Goal: Communication & Community: Answer question/provide support

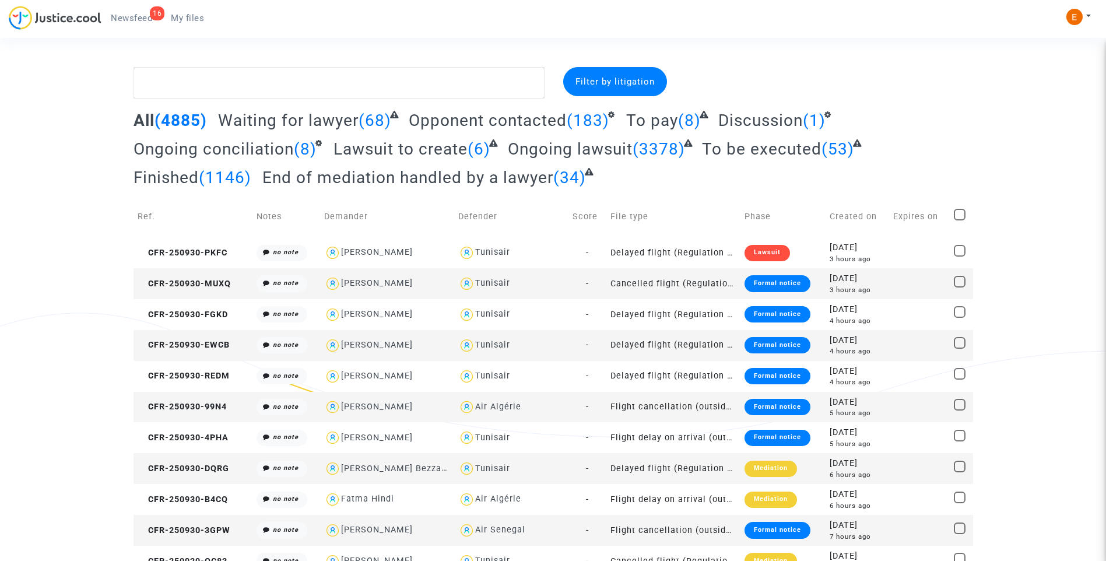
drag, startPoint x: 130, startPoint y: 19, endPoint x: 545, endPoint y: 36, distance: 415.5
click at [130, 18] on span "Newsfeed" at bounding box center [131, 18] width 41 height 10
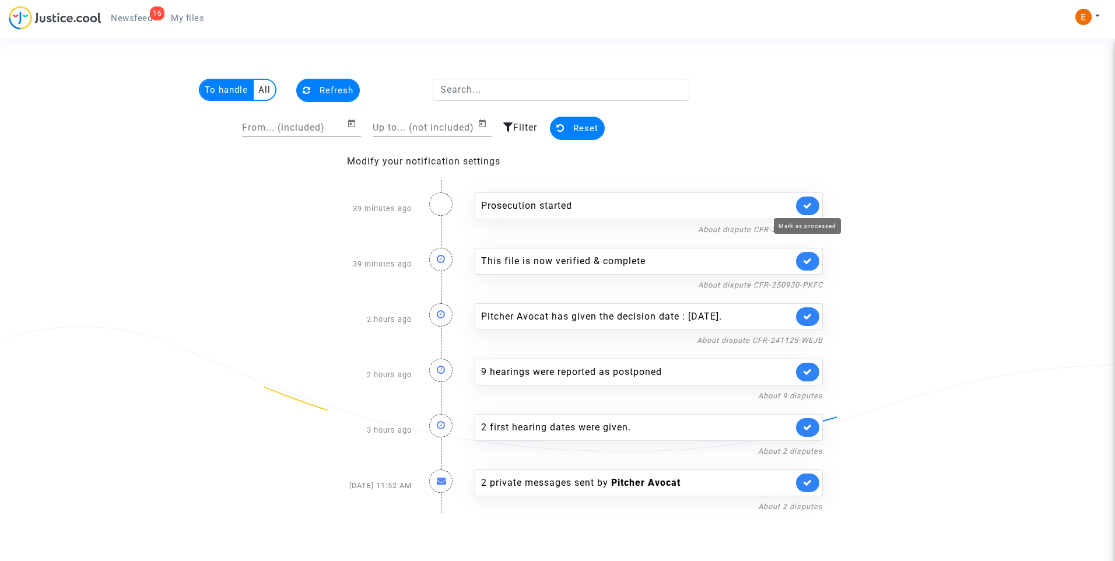
click at [808, 202] on icon at bounding box center [807, 205] width 9 height 9
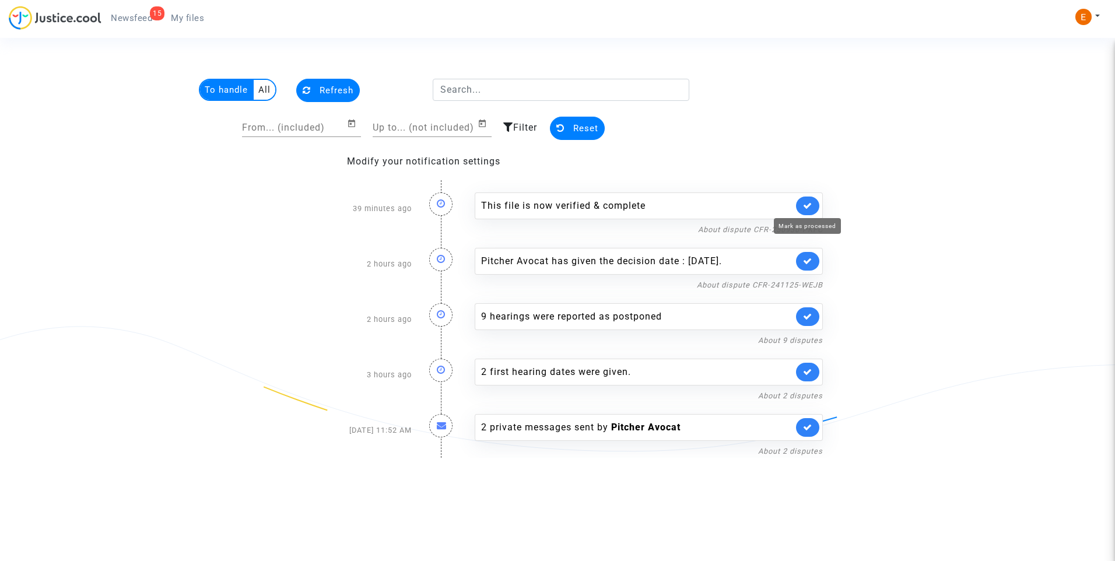
click at [808, 202] on icon at bounding box center [807, 205] width 9 height 9
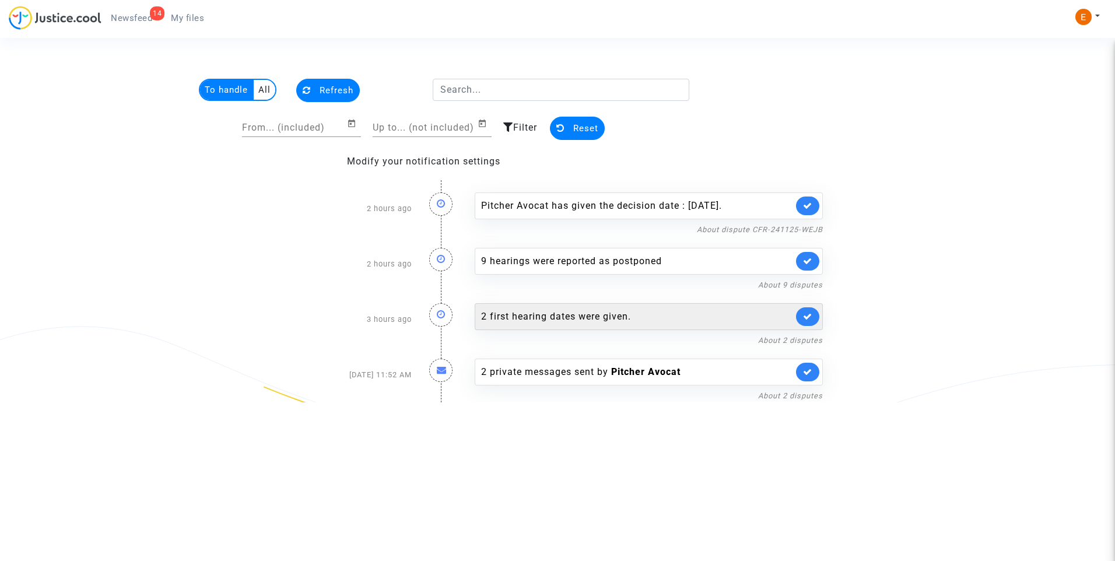
click at [581, 321] on div "2 first hearing dates were given." at bounding box center [637, 317] width 312 height 14
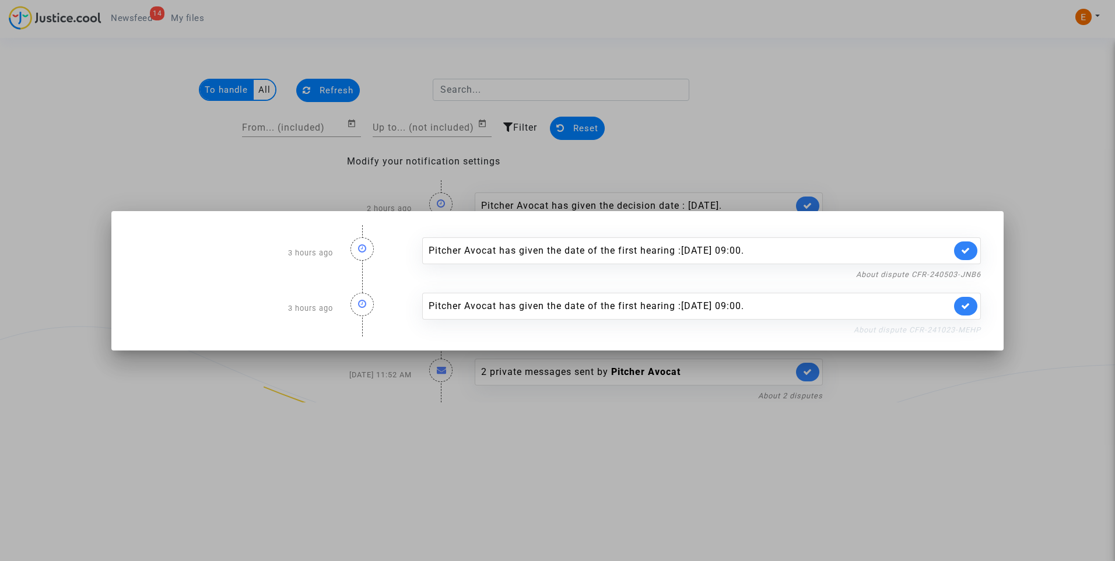
click at [900, 327] on link "About dispute CFR-241023-MEHP" at bounding box center [917, 329] width 127 height 9
click at [964, 307] on icon at bounding box center [965, 305] width 9 height 9
click at [960, 276] on link "About dispute CFR-240503-JNB6" at bounding box center [918, 274] width 125 height 9
click at [969, 251] on icon at bounding box center [965, 250] width 9 height 9
click at [894, 127] on div at bounding box center [557, 280] width 1115 height 561
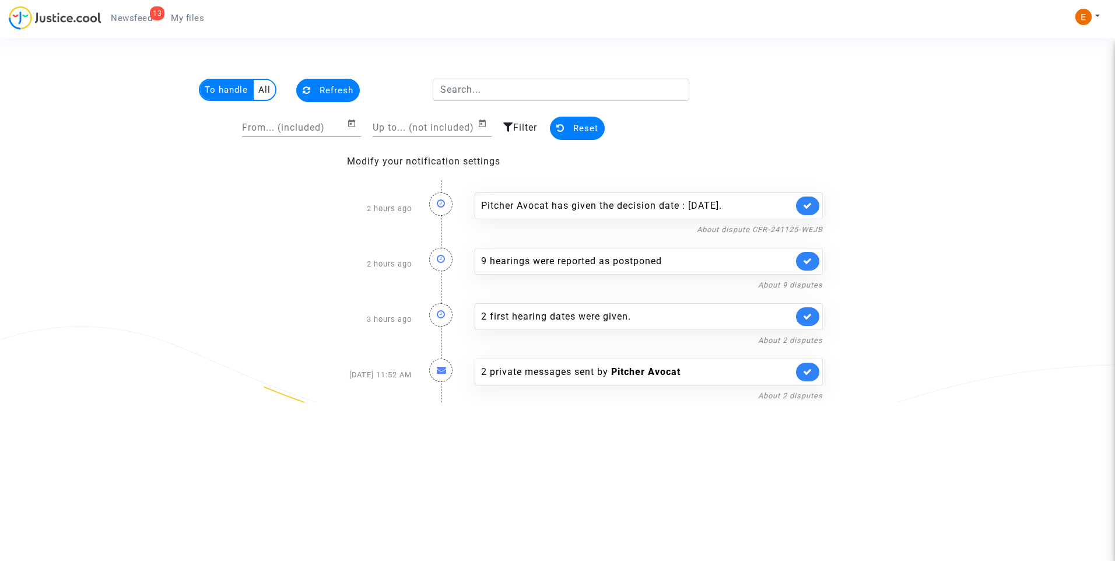
click at [195, 19] on span "My files" at bounding box center [187, 18] width 33 height 10
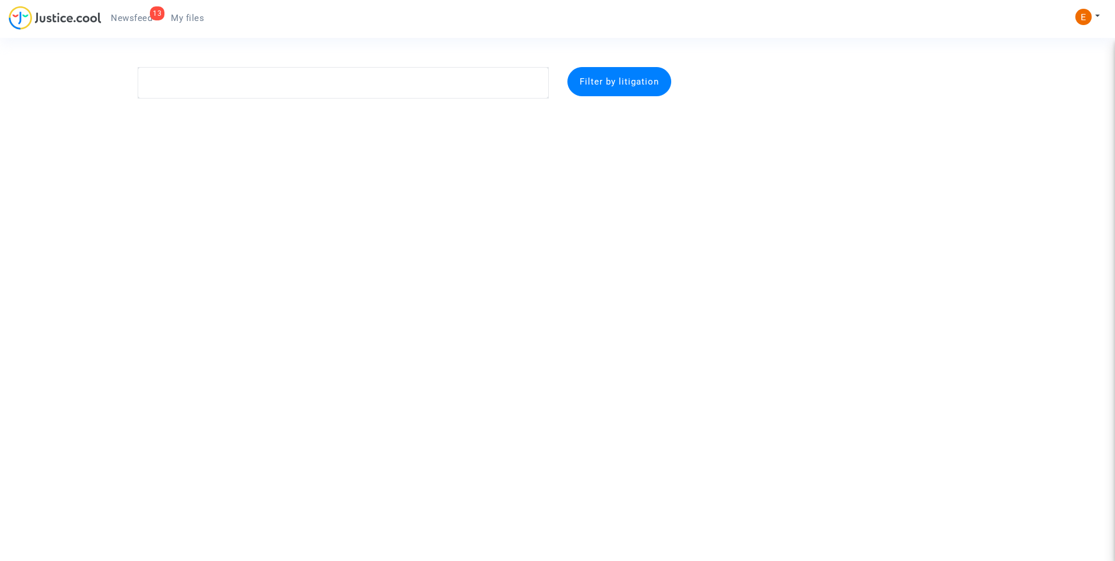
click at [133, 13] on span "Newsfeed" at bounding box center [131, 18] width 41 height 10
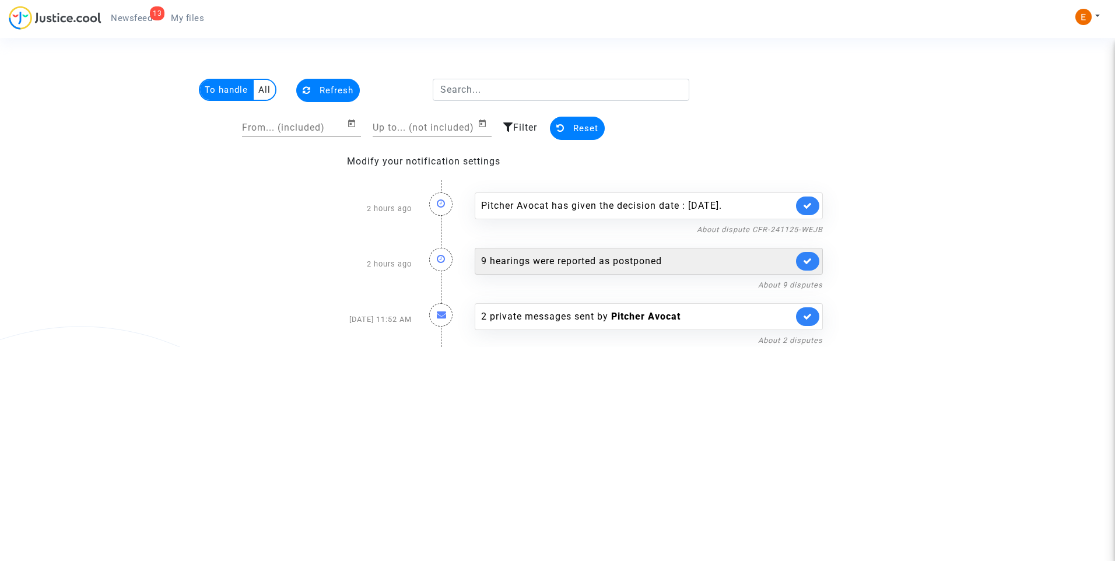
click at [563, 264] on div "9 hearings were reported as postponed" at bounding box center [637, 261] width 312 height 14
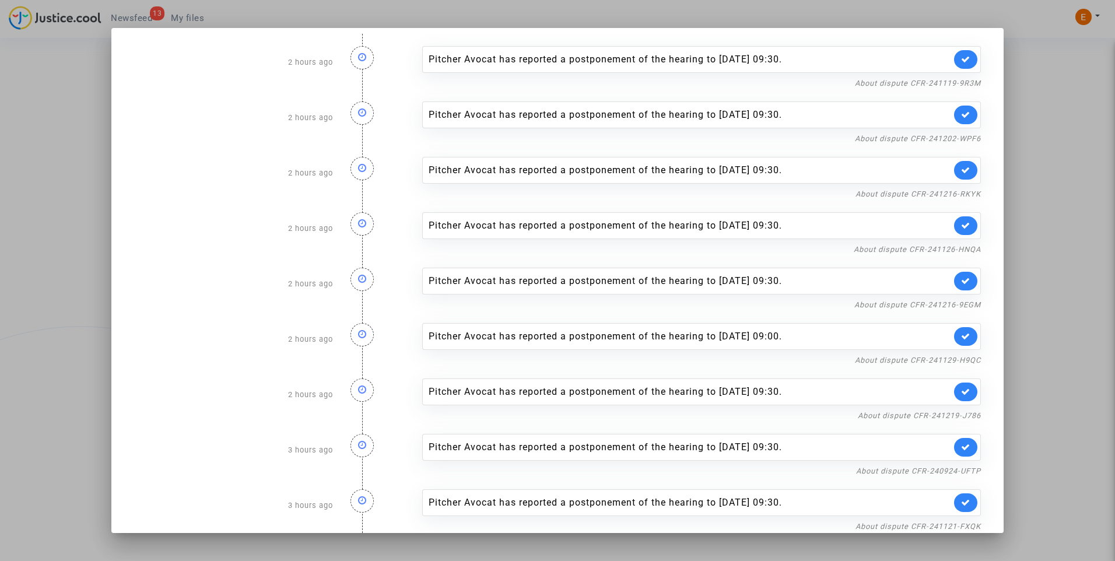
scroll to position [22, 0]
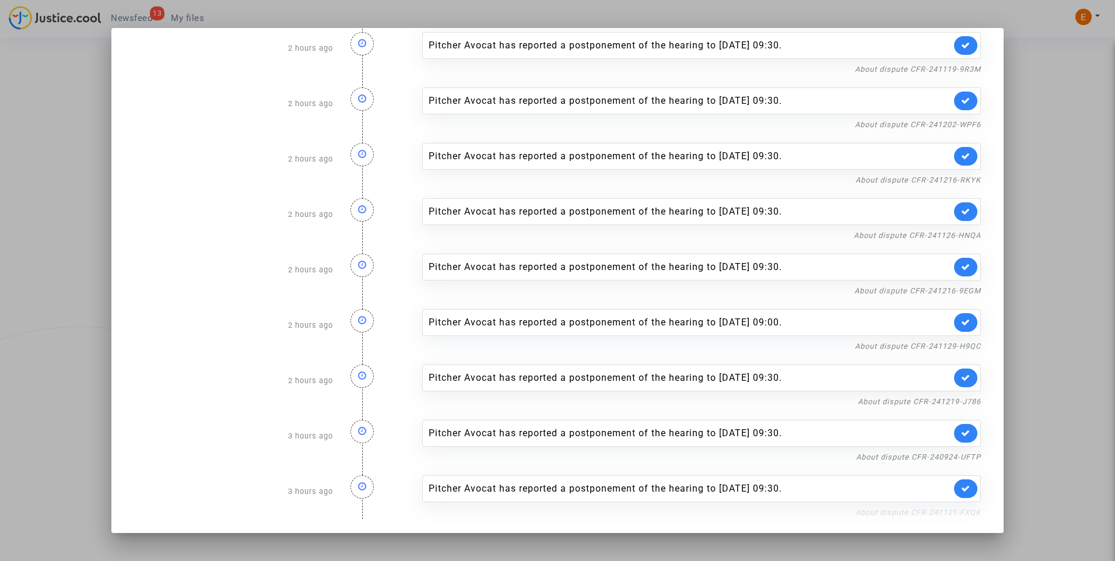
click at [930, 516] on link "About dispute CFR-241121-FXQK" at bounding box center [917, 512] width 125 height 9
click at [961, 490] on icon at bounding box center [965, 488] width 9 height 9
click at [961, 460] on link "About dispute CFR-240924-UFTP" at bounding box center [918, 456] width 125 height 9
click at [967, 427] on div "Pitcher Avocat has reported a postponement of the hearing to [PERSON_NAME][DATE…" at bounding box center [701, 433] width 559 height 27
click at [964, 432] on link at bounding box center [965, 433] width 23 height 19
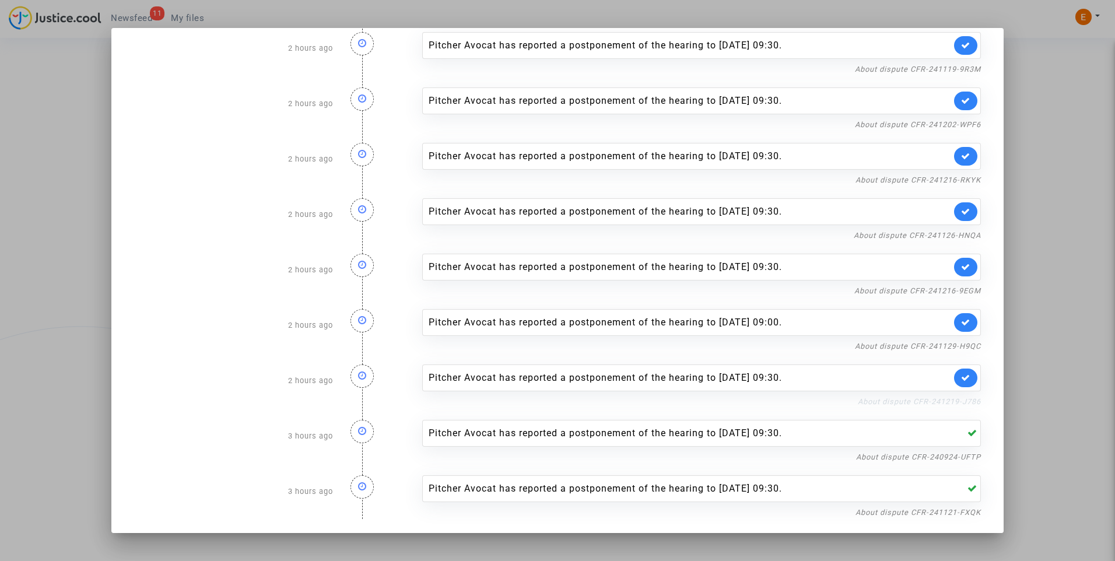
click at [964, 401] on link "About dispute CFR-241219-J786" at bounding box center [919, 401] width 123 height 9
click at [961, 377] on icon at bounding box center [965, 377] width 9 height 9
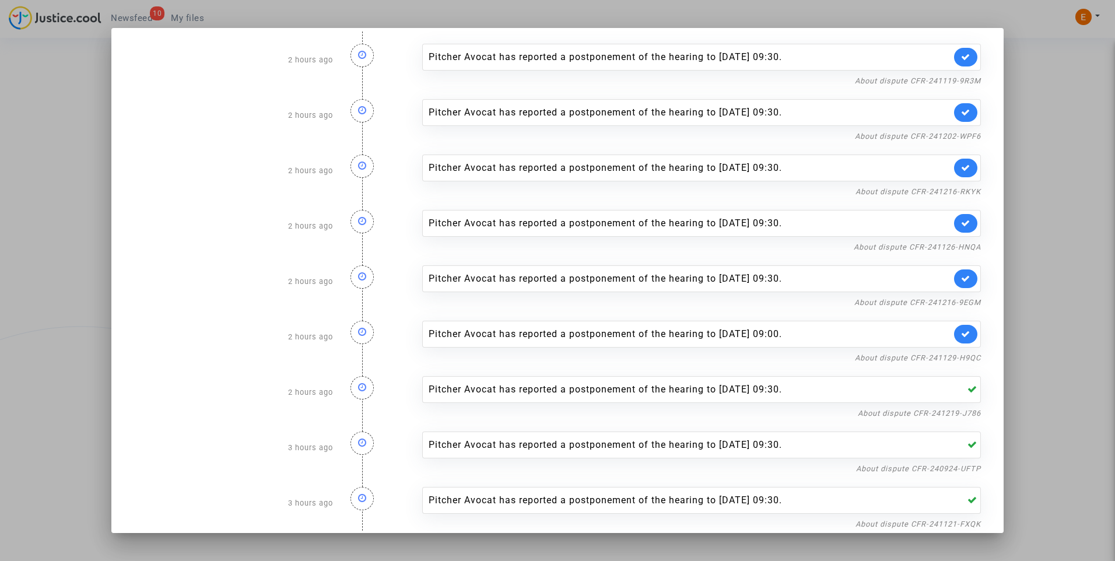
scroll to position [0, 0]
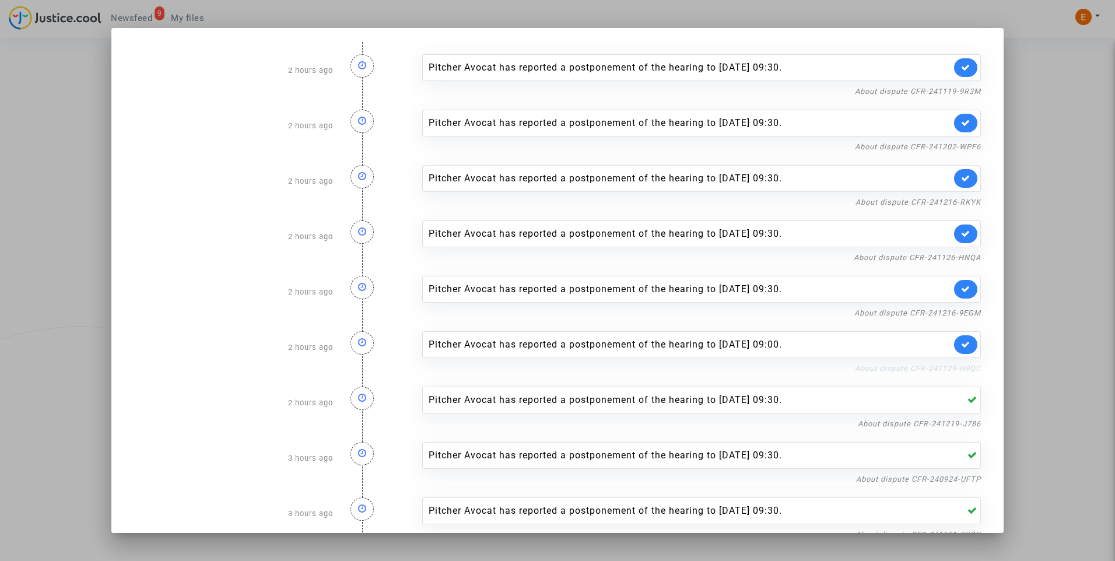
click at [947, 371] on link "About dispute CFR-241129-H9QC" at bounding box center [918, 368] width 126 height 9
click at [961, 344] on icon at bounding box center [965, 344] width 9 height 9
click at [960, 313] on link "About dispute CFR-241216-9EGM" at bounding box center [917, 312] width 127 height 9
click at [964, 293] on link at bounding box center [965, 289] width 23 height 19
click at [961, 257] on link "About dispute CFR-241126-HNQA" at bounding box center [917, 257] width 127 height 9
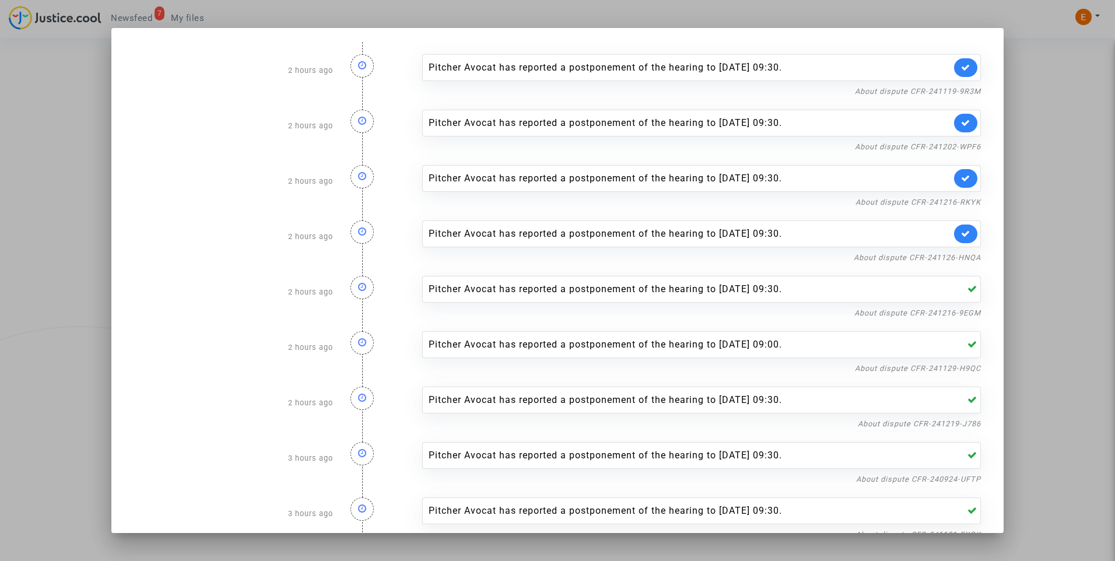
click at [954, 238] on link at bounding box center [965, 233] width 23 height 19
click at [951, 200] on link "About dispute CFR-241216-RKYK" at bounding box center [917, 202] width 125 height 9
click at [961, 180] on icon at bounding box center [965, 178] width 9 height 9
click at [957, 146] on link "About dispute CFR-241202-WPF6" at bounding box center [918, 146] width 126 height 9
click at [960, 129] on link at bounding box center [965, 123] width 23 height 19
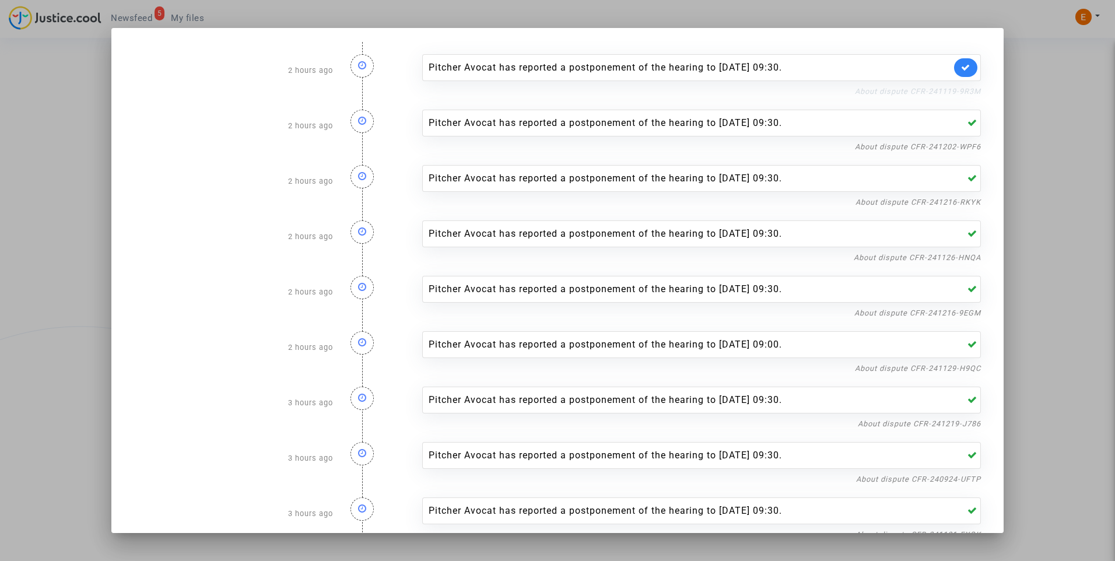
click at [960, 94] on link "About dispute CFR-241119-9R3M" at bounding box center [918, 91] width 126 height 9
click at [959, 73] on link at bounding box center [965, 67] width 23 height 19
click at [1047, 82] on div at bounding box center [557, 280] width 1115 height 561
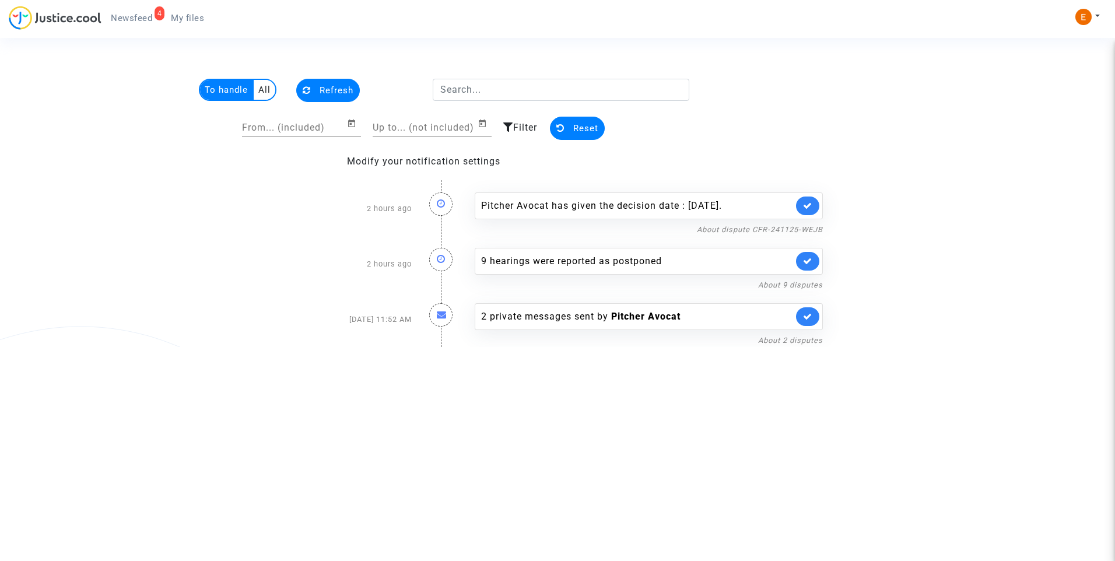
click at [181, 12] on link "My files" at bounding box center [187, 17] width 52 height 17
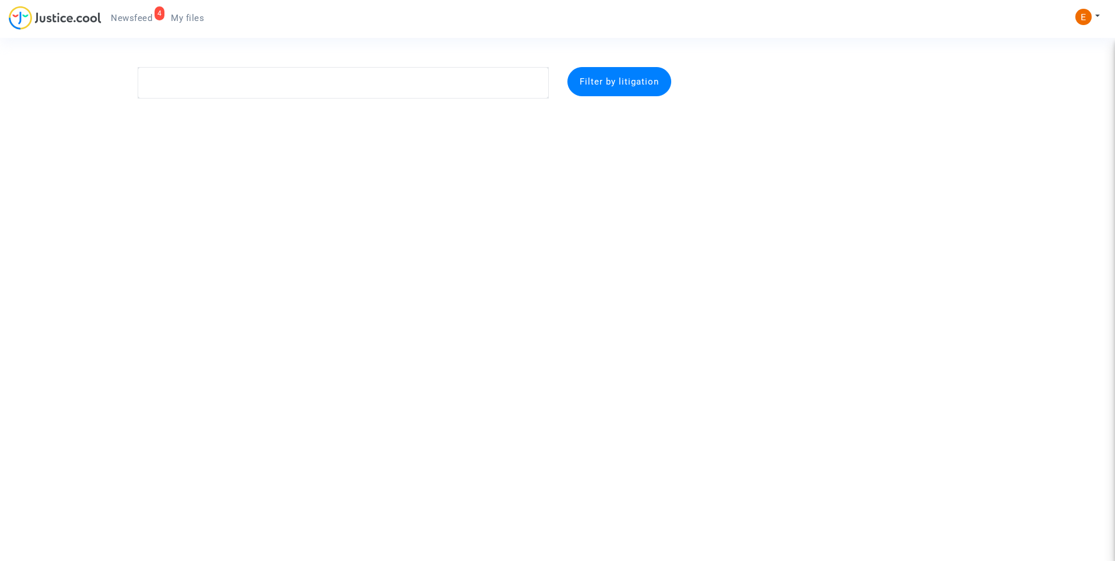
click at [134, 11] on link "4 Newsfeed" at bounding box center [131, 17] width 60 height 17
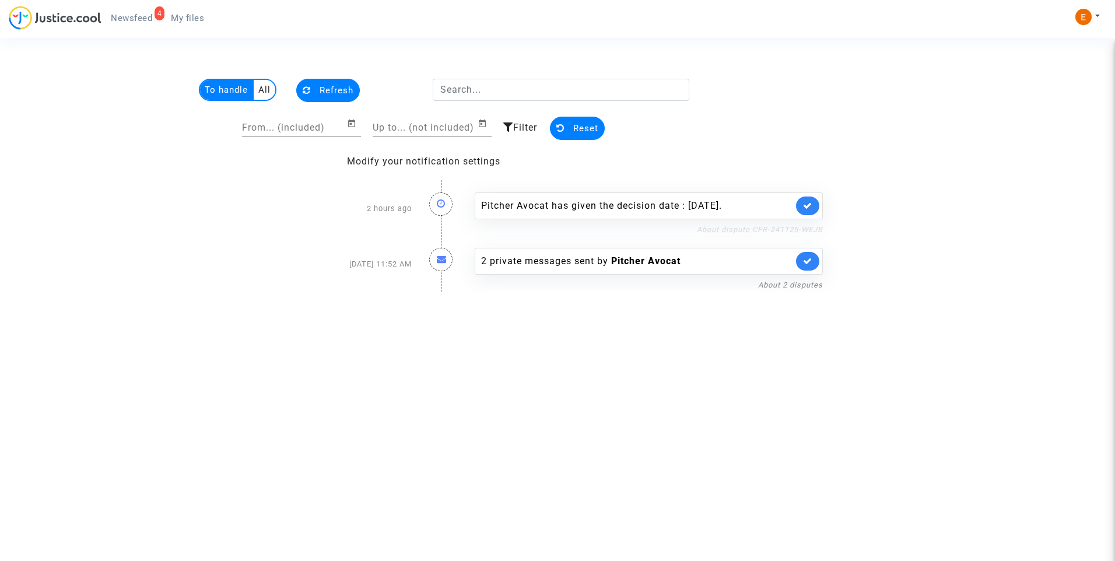
click at [734, 227] on link "About dispute CFR-241125-WEJB" at bounding box center [760, 229] width 126 height 9
click at [810, 201] on icon at bounding box center [807, 205] width 9 height 9
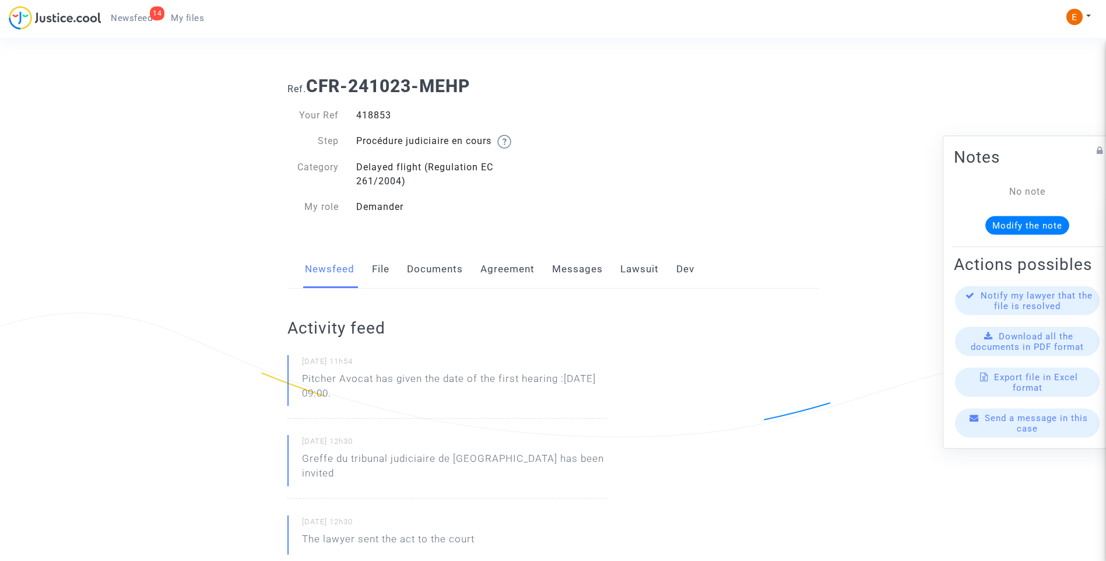
click at [382, 110] on div "418853" at bounding box center [450, 115] width 206 height 14
copy div "418853"
drag, startPoint x: 419, startPoint y: 398, endPoint x: 291, endPoint y: 389, distance: 128.6
click at [291, 389] on div "30/09/2025 - 11h54 Pitcher Avocat has given the date of the first hearing :Feb …" at bounding box center [446, 387] width 319 height 64
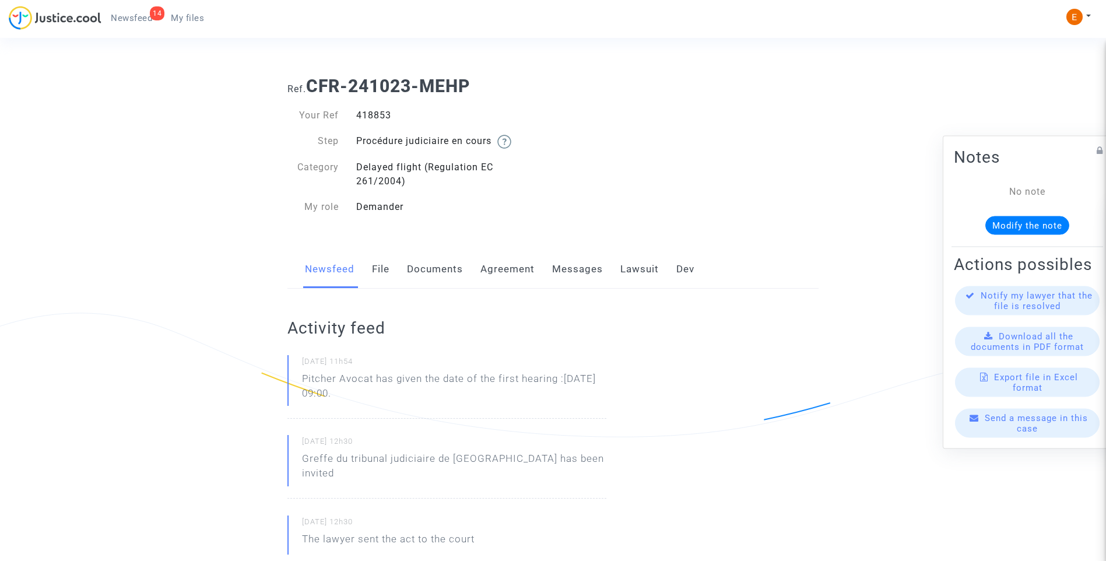
drag, startPoint x: 291, startPoint y: 389, endPoint x: 305, endPoint y: 387, distance: 14.2
click at [390, 393] on p "Pitcher Avocat ha dado la fecha de la primera audiencia: 9 de febrero de 2026 a…" at bounding box center [454, 388] width 304 height 35
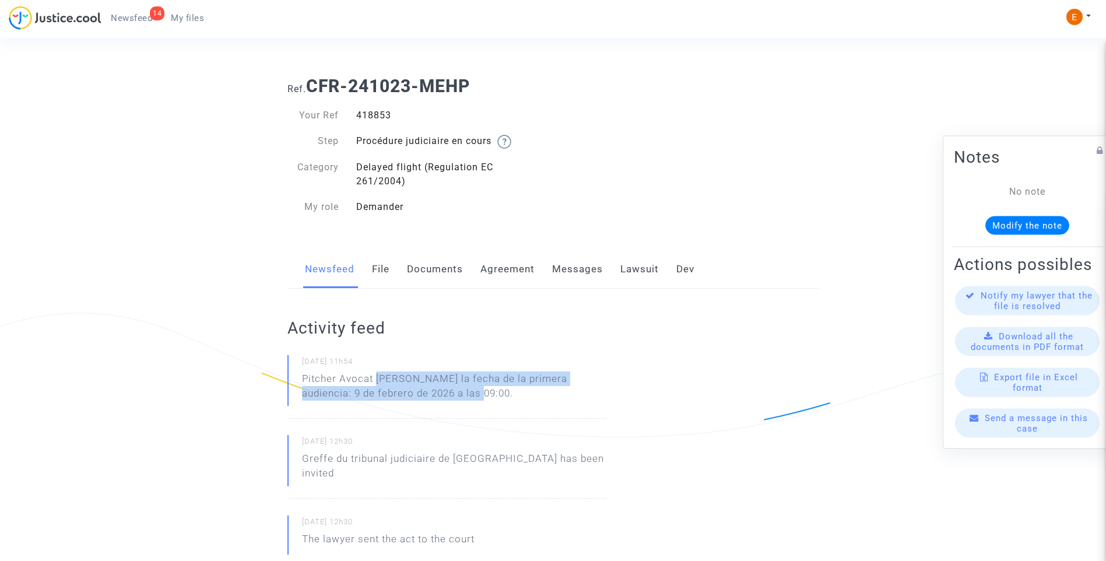
drag, startPoint x: 376, startPoint y: 378, endPoint x: 511, endPoint y: 397, distance: 136.5
click at [511, 397] on p "Pitcher Avocat ha dado la fecha de la primera audiencia: 9 de febrero de 2026 a…" at bounding box center [454, 388] width 304 height 35
drag, startPoint x: 511, startPoint y: 397, endPoint x: 422, endPoint y: 387, distance: 89.8
copy p "ha dado la fecha de la primera audiencia: 9 de febrero de 2026 a las 09:00."
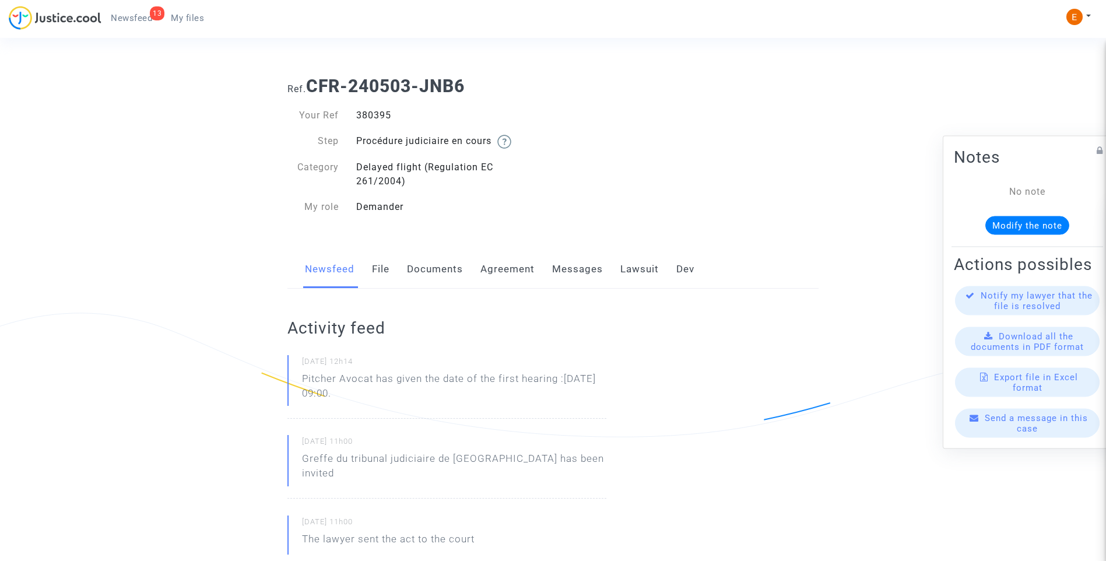
drag, startPoint x: 0, startPoint y: 0, endPoint x: 380, endPoint y: 116, distance: 397.4
click at [380, 116] on div "380395" at bounding box center [450, 115] width 206 height 14
copy div "380395"
drag, startPoint x: 438, startPoint y: 397, endPoint x: 286, endPoint y: 385, distance: 152.7
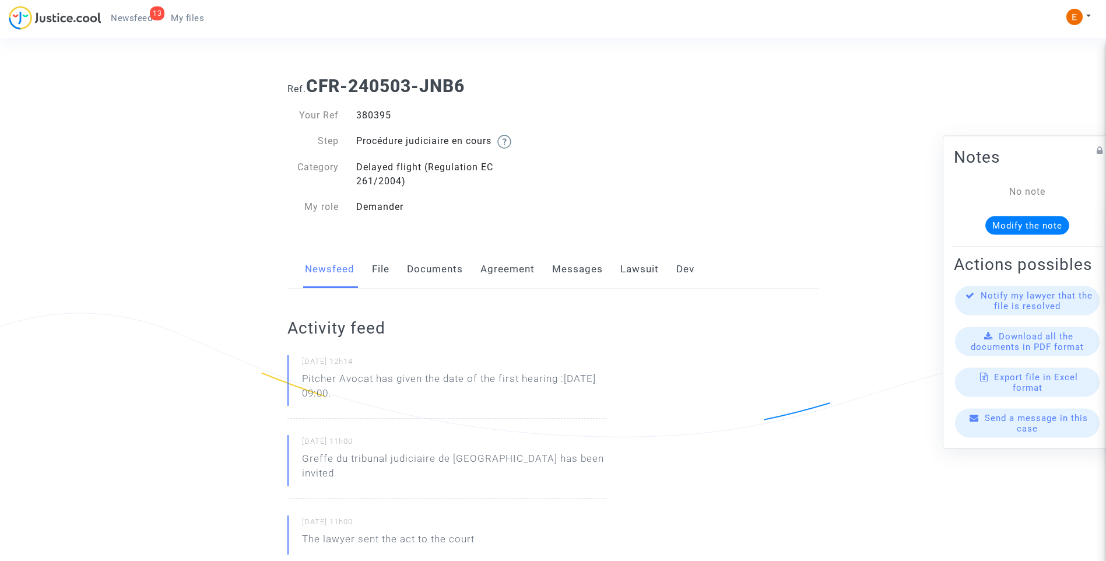
drag, startPoint x: 286, startPoint y: 385, endPoint x: 311, endPoint y: 382, distance: 25.2
click at [382, 384] on p "Pitcher Avocat ha dado la fecha de la primera audiencia: 30 de junio de 2026 a …" at bounding box center [454, 388] width 304 height 35
drag, startPoint x: 376, startPoint y: 377, endPoint x: 472, endPoint y: 398, distance: 98.5
click at [472, 398] on p "Pitcher Avocat ha dado la fecha de la primera audiencia: 30 de junio de 2026 a …" at bounding box center [454, 388] width 304 height 35
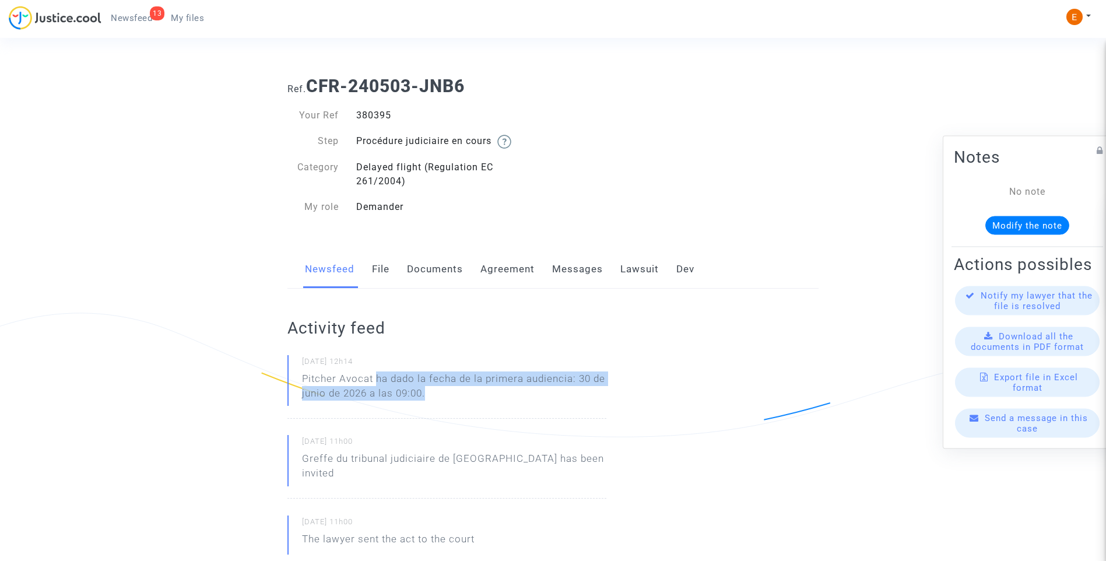
drag, startPoint x: 472, startPoint y: 398, endPoint x: 408, endPoint y: 380, distance: 67.2
copy p "ha dado la fecha de la primera audiencia: 30 de junio de 2026 a las 09:00."
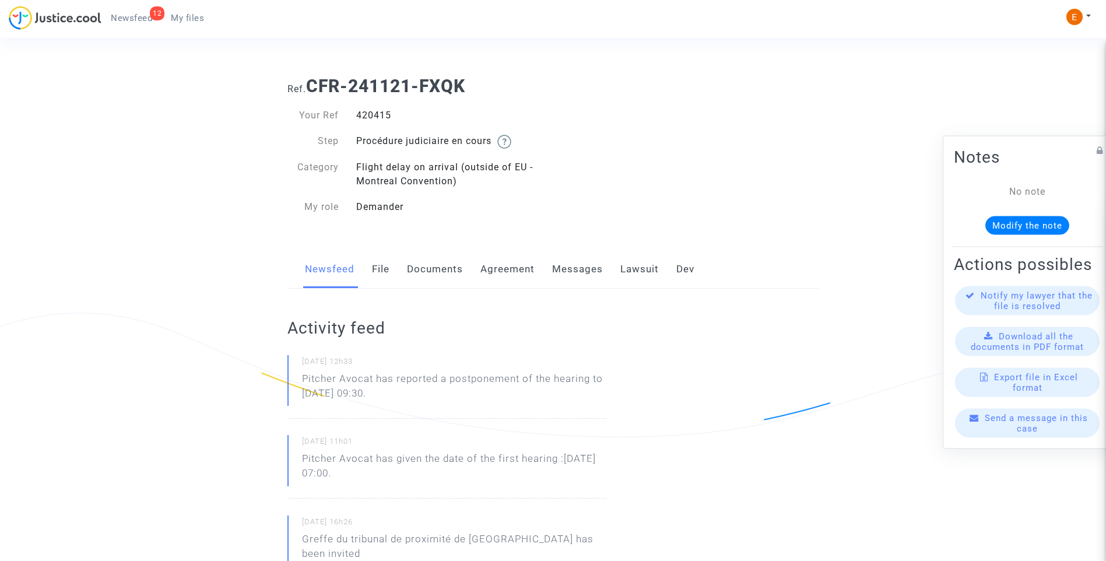
click at [374, 114] on div "420415" at bounding box center [450, 115] width 206 height 14
copy div "420415"
drag, startPoint x: 446, startPoint y: 401, endPoint x: 280, endPoint y: 382, distance: 167.3
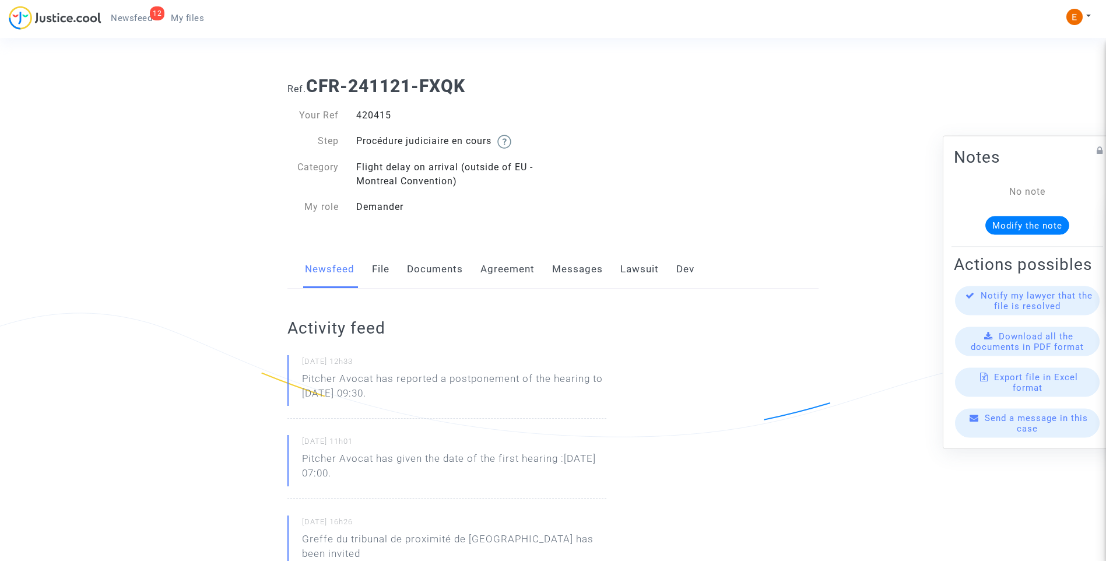
drag, startPoint x: 280, startPoint y: 382, endPoint x: 332, endPoint y: 386, distance: 52.0
click at [395, 391] on p "Pitcher Avocat ha informado de un aplazamiento de la audiencia hasta el 6 de en…" at bounding box center [454, 388] width 304 height 35
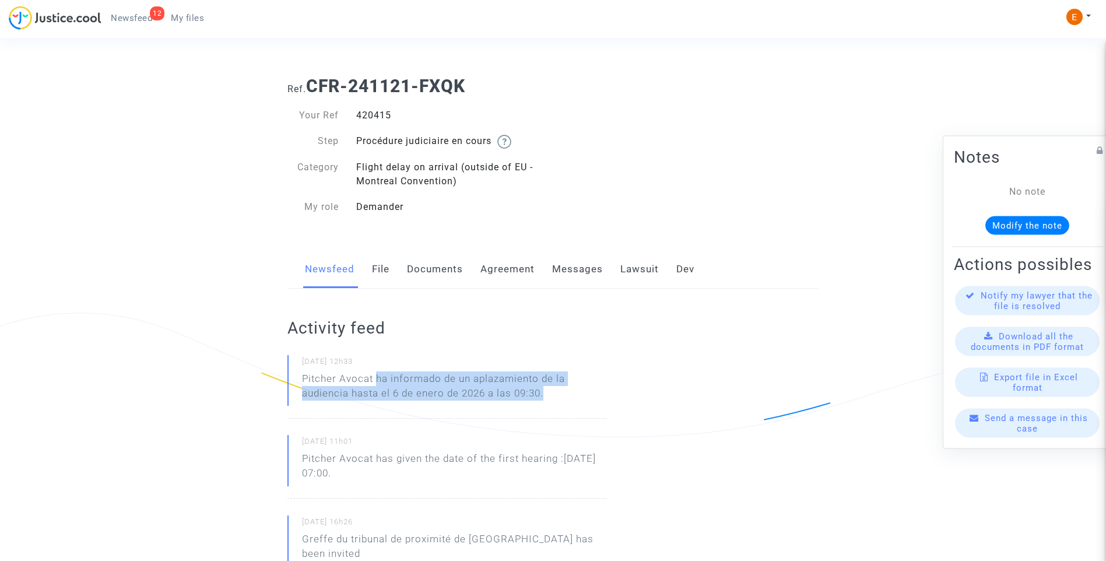
drag, startPoint x: 378, startPoint y: 380, endPoint x: 610, endPoint y: 397, distance: 232.7
drag, startPoint x: 610, startPoint y: 397, endPoint x: 534, endPoint y: 397, distance: 75.8
copy p "ha informado de un aplazamiento de la audiencia hasta el 6 de enero de 2026 a l…"
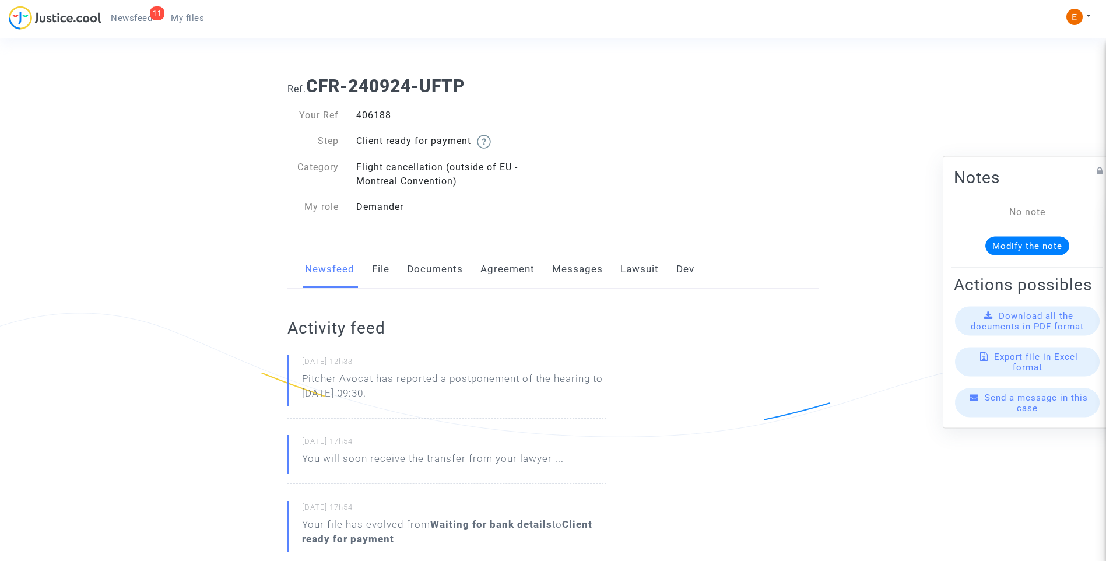
drag, startPoint x: 0, startPoint y: 0, endPoint x: 368, endPoint y: 114, distance: 385.0
drag, startPoint x: 366, startPoint y: 391, endPoint x: 287, endPoint y: 379, distance: 79.6
drag, startPoint x: 287, startPoint y: 379, endPoint x: 341, endPoint y: 387, distance: 54.8
click at [396, 387] on p "Pitcher Avocat ha informado de un aplazamiento de la audiencia hasta el 6 de en…" at bounding box center [454, 388] width 304 height 35
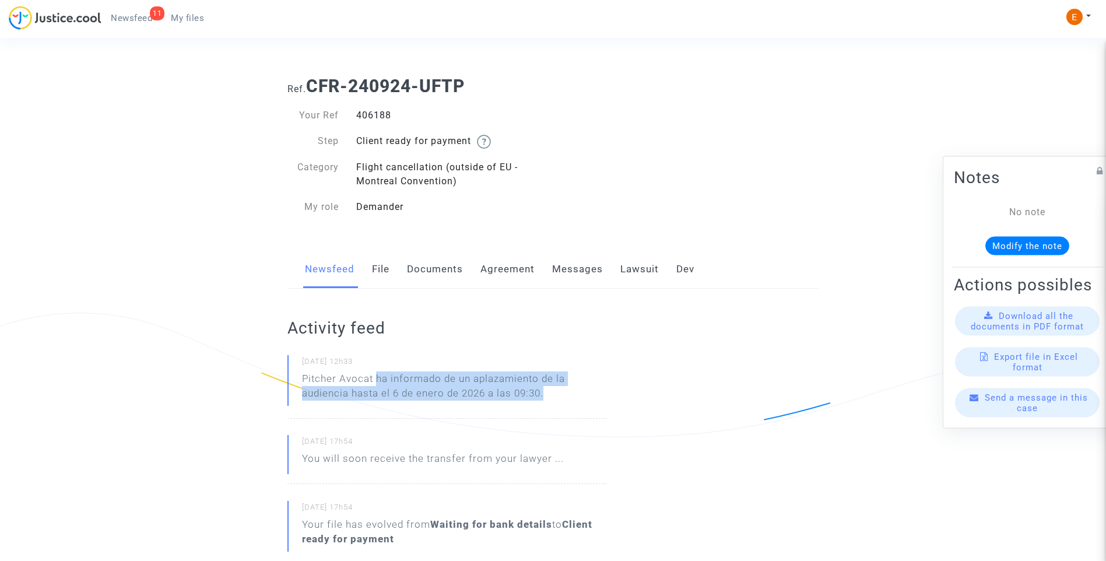
drag, startPoint x: 378, startPoint y: 376, endPoint x: 589, endPoint y: 387, distance: 211.3
click at [589, 387] on p "Pitcher Avocat ha informado de un aplazamiento de la audiencia hasta el 6 de en…" at bounding box center [454, 388] width 304 height 35
drag, startPoint x: 589, startPoint y: 387, endPoint x: 545, endPoint y: 387, distance: 44.3
copy p "ha informado de un aplazamiento de la audiencia hasta el 6 de enero de 2026 a l…"
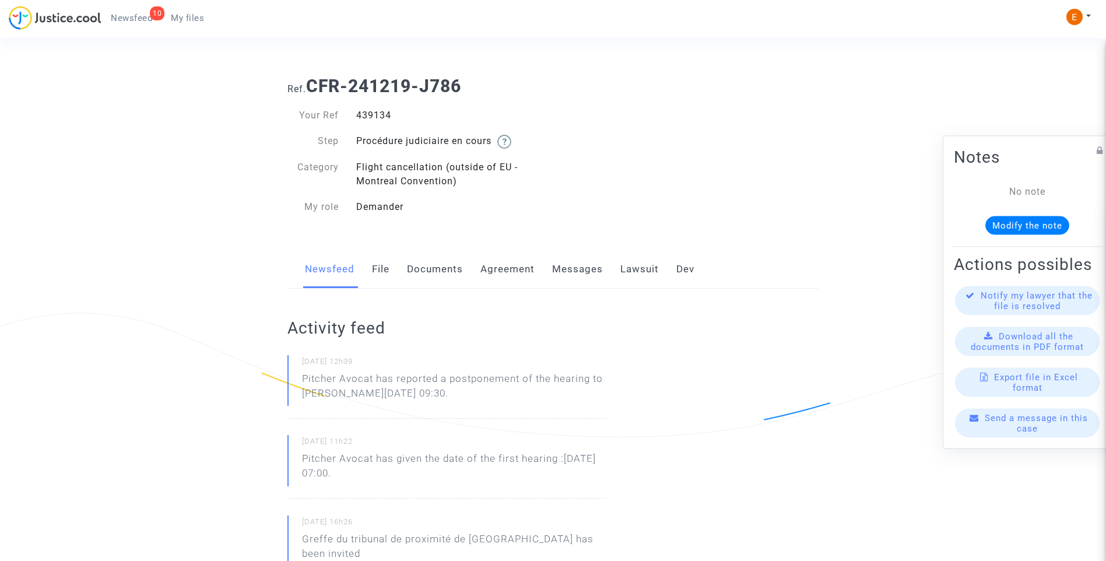
click at [377, 119] on div "439134" at bounding box center [450, 115] width 206 height 14
copy div "439134"
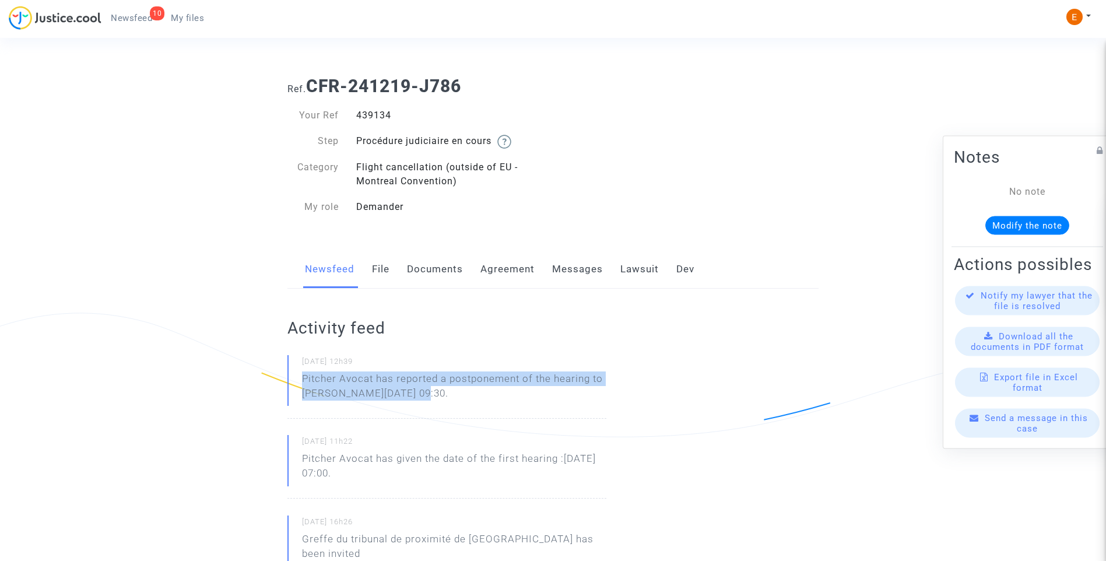
drag, startPoint x: 434, startPoint y: 395, endPoint x: 274, endPoint y: 382, distance: 160.2
drag, startPoint x: 274, startPoint y: 382, endPoint x: 322, endPoint y: 381, distance: 48.4
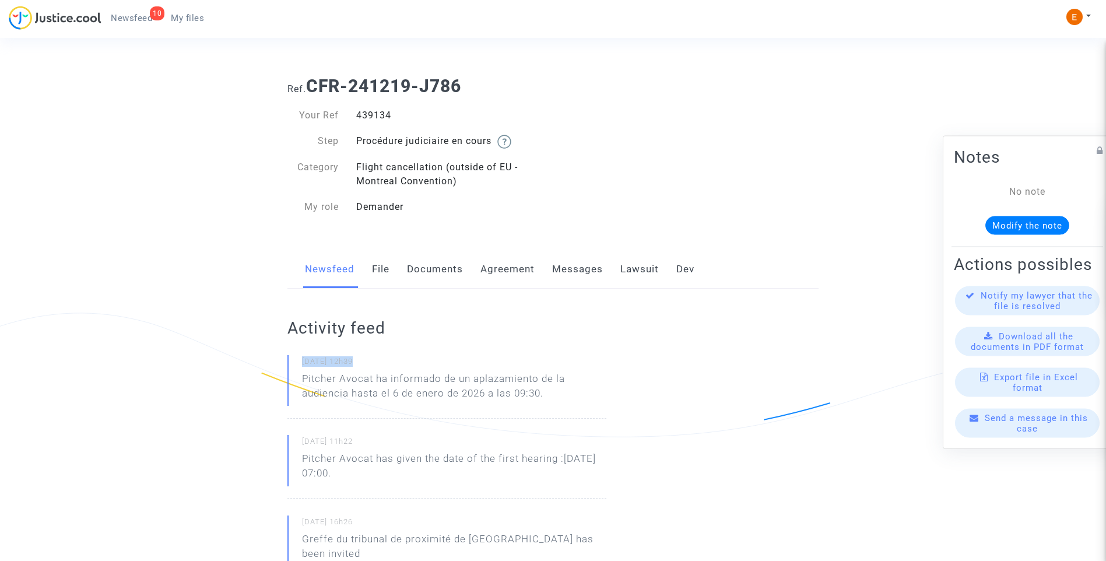
click at [385, 379] on p "Pitcher Avocat ha informado de un aplazamiento de la audiencia hasta el 6 de en…" at bounding box center [454, 388] width 304 height 35
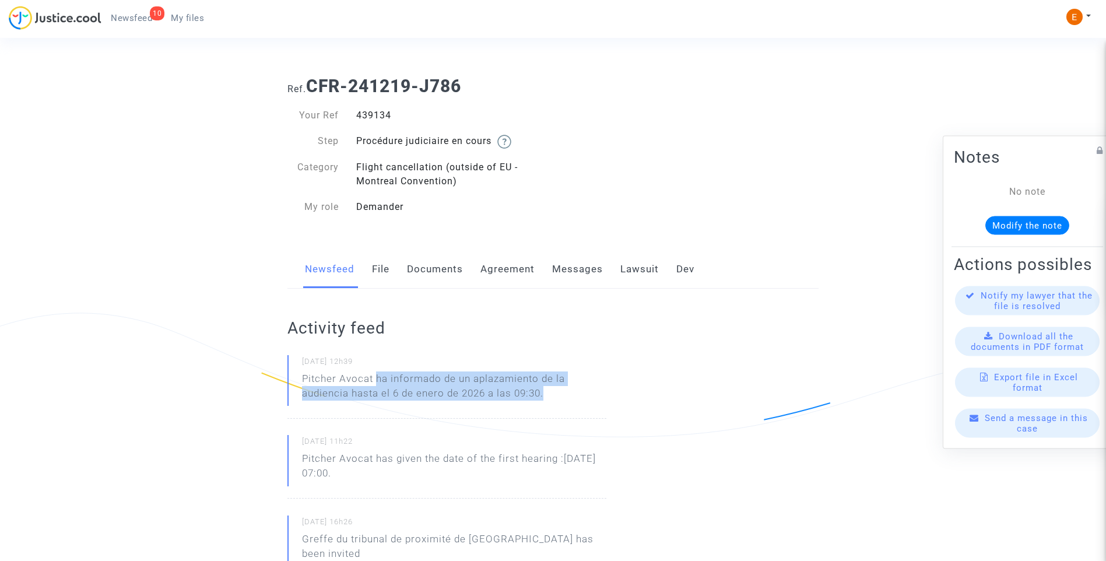
drag, startPoint x: 376, startPoint y: 377, endPoint x: 624, endPoint y: 394, distance: 248.3
drag, startPoint x: 624, startPoint y: 394, endPoint x: 531, endPoint y: 385, distance: 93.1
copy p "ha informado de un aplazamiento de la audiencia hasta el 6 de enero de 2026 a l…"
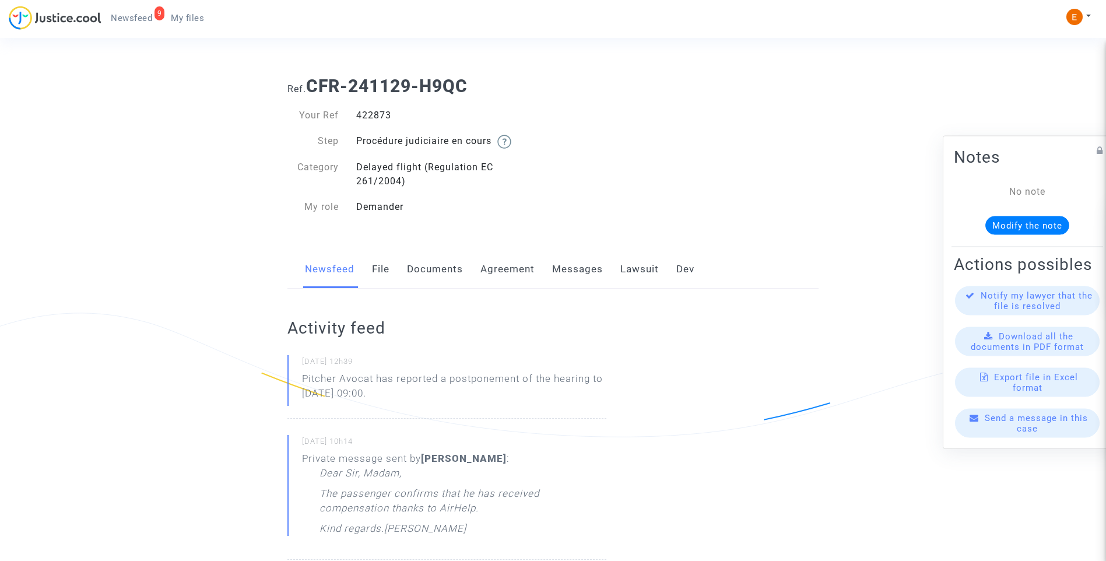
click at [384, 115] on div "422873" at bounding box center [450, 115] width 206 height 14
copy div "422873"
drag, startPoint x: 453, startPoint y: 396, endPoint x: 269, endPoint y: 388, distance: 183.8
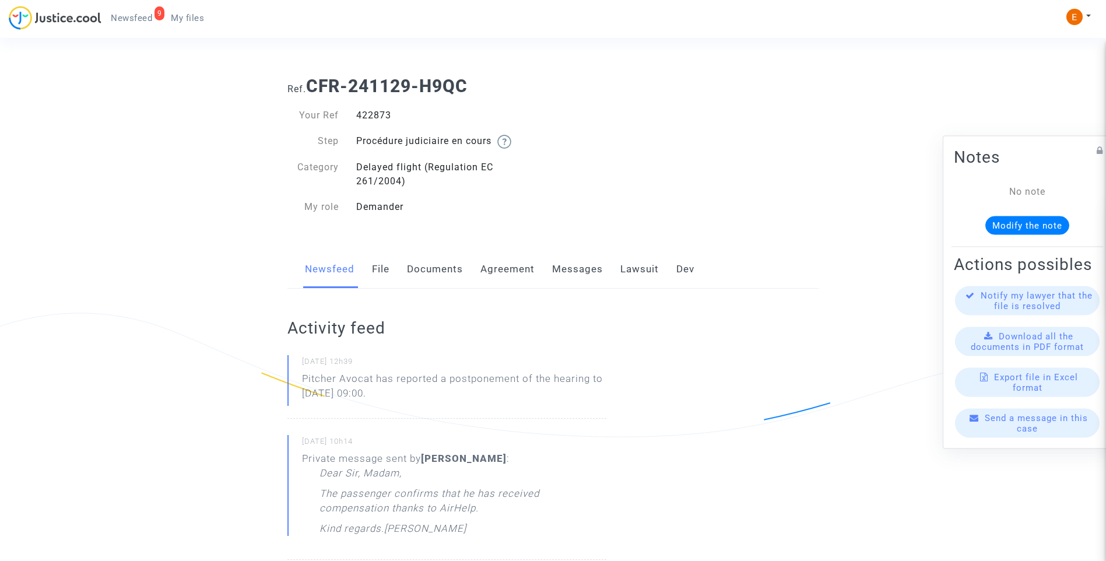
drag, startPoint x: 269, startPoint y: 388, endPoint x: 392, endPoint y: 382, distance: 122.6
drag, startPoint x: 392, startPoint y: 382, endPoint x: 352, endPoint y: 382, distance: 39.6
click at [352, 382] on p "Pitcher Avocat has reported a postponement of the hearing to [DATE] 09:00." at bounding box center [454, 388] width 304 height 35
drag, startPoint x: 437, startPoint y: 394, endPoint x: 298, endPoint y: 379, distance: 140.2
click at [298, 379] on div "[DATE] 12h39 Pitcher Avocat has reported a postponement of the hearing to [DATE…" at bounding box center [446, 387] width 319 height 64
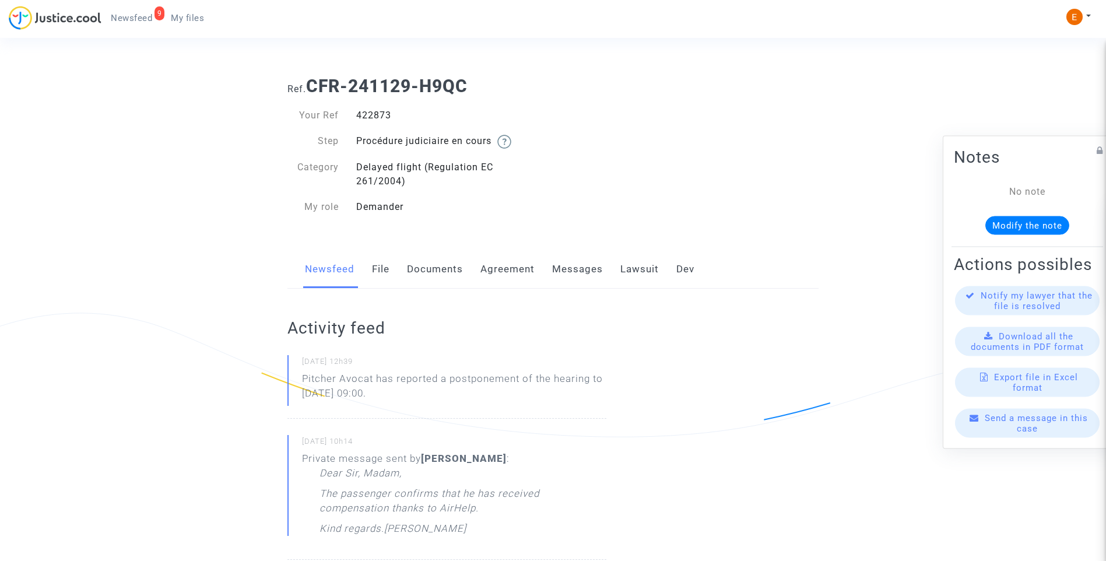
drag, startPoint x: 298, startPoint y: 379, endPoint x: 326, endPoint y: 383, distance: 28.3
click at [564, 400] on p "Pitcher Avocat ha informado de un aplazamiento de la audiencia hasta el 6 de en…" at bounding box center [454, 388] width 304 height 35
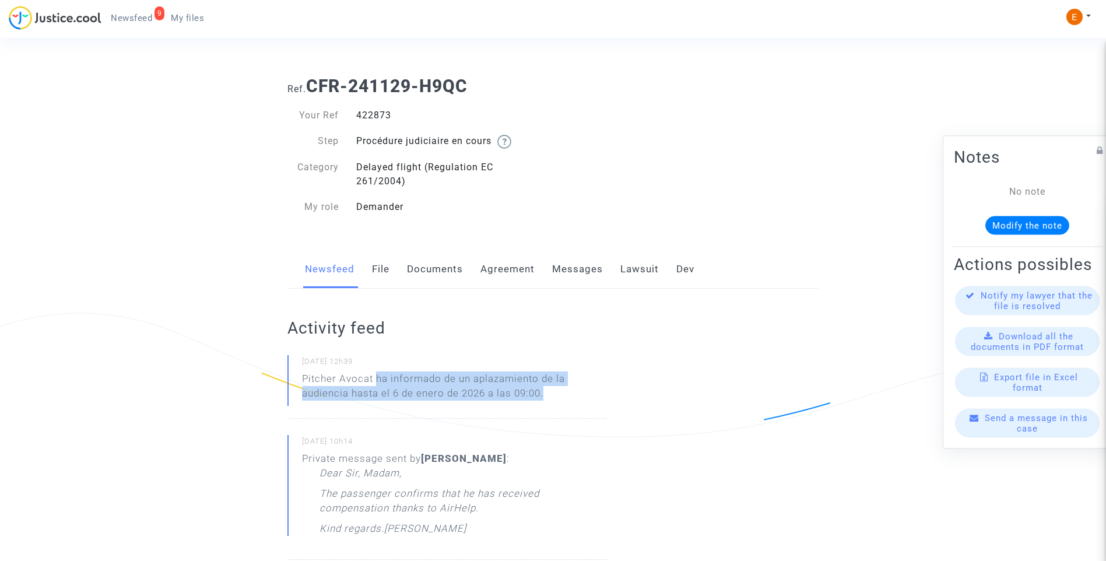
drag, startPoint x: 581, startPoint y: 400, endPoint x: 377, endPoint y: 377, distance: 205.4
click at [377, 377] on p "Pitcher Avocat ha informado de un aplazamiento de la audiencia hasta el 6 de en…" at bounding box center [454, 388] width 304 height 35
copy p "ha informado de un aplazamiento de la audiencia hasta el 6 de enero de 2026 a l…"
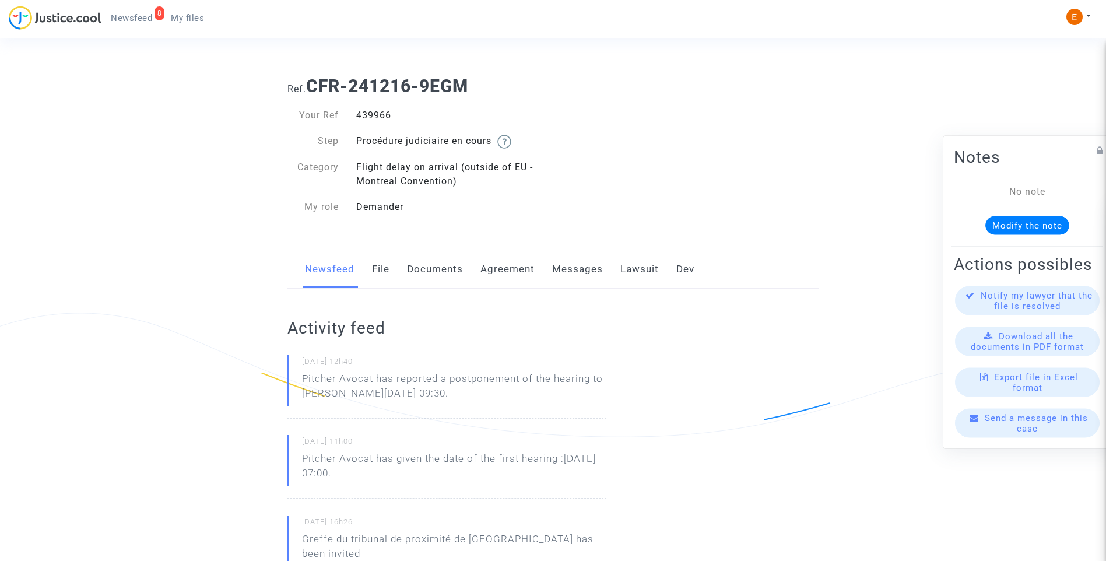
click at [373, 115] on div "439966" at bounding box center [450, 115] width 206 height 14
copy div "439966"
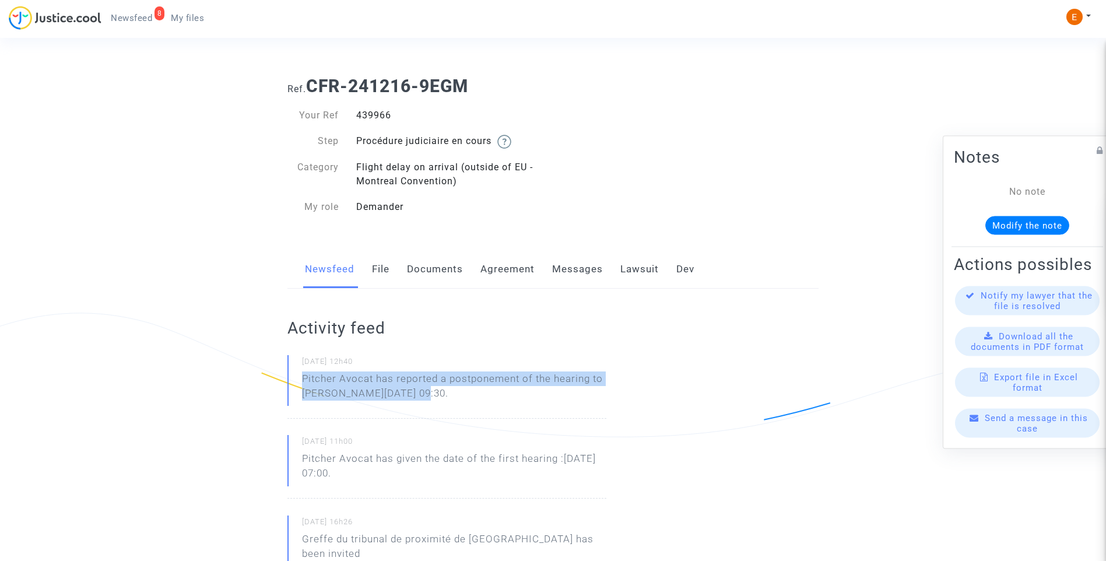
drag, startPoint x: 467, startPoint y: 401, endPoint x: 303, endPoint y: 379, distance: 165.2
click at [303, 379] on p "Pitcher Avocat has reported a postponement of the hearing to [PERSON_NAME][DATE…" at bounding box center [454, 388] width 304 height 35
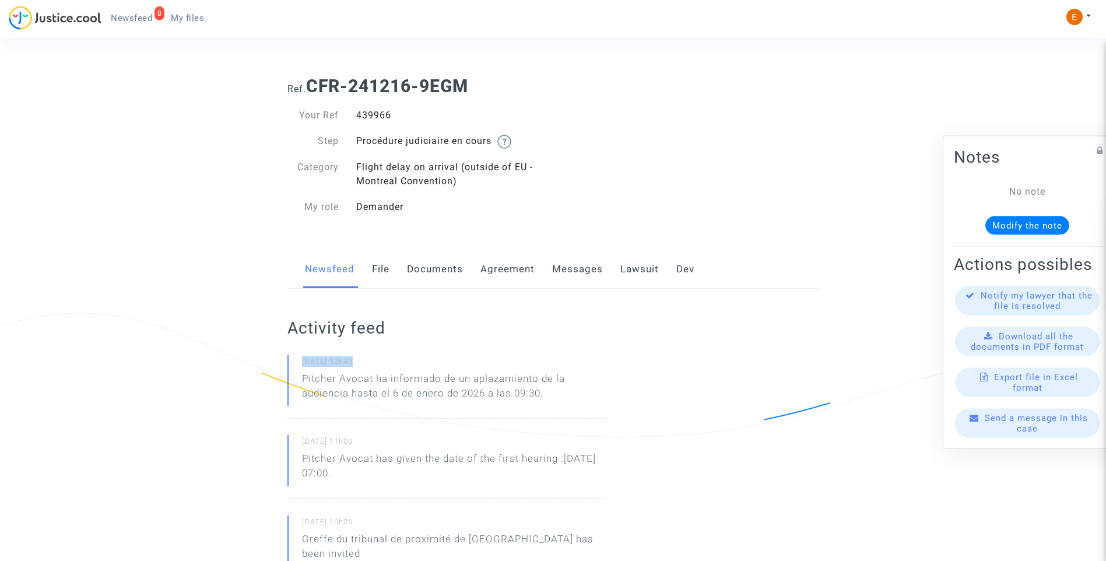
click at [385, 394] on p "Pitcher Avocat ha informado de un aplazamiento de la audiencia hasta el 6 de en…" at bounding box center [454, 388] width 304 height 35
click at [376, 375] on p "Pitcher Avocat ha informado de un aplazamiento de la audiencia hasta el 6 de en…" at bounding box center [454, 388] width 304 height 35
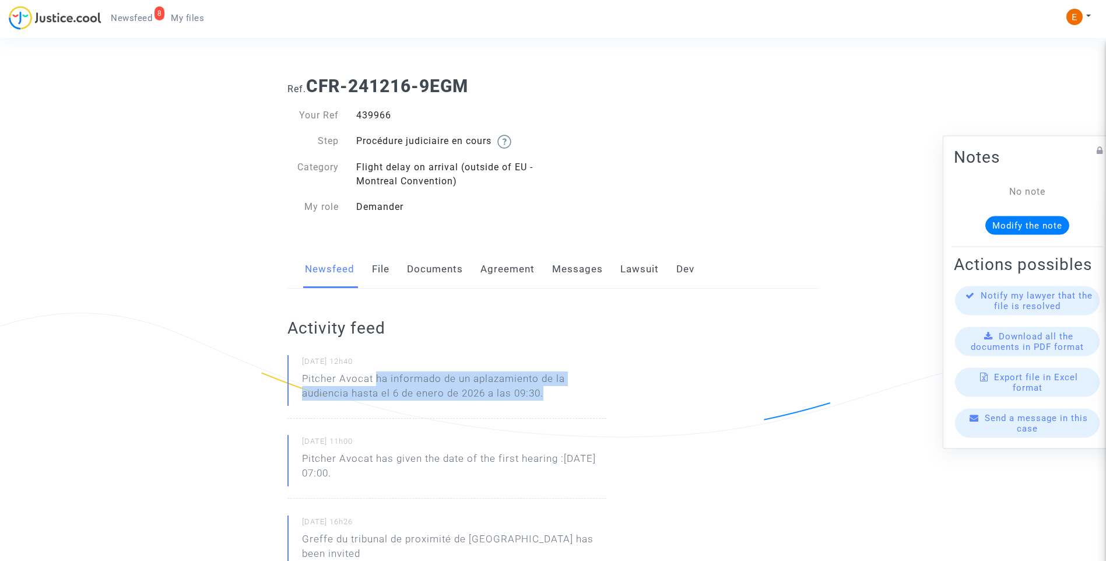
drag, startPoint x: 376, startPoint y: 378, endPoint x: 696, endPoint y: 396, distance: 320.6
drag, startPoint x: 696, startPoint y: 396, endPoint x: 526, endPoint y: 388, distance: 170.4
copy p "ha informado de un aplazamiento de la audiencia hasta el 6 de enero de 2026 a l…"
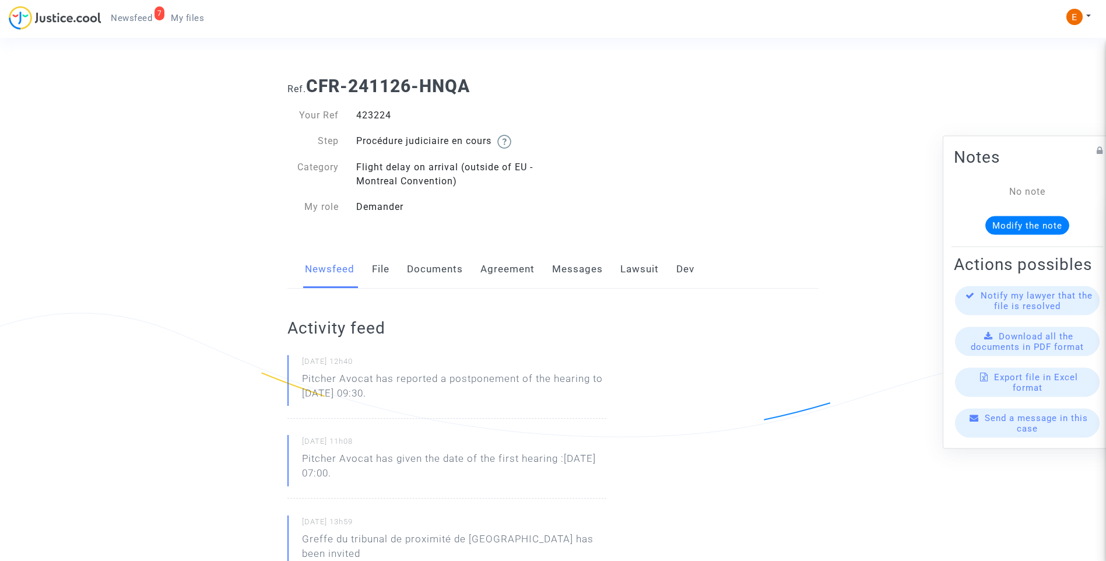
click at [373, 118] on div "423224" at bounding box center [450, 115] width 206 height 14
copy div "423224"
drag, startPoint x: 434, startPoint y: 397, endPoint x: 271, endPoint y: 374, distance: 165.5
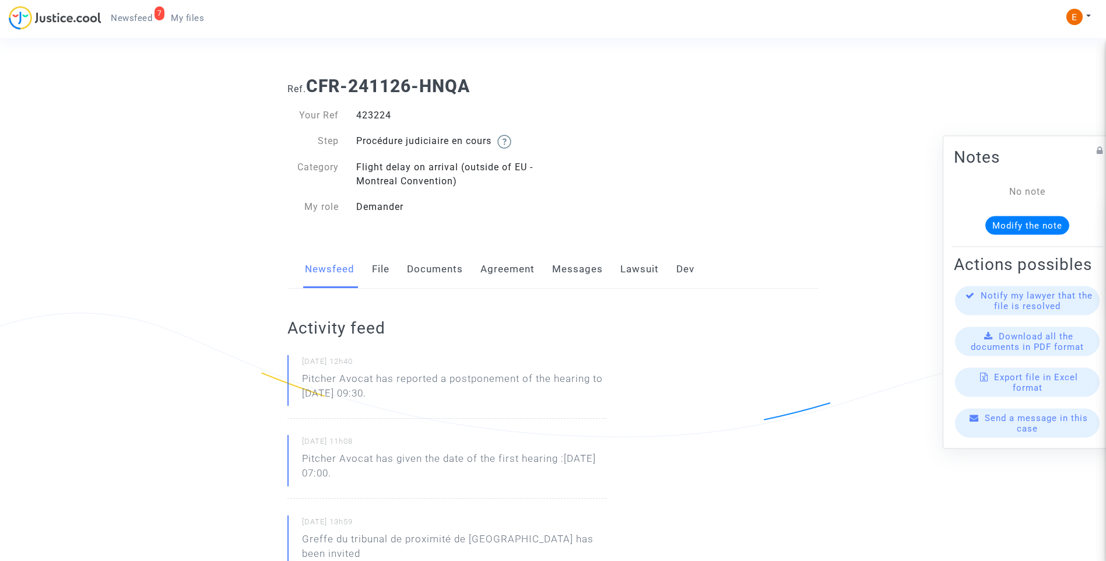
drag, startPoint x: 271, startPoint y: 374, endPoint x: 307, endPoint y: 376, distance: 36.8
click at [387, 372] on p "Pitcher Avocat ha informado de un aplazamiento de la audiencia hasta el 6 de en…" at bounding box center [454, 388] width 304 height 35
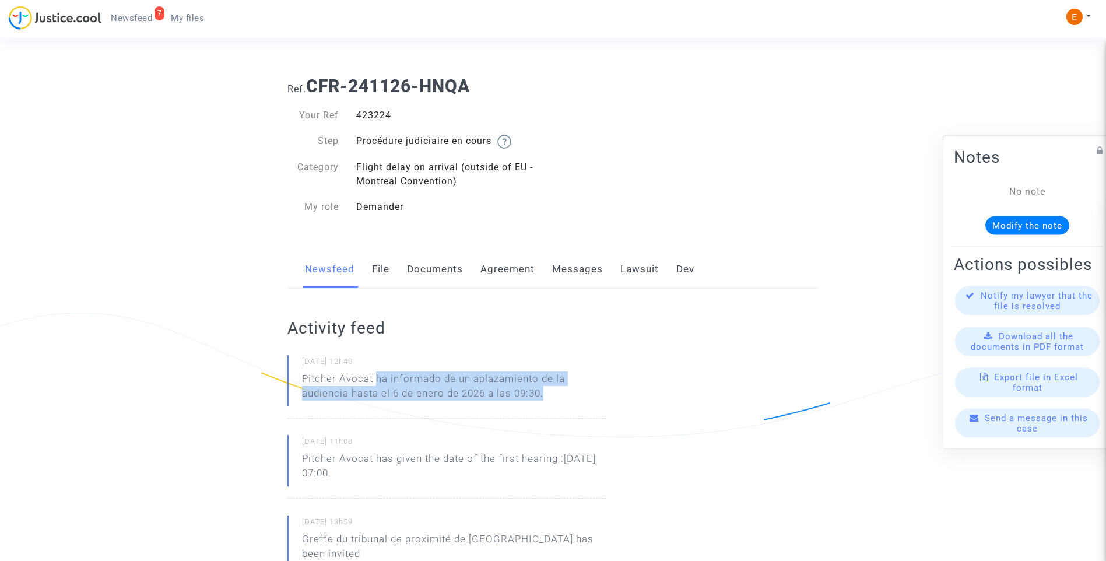
drag, startPoint x: 375, startPoint y: 375, endPoint x: 598, endPoint y: 399, distance: 224.0
click at [598, 399] on p "Pitcher Avocat ha informado de un aplazamiento de la audiencia hasta el 6 de en…" at bounding box center [454, 388] width 304 height 35
drag, startPoint x: 598, startPoint y: 399, endPoint x: 522, endPoint y: 382, distance: 77.7
copy p "ha informado de un aplazamiento de la audiencia hasta el 6 de enero de 2026 a l…"
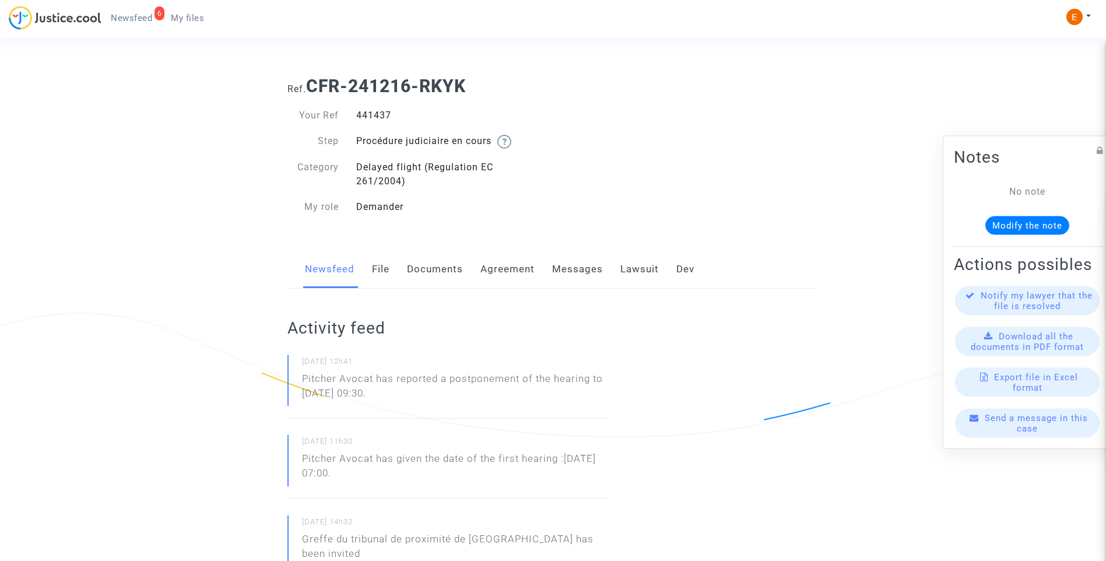
drag, startPoint x: 0, startPoint y: 0, endPoint x: 377, endPoint y: 114, distance: 394.0
click at [377, 114] on div "441437" at bounding box center [450, 115] width 206 height 14
copy div "441437"
drag, startPoint x: 507, startPoint y: 408, endPoint x: 288, endPoint y: 385, distance: 219.8
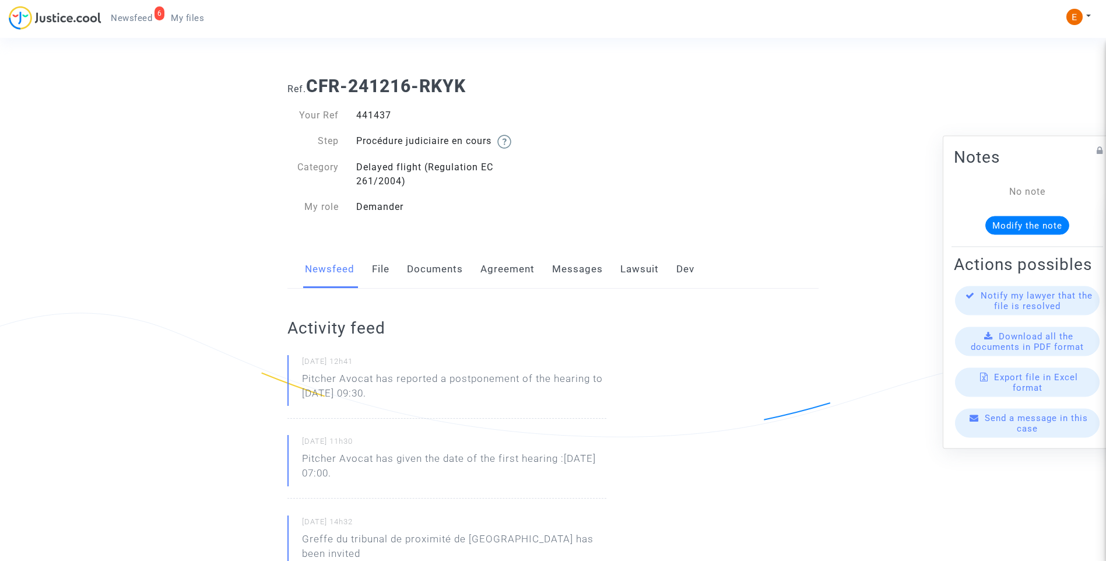
click at [288, 385] on div "[DATE] 12h41 Pitcher Avocat has reported a postponement of the hearing to [DATE…" at bounding box center [446, 387] width 319 height 64
drag, startPoint x: 461, startPoint y: 397, endPoint x: 297, endPoint y: 390, distance: 164.6
click at [297, 390] on div "[DATE] 12h41 Pitcher Avocat has reported a postponement of the hearing to [DATE…" at bounding box center [446, 387] width 319 height 64
drag, startPoint x: 297, startPoint y: 390, endPoint x: 312, endPoint y: 385, distance: 16.4
click at [384, 391] on p "Pitcher Avocat ha informado de un aplazamiento de la audiencia hasta el 6 de en…" at bounding box center [454, 388] width 304 height 35
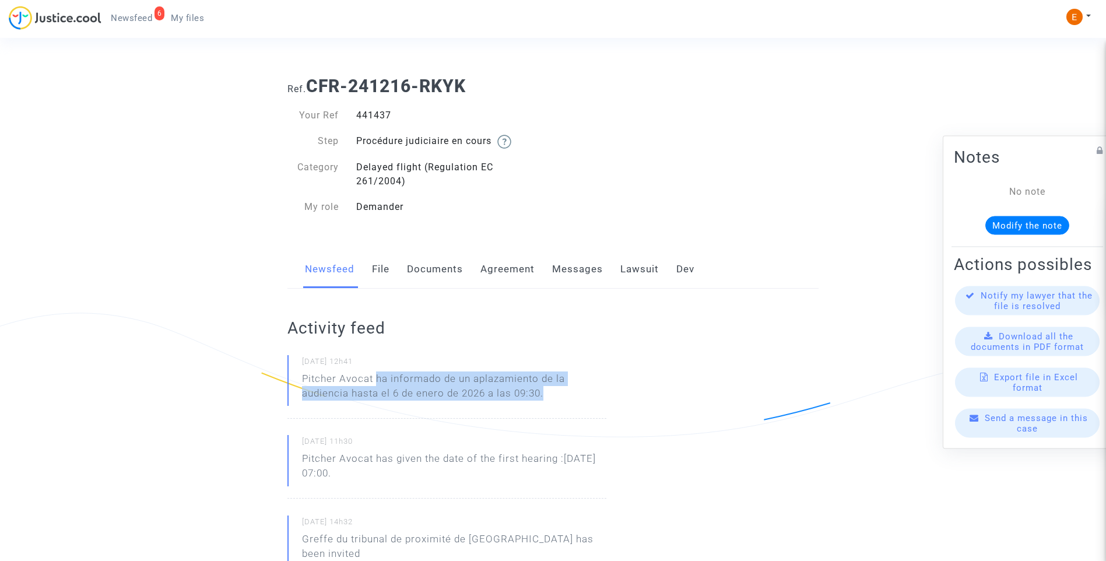
drag, startPoint x: 377, startPoint y: 379, endPoint x: 680, endPoint y: 411, distance: 304.9
drag, startPoint x: 680, startPoint y: 411, endPoint x: 536, endPoint y: 393, distance: 145.7
copy p "ha informado de un aplazamiento de la audiencia hasta el 6 de enero de 2026 a l…"
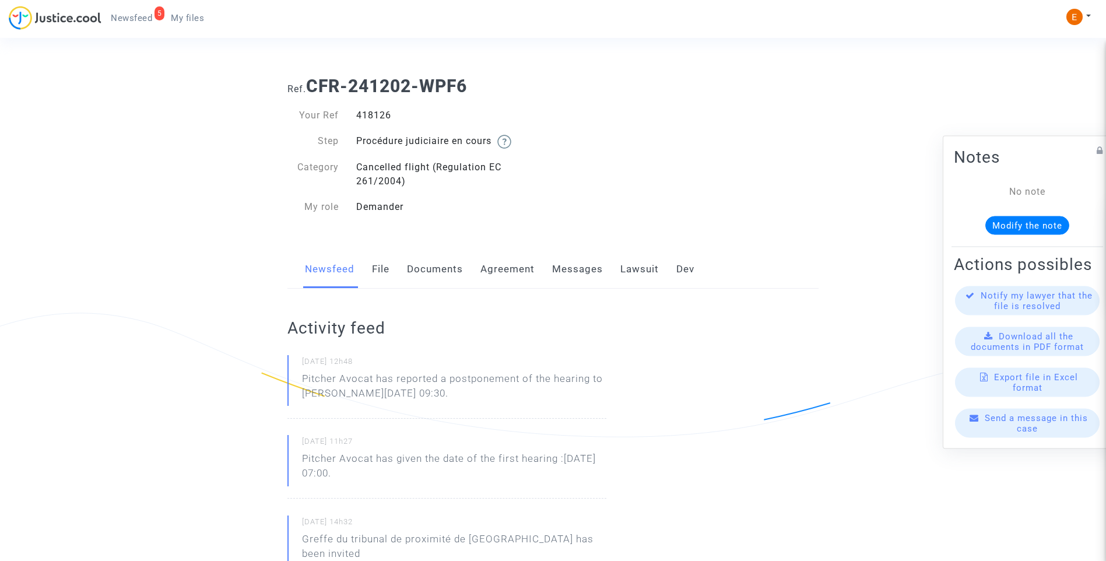
click at [378, 113] on div "418126" at bounding box center [450, 115] width 206 height 14
copy div "418126"
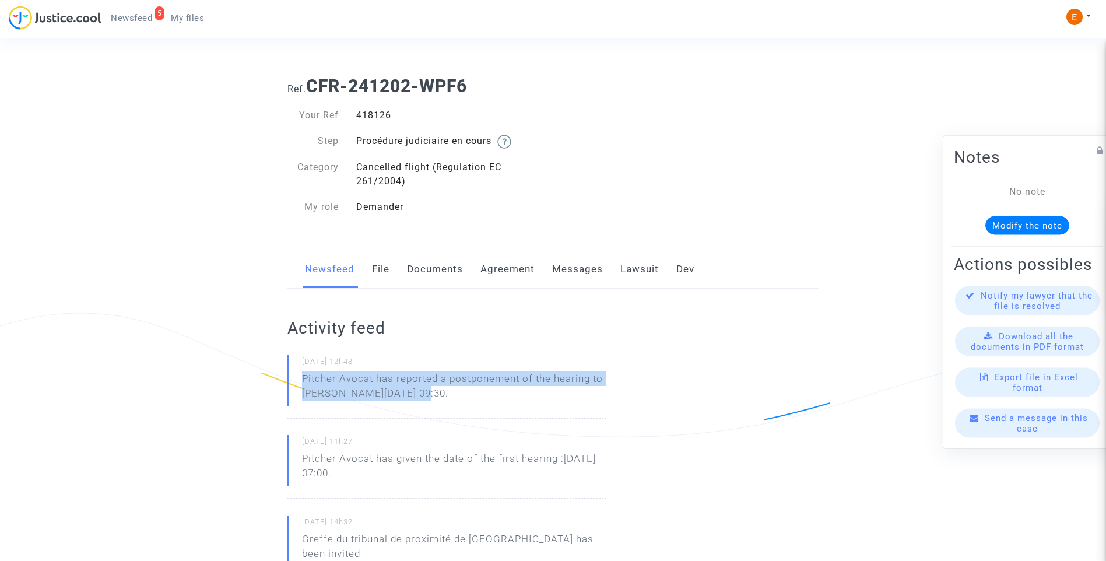
drag, startPoint x: 422, startPoint y: 394, endPoint x: 279, endPoint y: 382, distance: 142.8
drag, startPoint x: 279, startPoint y: 382, endPoint x: 308, endPoint y: 379, distance: 29.3
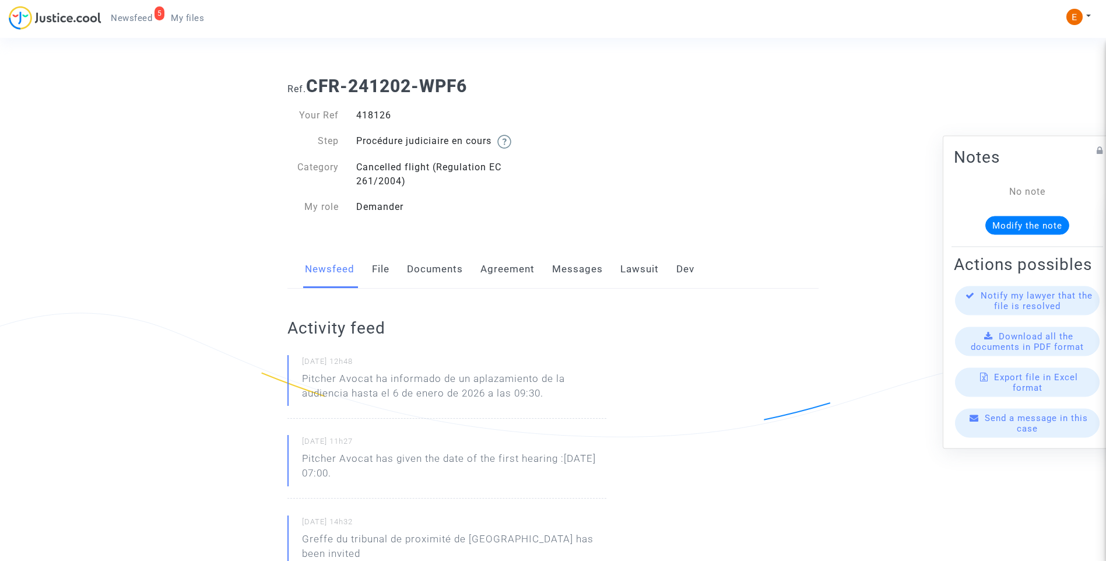
click at [382, 360] on small "[DATE] 12h48" at bounding box center [454, 363] width 304 height 15
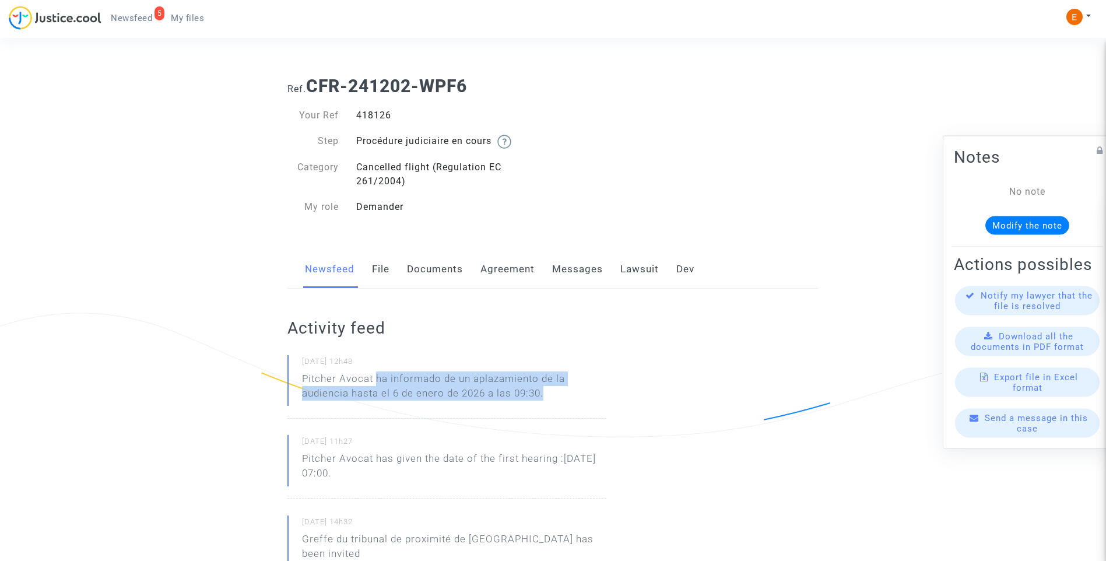
drag, startPoint x: 377, startPoint y: 375, endPoint x: 619, endPoint y: 398, distance: 243.0
copy p "ha informado de un aplazamiento de la audiencia hasta el 6 de enero de 2026 a l…"
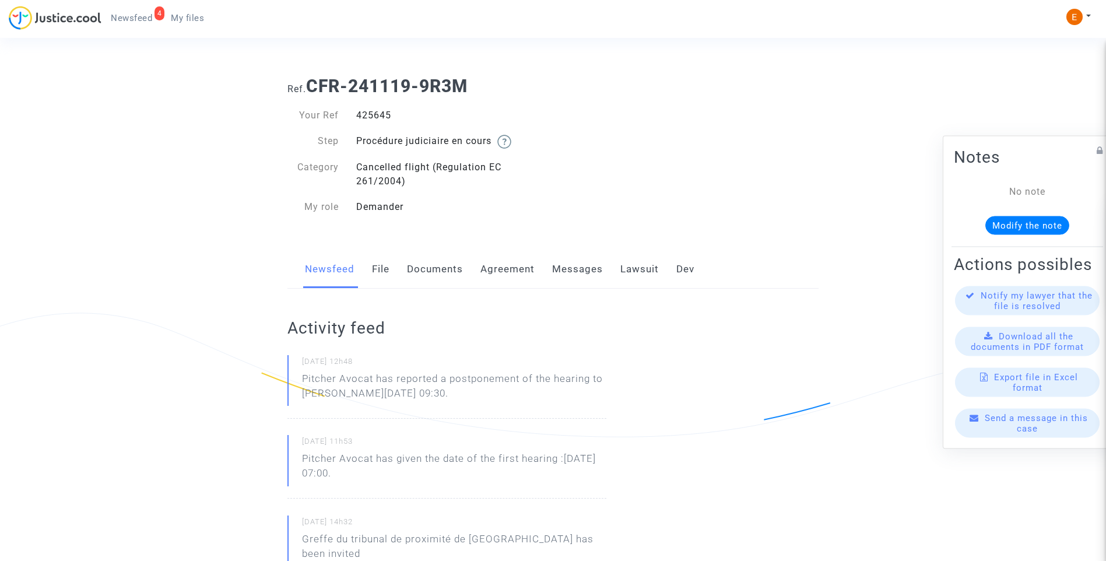
click at [384, 118] on div "425645" at bounding box center [450, 115] width 206 height 14
copy div "425645"
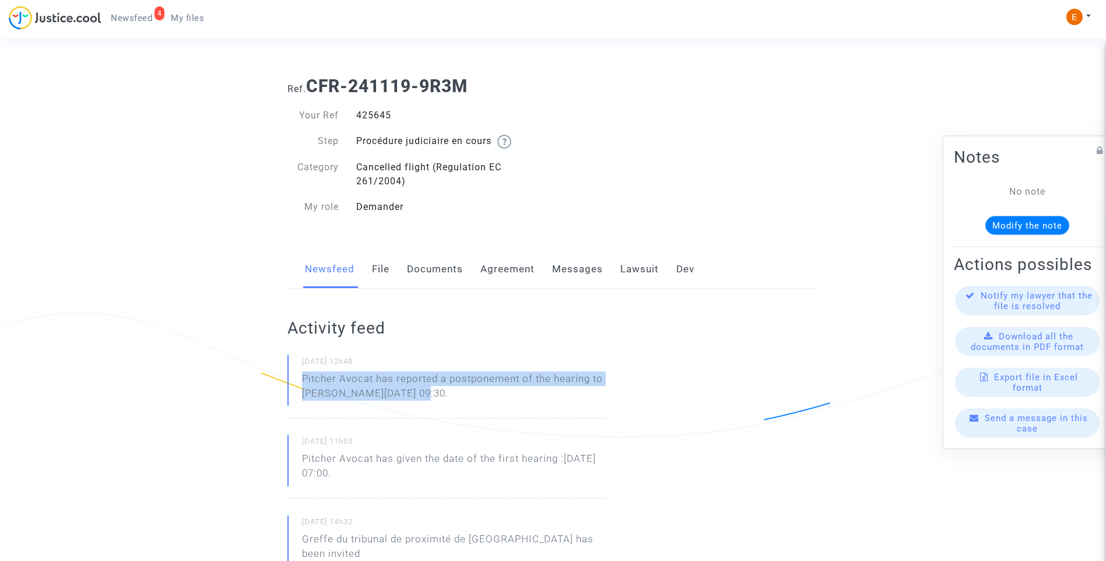
drag, startPoint x: 442, startPoint y: 396, endPoint x: 250, endPoint y: 383, distance: 192.2
drag, startPoint x: 250, startPoint y: 383, endPoint x: 325, endPoint y: 390, distance: 75.5
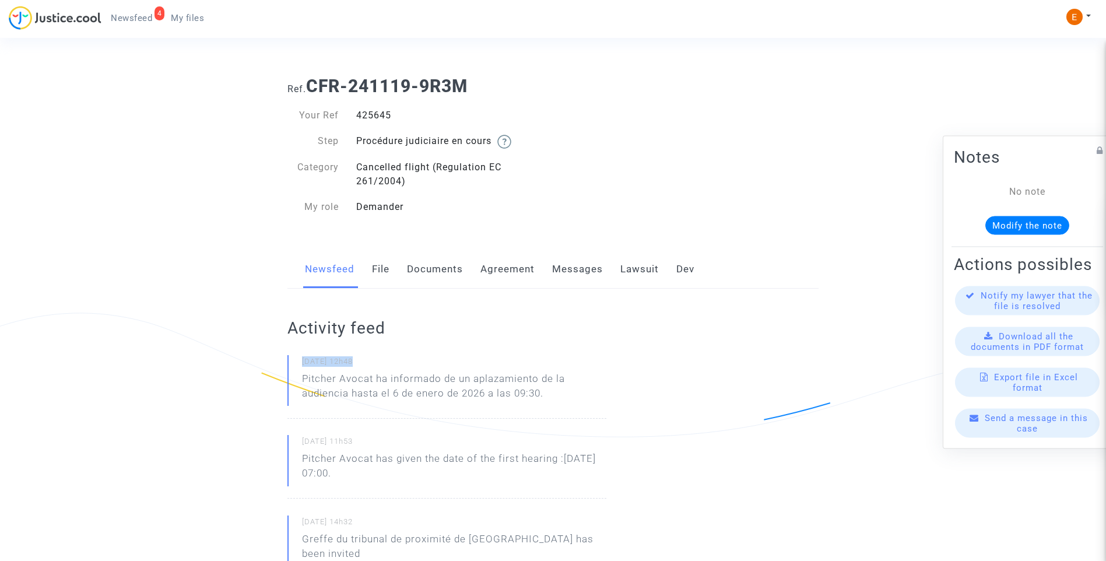
click at [398, 395] on p "Pitcher Avocat ha informado de un aplazamiento de la audiencia hasta el 6 de en…" at bounding box center [454, 388] width 304 height 35
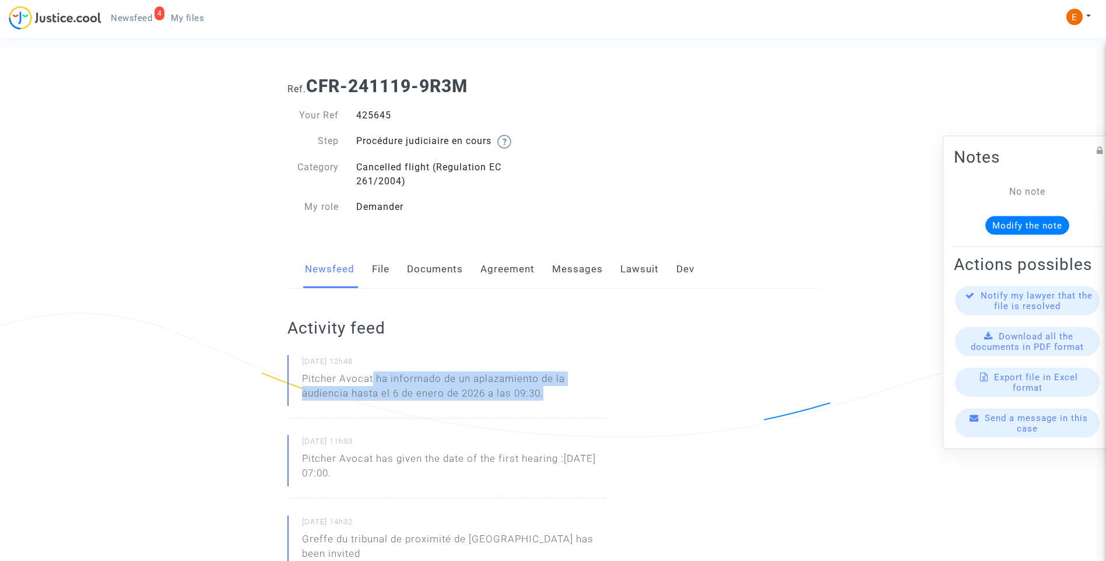
drag, startPoint x: 374, startPoint y: 378, endPoint x: 619, endPoint y: 399, distance: 245.8
drag, startPoint x: 619, startPoint y: 399, endPoint x: 519, endPoint y: 396, distance: 99.7
click at [519, 396] on p "Pitcher Avocat ha informado de un aplazamiento de la audiencia hasta el 6 de en…" at bounding box center [454, 388] width 304 height 35
drag, startPoint x: 379, startPoint y: 377, endPoint x: 509, endPoint y: 387, distance: 130.4
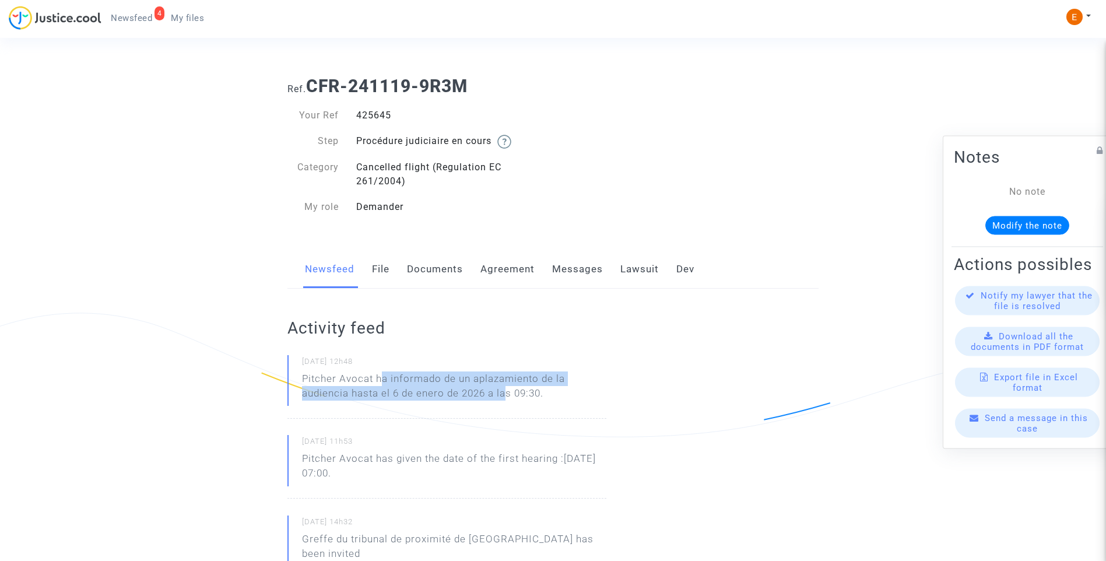
click at [509, 387] on p "Pitcher Avocat ha informado de un aplazamiento de la audiencia hasta el 6 de en…" at bounding box center [454, 388] width 304 height 35
drag, startPoint x: 509, startPoint y: 387, endPoint x: 385, endPoint y: 382, distance: 123.7
click at [400, 383] on p "Pitcher Avocat ha informado de un aplazamiento de la audiencia hasta el 6 de en…" at bounding box center [454, 388] width 304 height 35
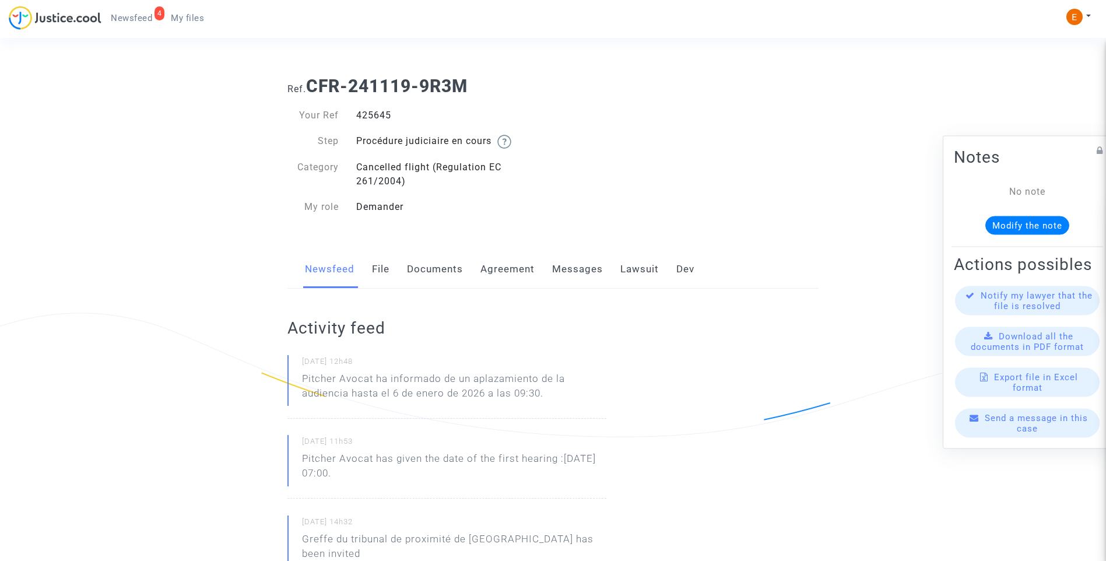
click at [373, 380] on p "Pitcher Avocat ha informado de un aplazamiento de la audiencia hasta el 6 de en…" at bounding box center [454, 388] width 304 height 35
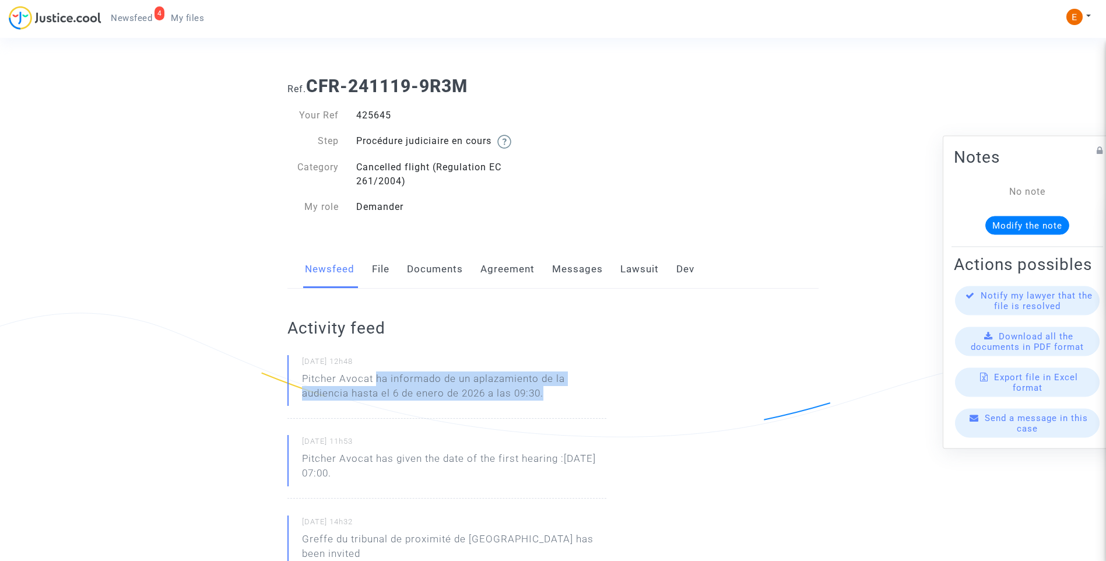
drag, startPoint x: 375, startPoint y: 378, endPoint x: 619, endPoint y: 399, distance: 244.6
drag, startPoint x: 619, startPoint y: 399, endPoint x: 520, endPoint y: 385, distance: 100.0
copy p "ha informado de un aplazamiento de la audiencia hasta el 6 de enero de 2026 a l…"
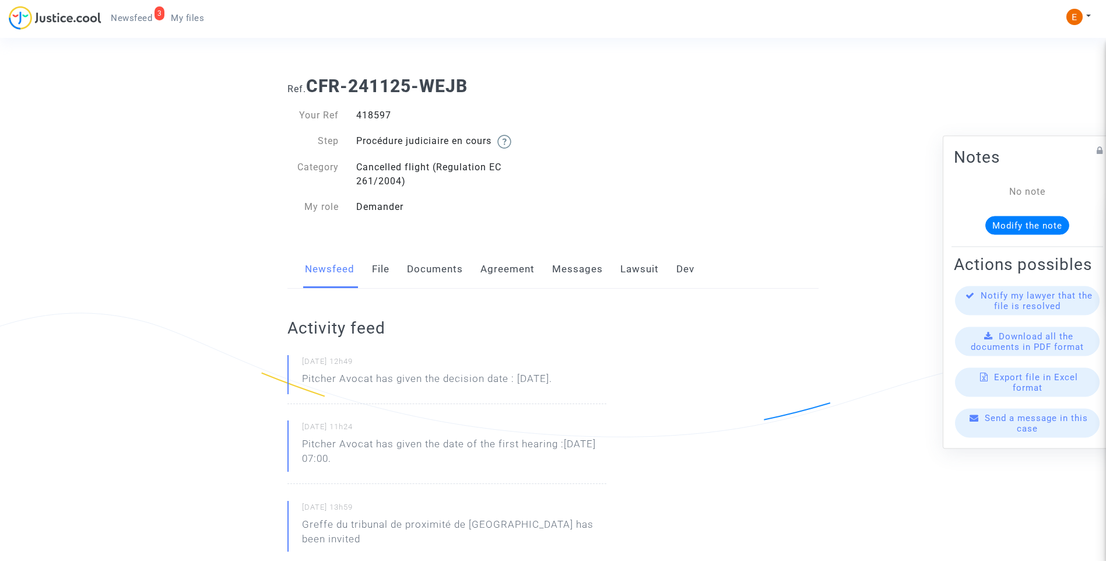
click at [378, 119] on div "418597" at bounding box center [450, 115] width 206 height 14
copy div "418597"
drag, startPoint x: 624, startPoint y: 383, endPoint x: 243, endPoint y: 384, distance: 381.3
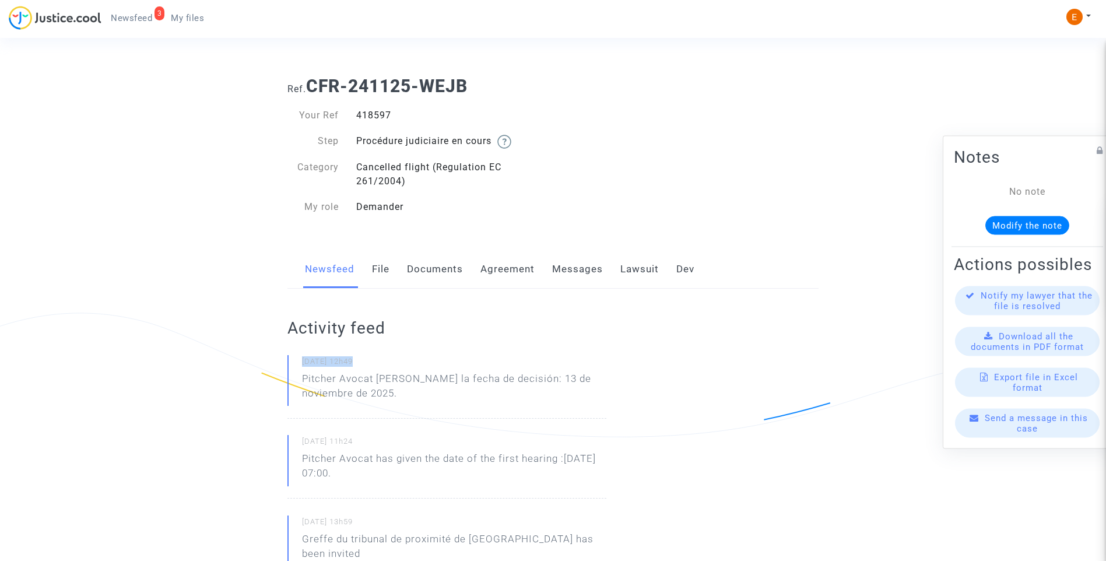
click at [380, 372] on p "Pitcher Avocat ha dado la fecha de decisión: 13 de noviembre de 2025." at bounding box center [454, 388] width 304 height 35
drag, startPoint x: 377, startPoint y: 377, endPoint x: 415, endPoint y: 413, distance: 52.4
click at [415, 415] on div "30/09/2025 - 12h49 Pitcher Avocat ha dado la fecha de decisión: 13 de noviembre…" at bounding box center [446, 387] width 319 height 64
drag, startPoint x: 415, startPoint y: 413, endPoint x: 396, endPoint y: 382, distance: 36.6
copy p "ha dado la fecha de decisión: 13 de noviembre de 2025."
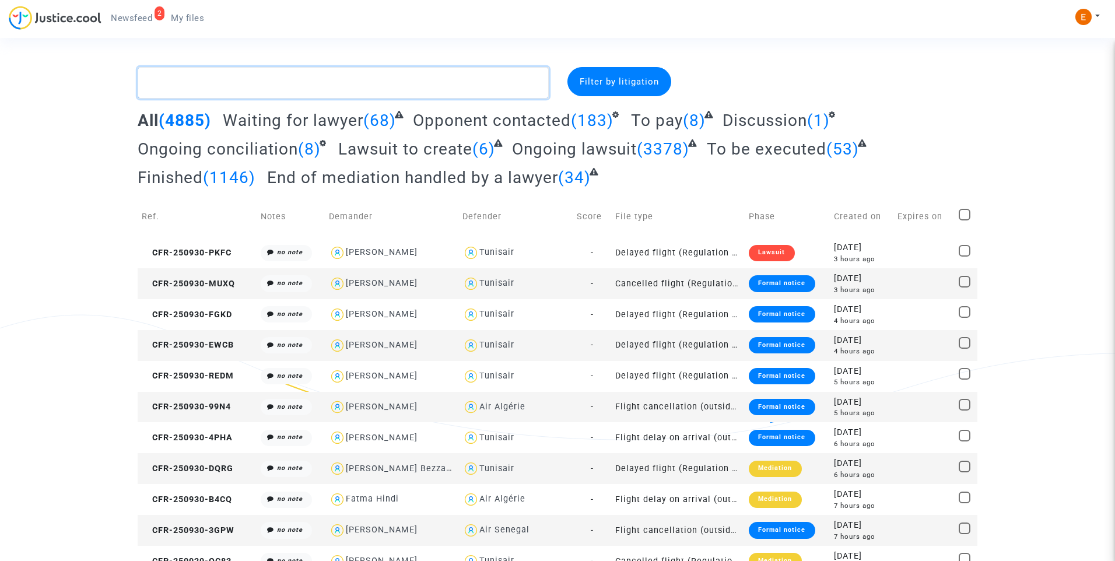
paste textarea "Embe"
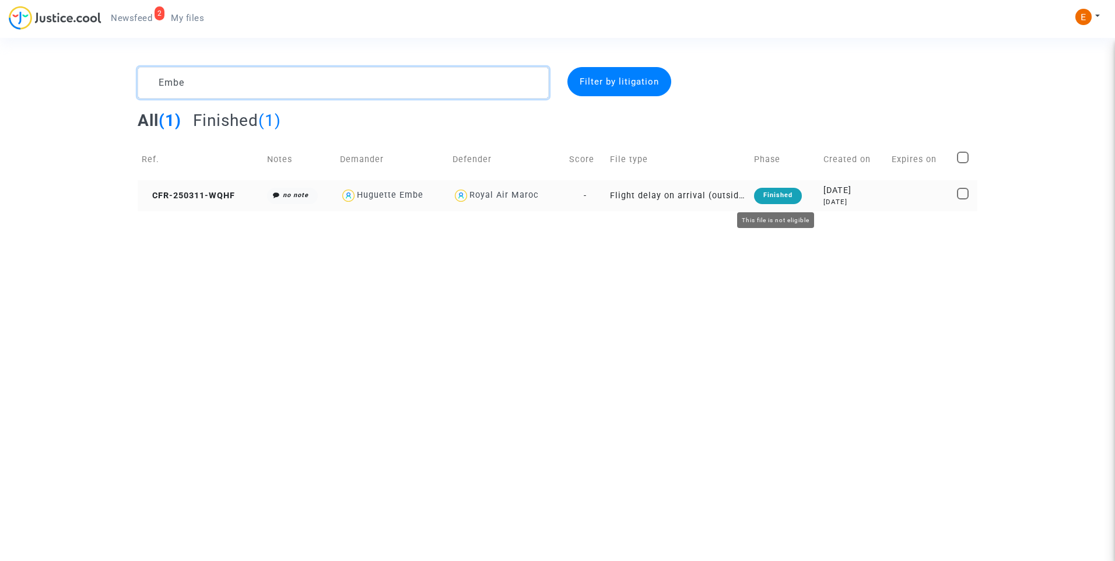
type textarea "Embe"
click at [772, 192] on div "Finished" at bounding box center [778, 196] width 48 height 16
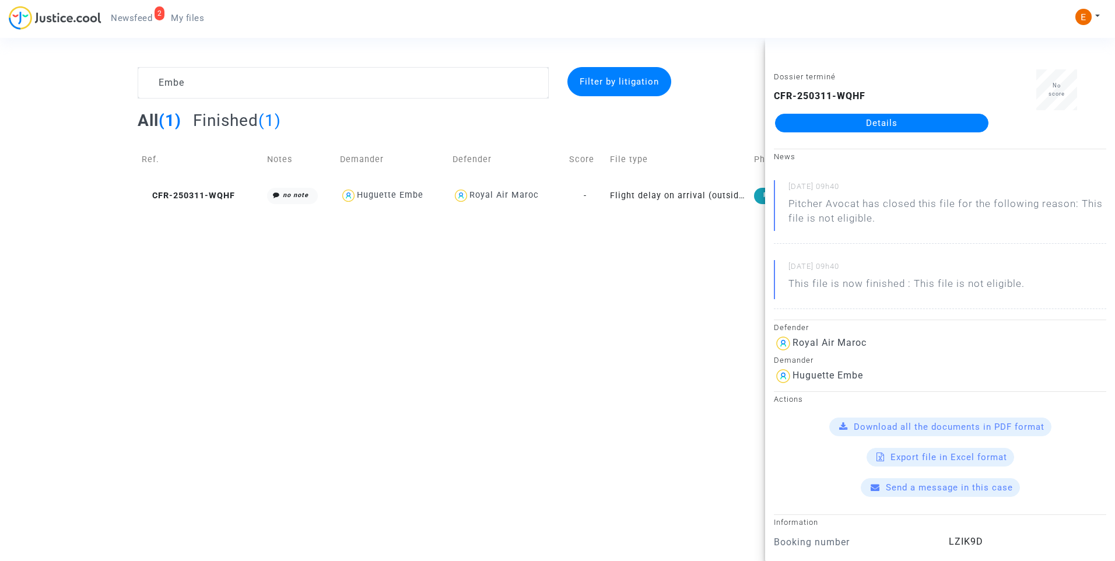
click at [869, 131] on link "Details" at bounding box center [881, 123] width 213 height 19
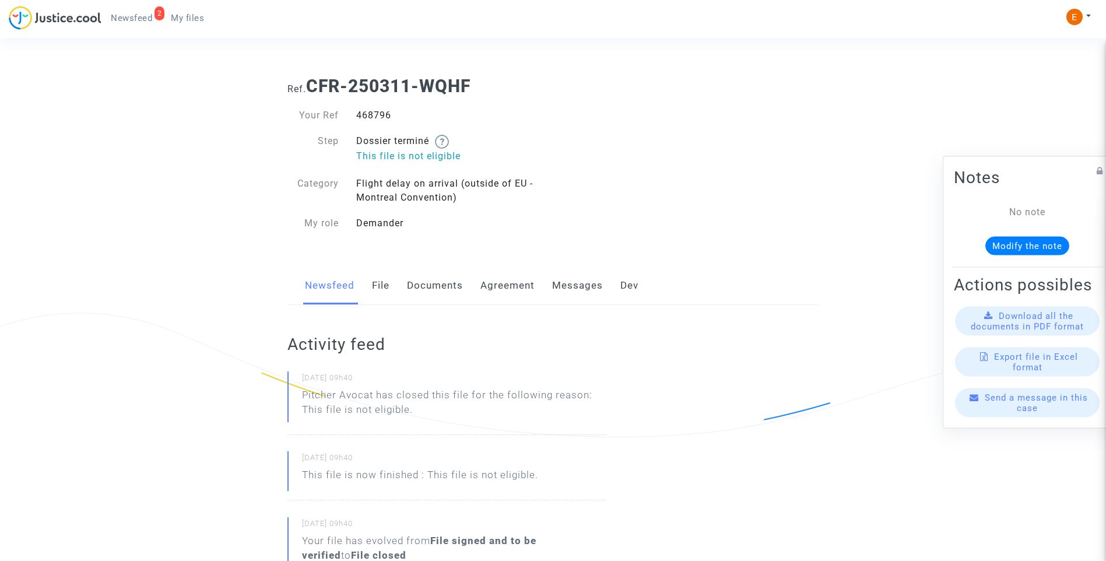
click at [573, 287] on link "Messages" at bounding box center [577, 285] width 51 height 38
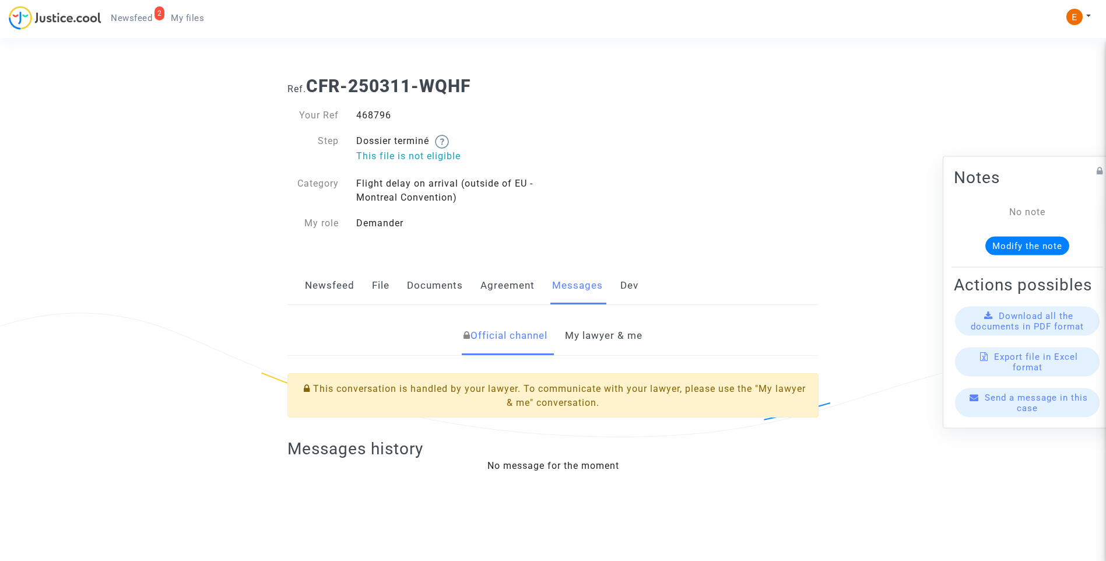
click at [393, 287] on div "Newsfeed File Documents Agreement Messages Dev" at bounding box center [552, 285] width 531 height 39
click at [380, 287] on link "File" at bounding box center [380, 285] width 17 height 38
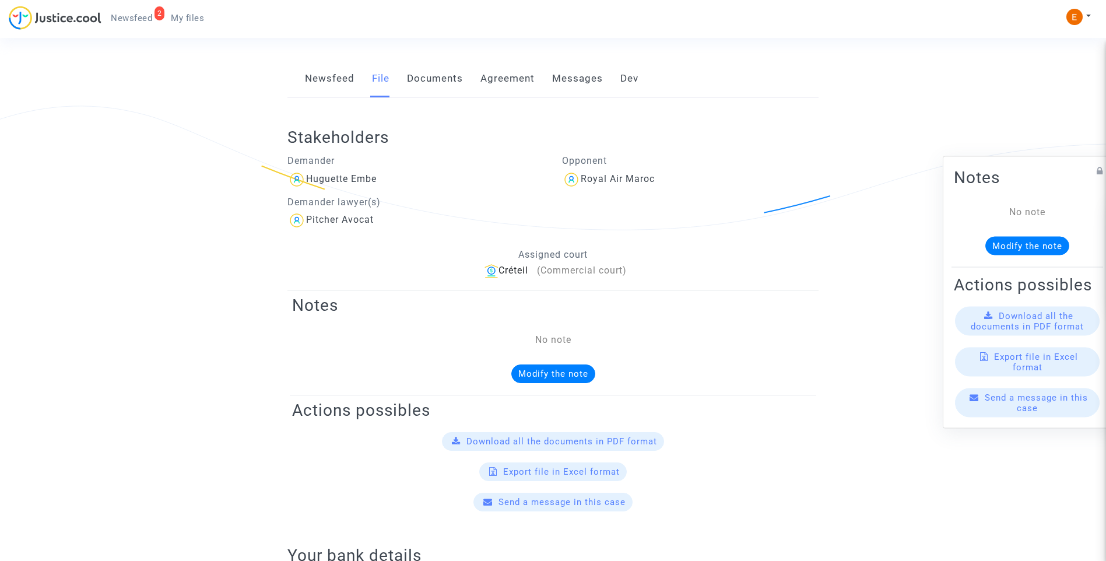
scroll to position [100, 0]
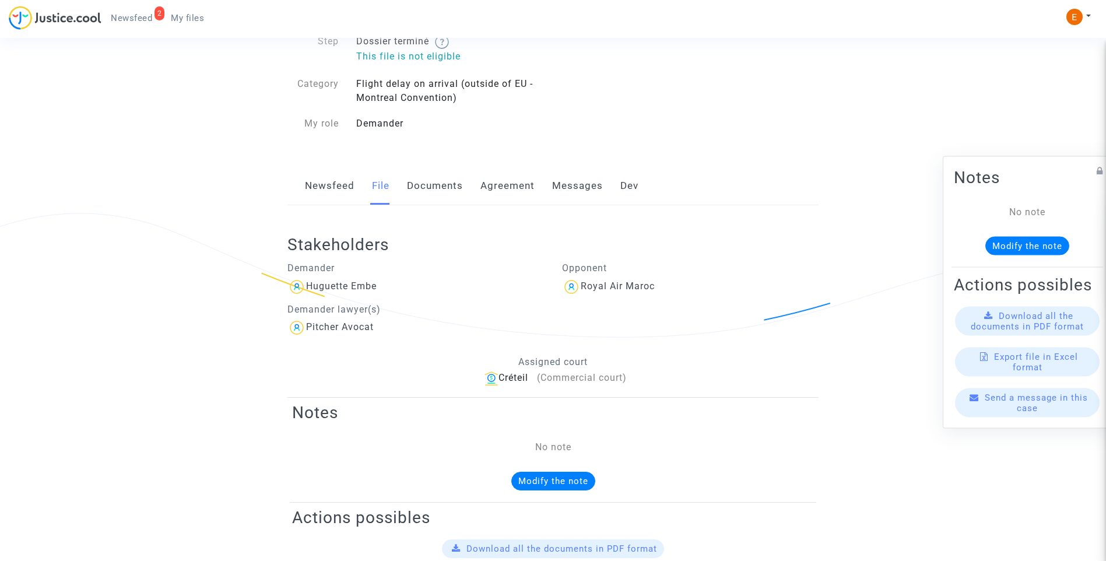
click at [573, 179] on link "Messages" at bounding box center [577, 186] width 51 height 38
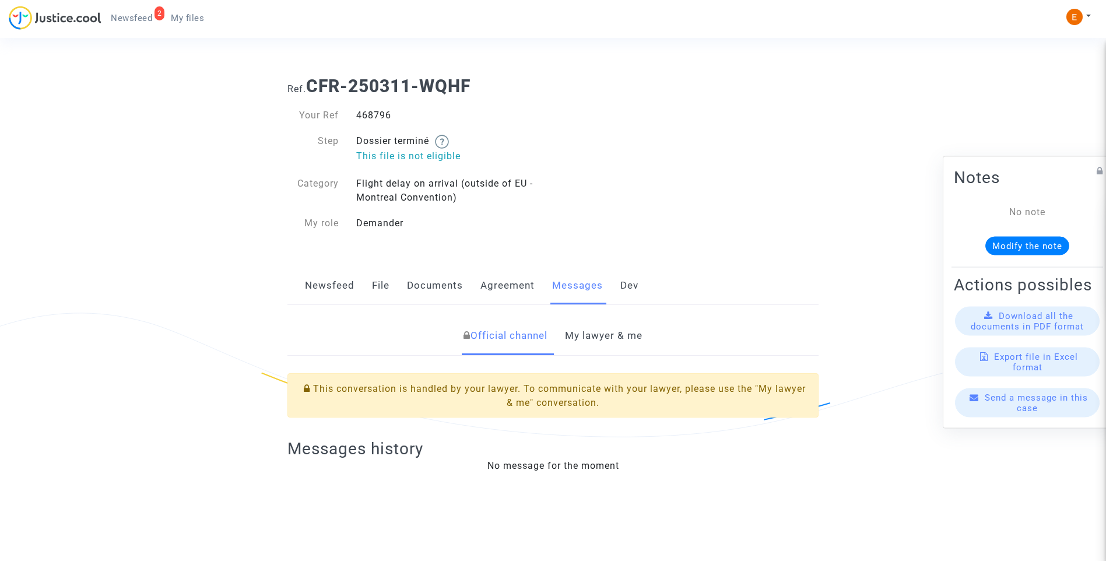
click at [599, 338] on link "My lawyer & me" at bounding box center [604, 336] width 78 height 38
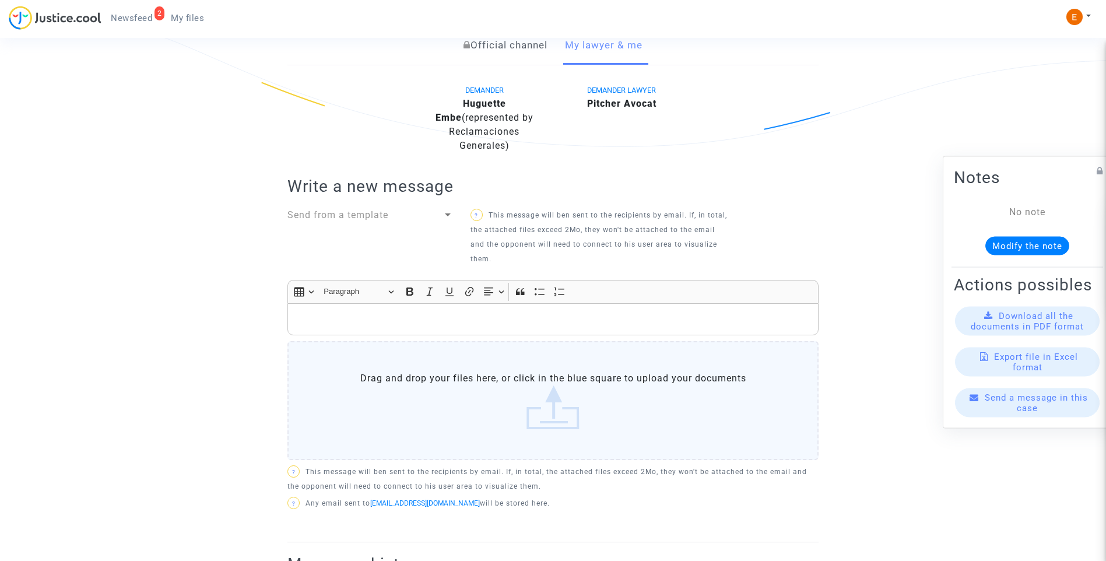
scroll to position [292, 0]
click at [412, 311] on p "Rich Text Editor, main" at bounding box center [553, 318] width 519 height 15
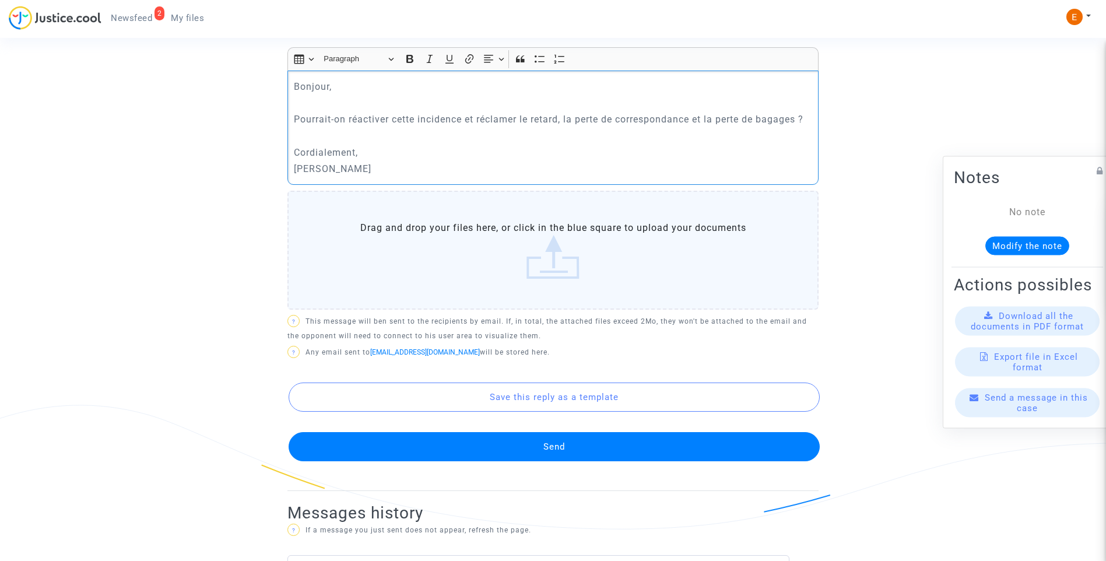
scroll to position [525, 0]
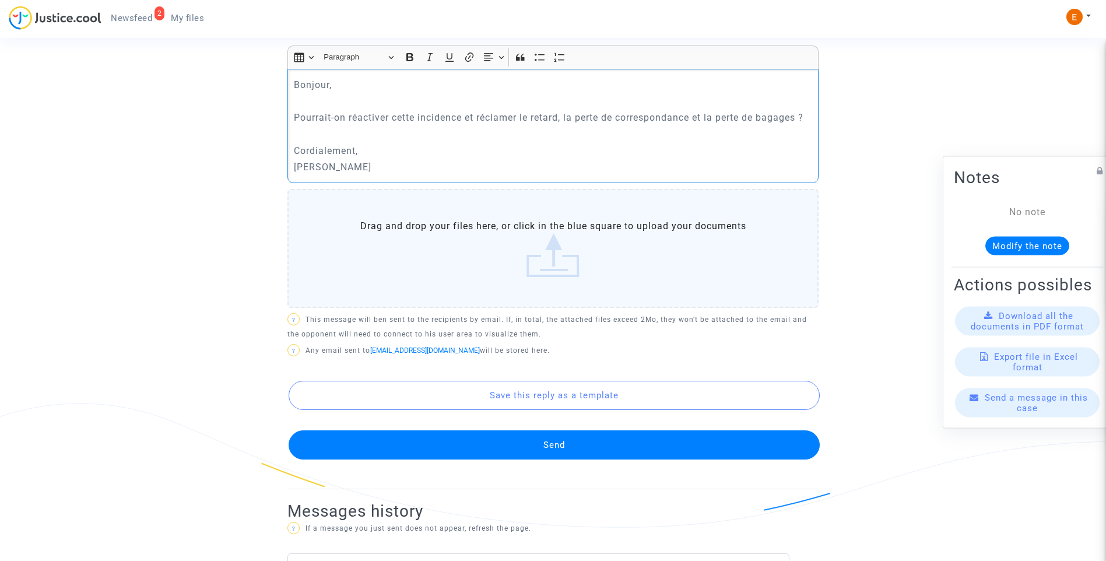
click at [543, 445] on button "Send" at bounding box center [554, 444] width 531 height 29
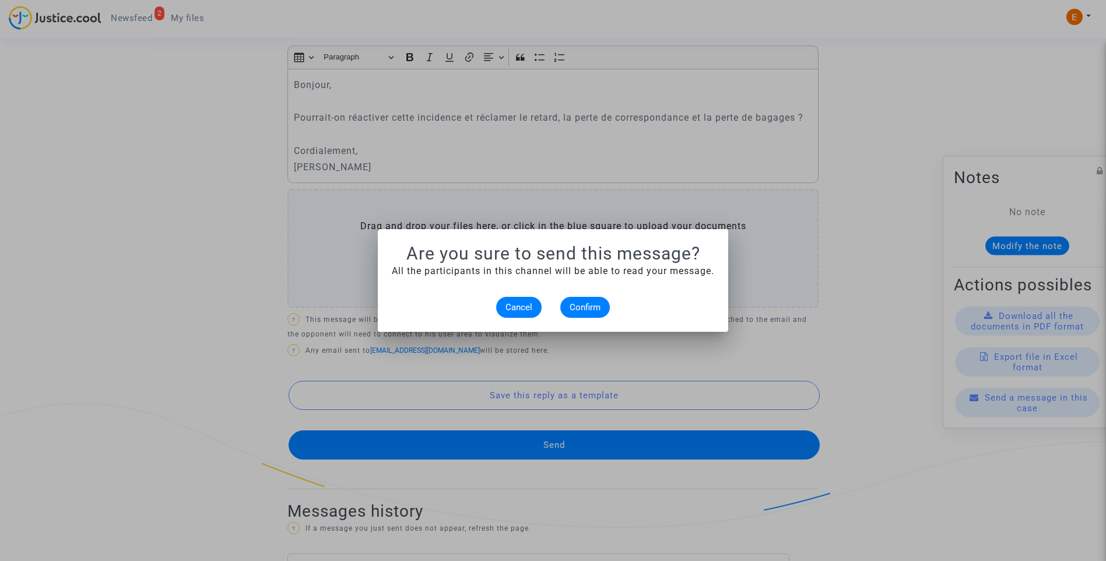
scroll to position [0, 0]
click at [599, 314] on button "Confirm" at bounding box center [585, 307] width 50 height 21
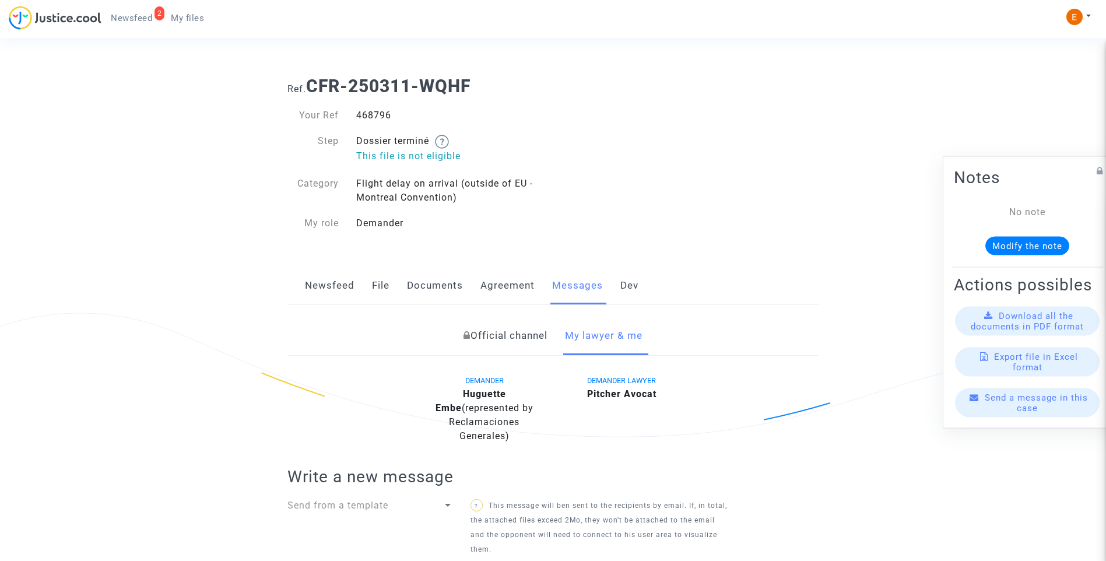
scroll to position [525, 0]
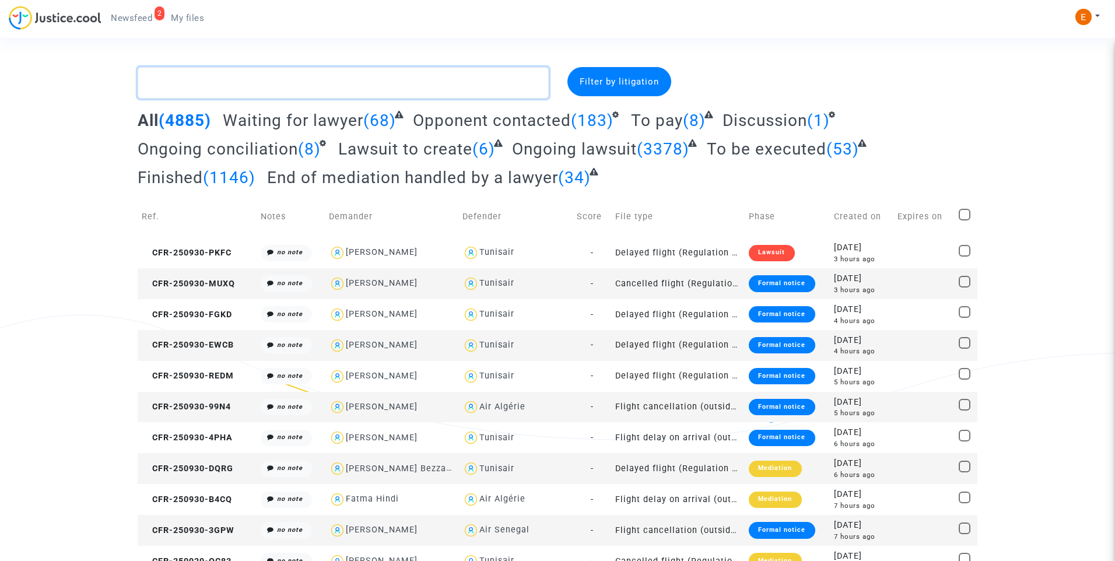
paste textarea "[PERSON_NAME]"
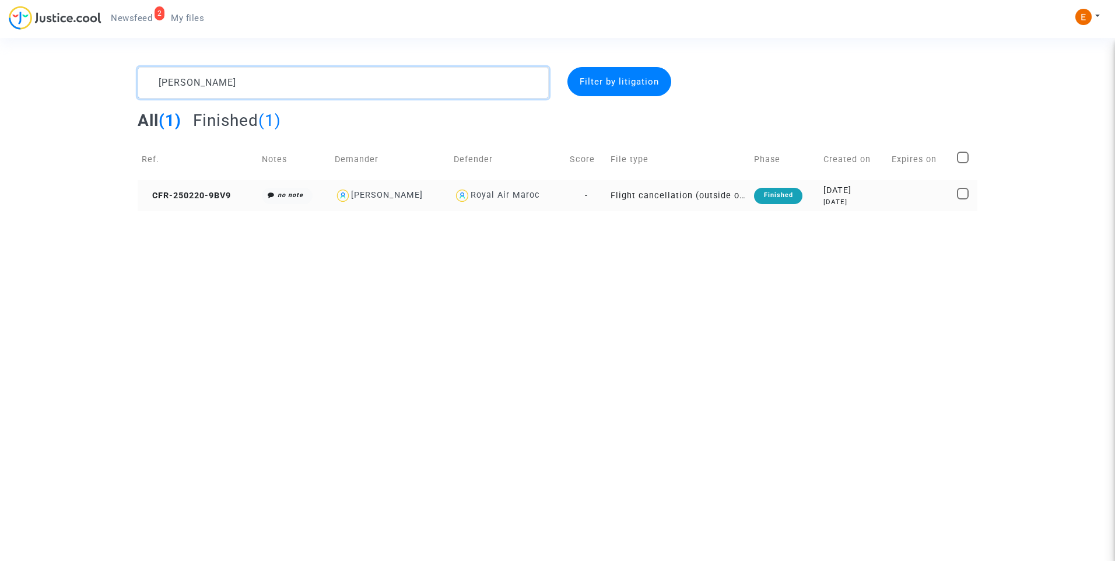
type textarea "[PERSON_NAME]"
click at [782, 202] on div "Finished" at bounding box center [778, 196] width 48 height 16
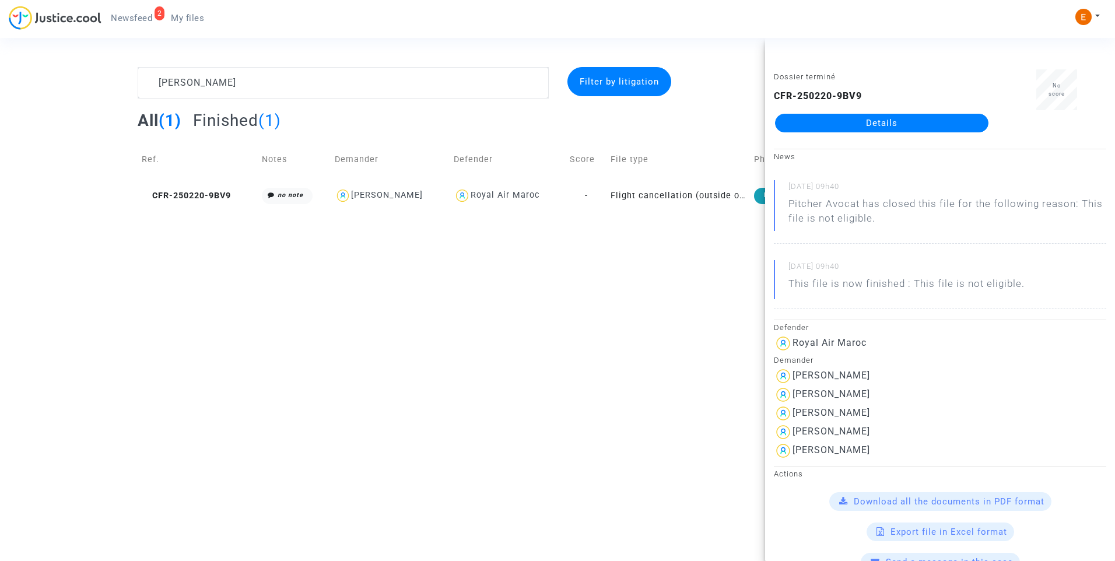
click at [854, 127] on link "Details" at bounding box center [881, 123] width 213 height 19
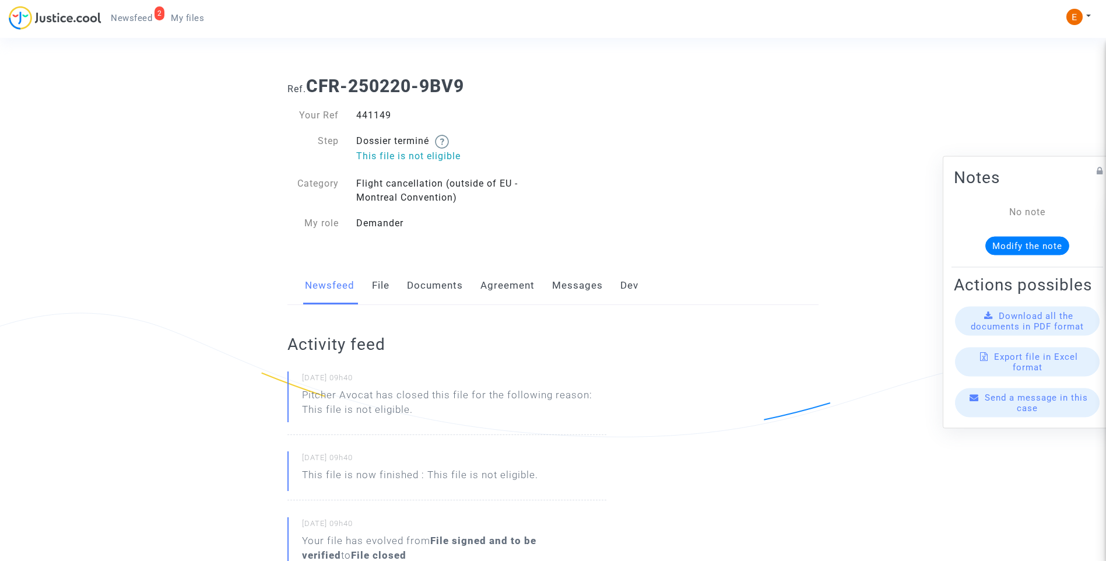
drag, startPoint x: 594, startPoint y: 287, endPoint x: 576, endPoint y: 292, distance: 18.0
click at [594, 287] on link "Messages" at bounding box center [577, 285] width 51 height 38
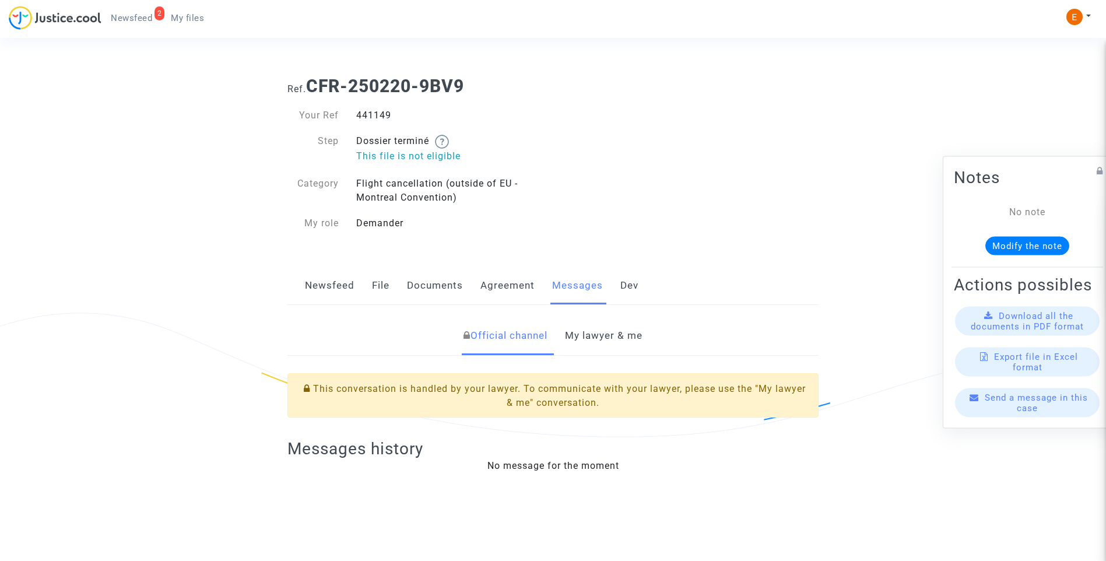
click at [588, 336] on link "My lawyer & me" at bounding box center [604, 336] width 78 height 38
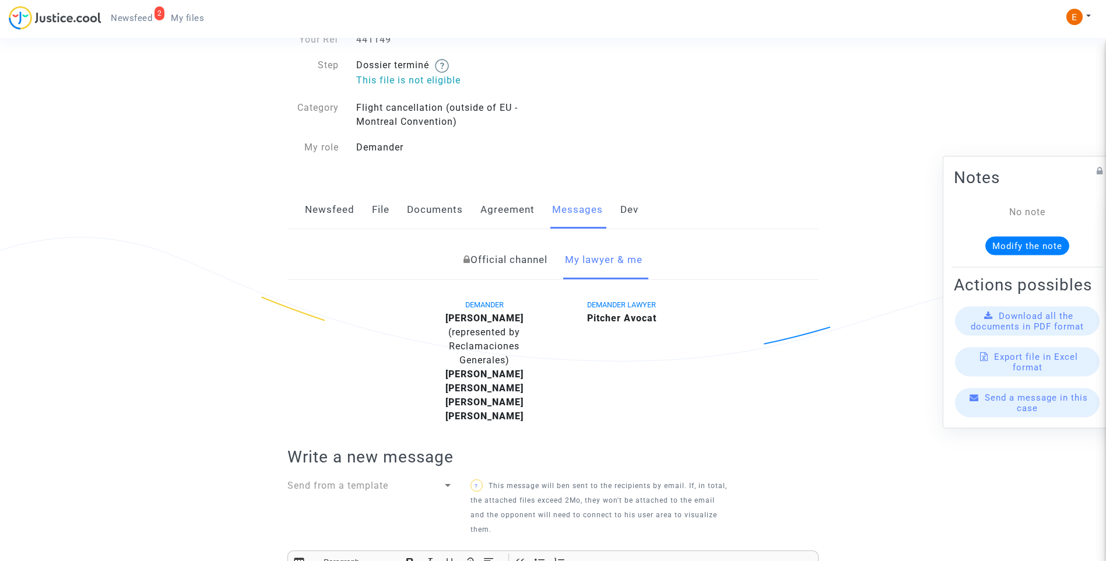
scroll to position [350, 0]
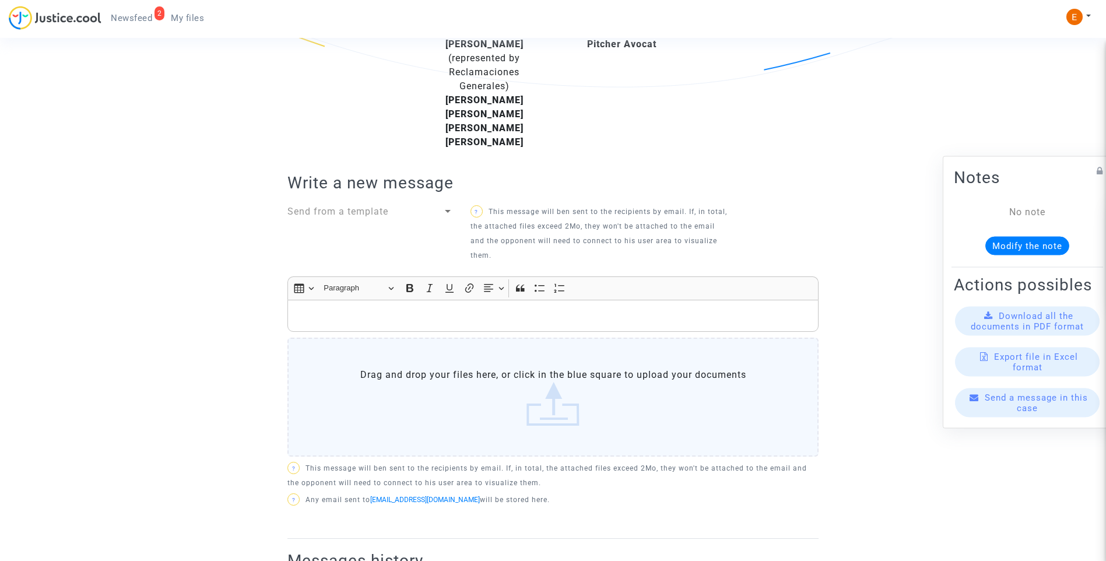
click at [405, 327] on div "Rich Text Editor, main" at bounding box center [552, 316] width 531 height 33
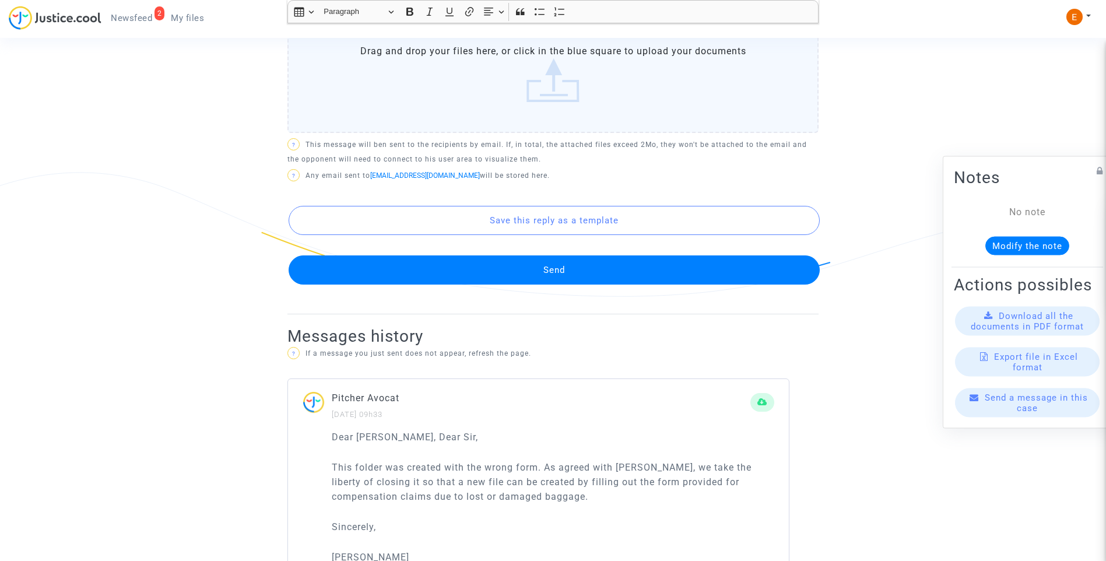
scroll to position [758, 0]
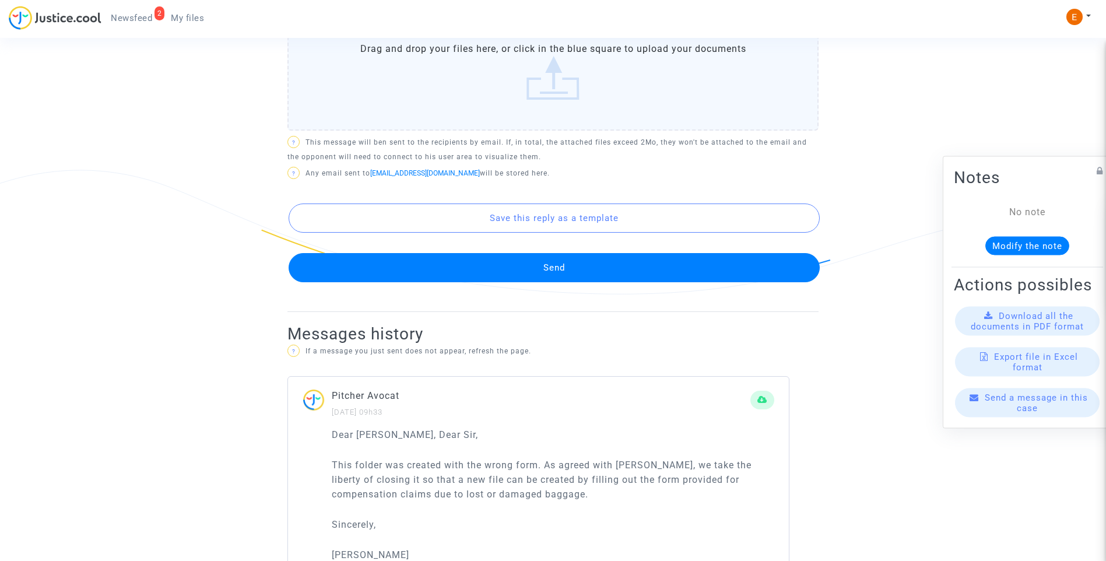
click at [598, 279] on button "Send" at bounding box center [554, 267] width 531 height 29
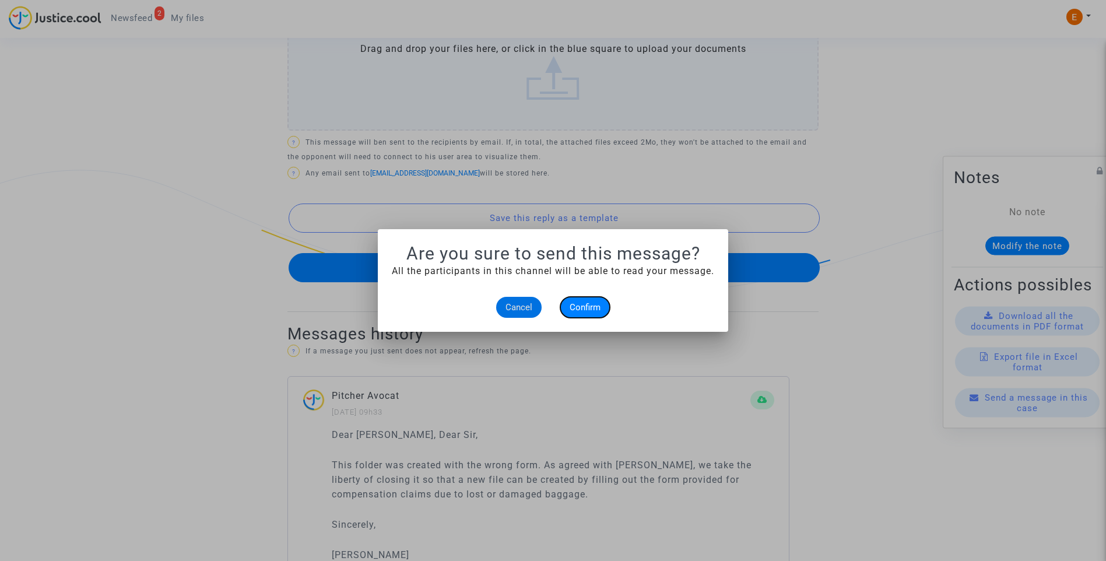
click at [595, 299] on button "Confirm" at bounding box center [585, 307] width 50 height 21
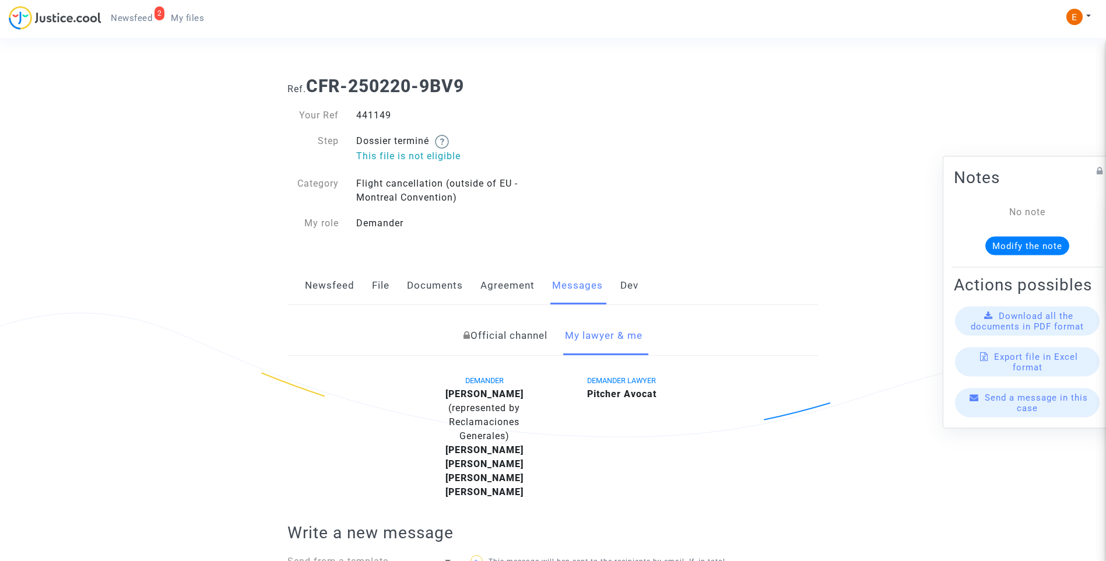
scroll to position [758, 0]
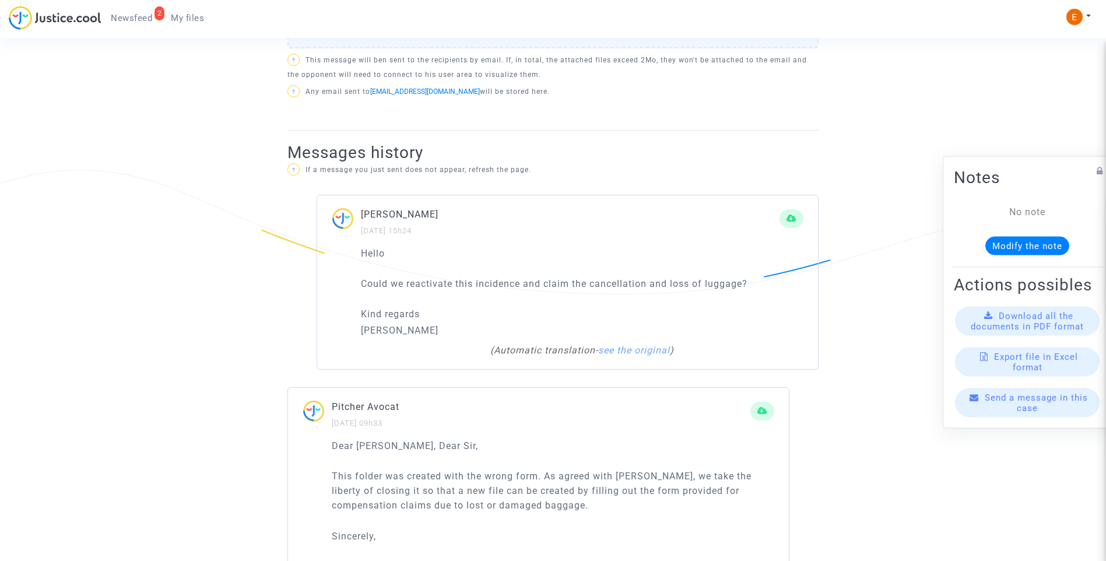
click at [181, 9] on link "My files" at bounding box center [187, 17] width 52 height 17
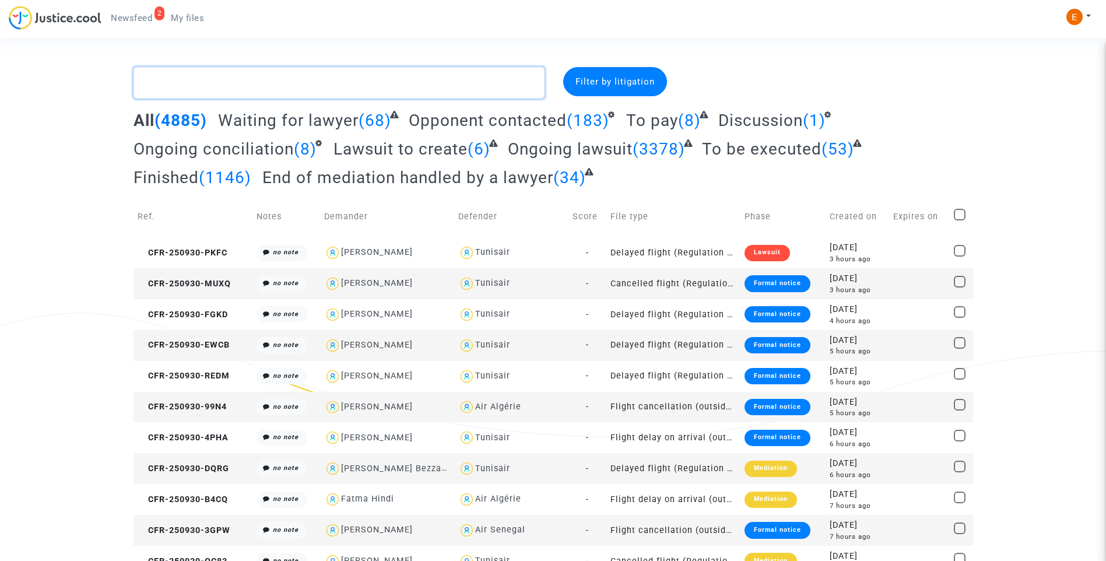
paste textarea "Zebli"
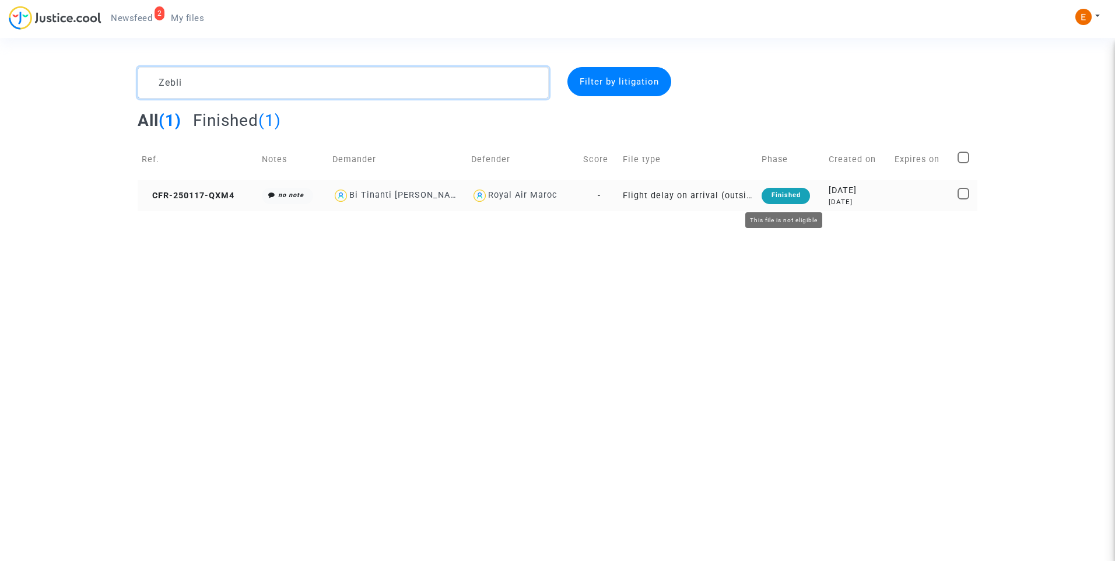
type textarea "Zebli"
click at [790, 195] on div "Finished" at bounding box center [785, 196] width 48 height 16
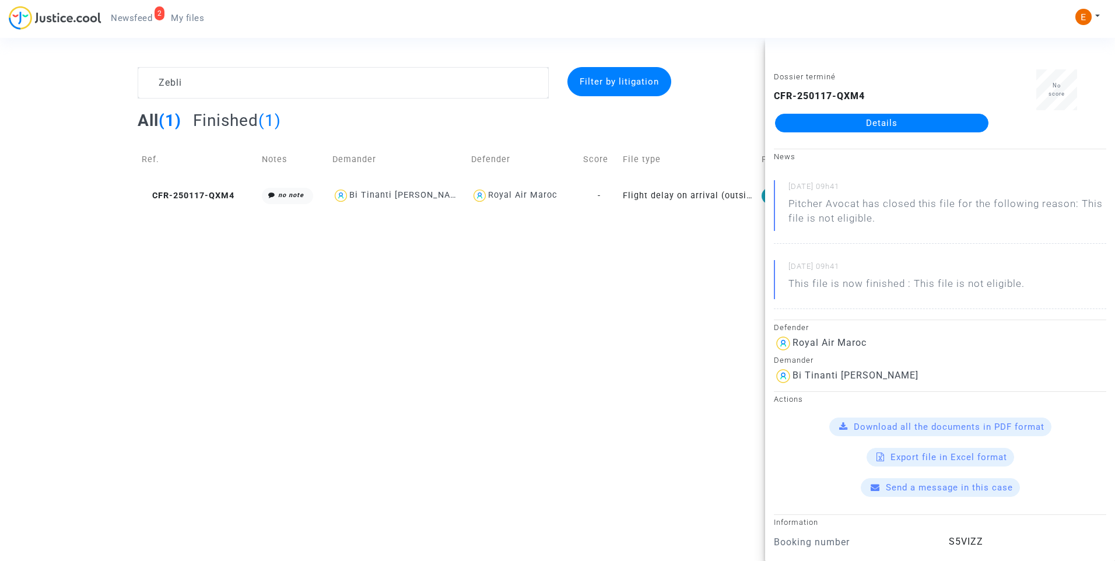
click at [855, 126] on link "Details" at bounding box center [881, 123] width 213 height 19
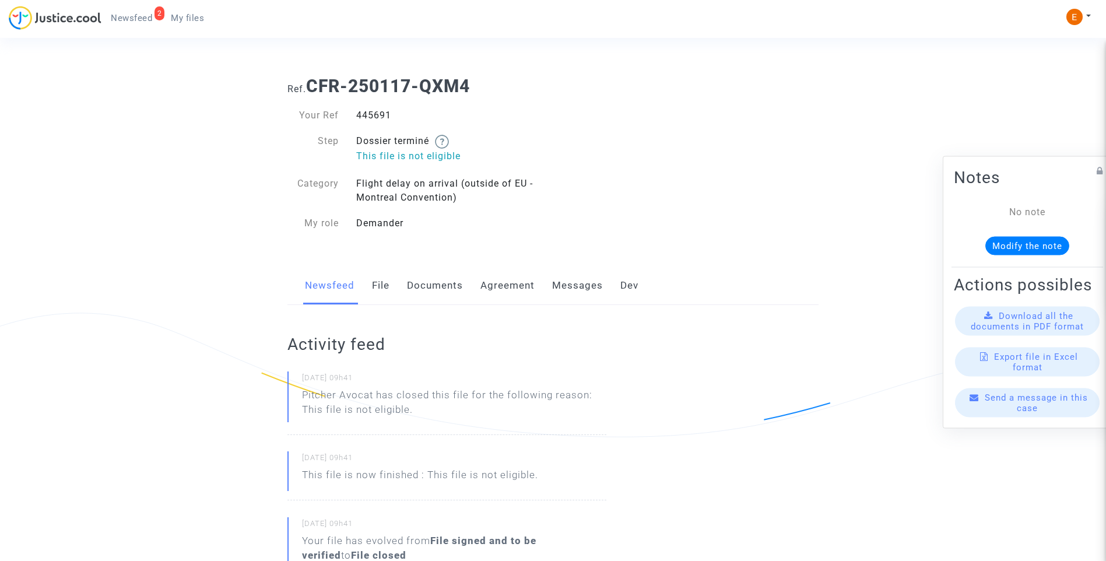
drag, startPoint x: 570, startPoint y: 283, endPoint x: 576, endPoint y: 285, distance: 6.3
click at [571, 282] on link "Messages" at bounding box center [577, 285] width 51 height 38
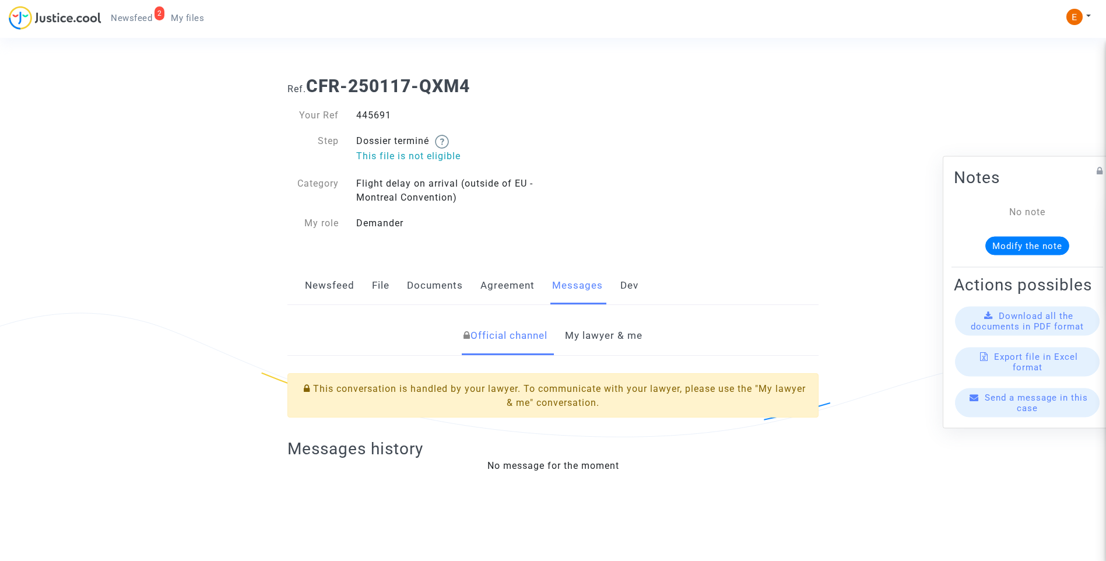
click at [605, 338] on link "My lawyer & me" at bounding box center [604, 336] width 78 height 38
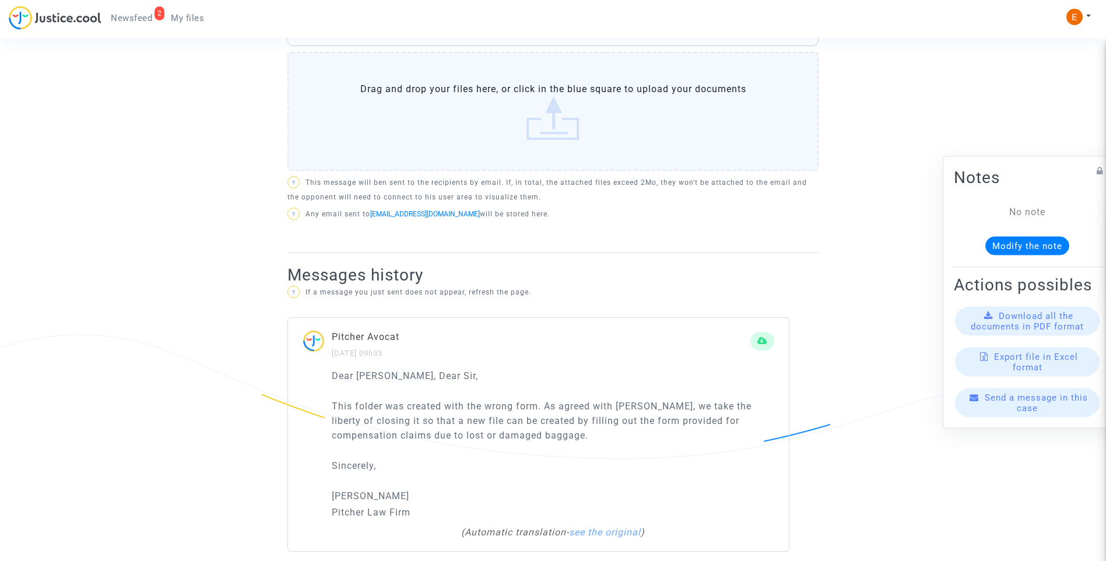
scroll to position [185, 0]
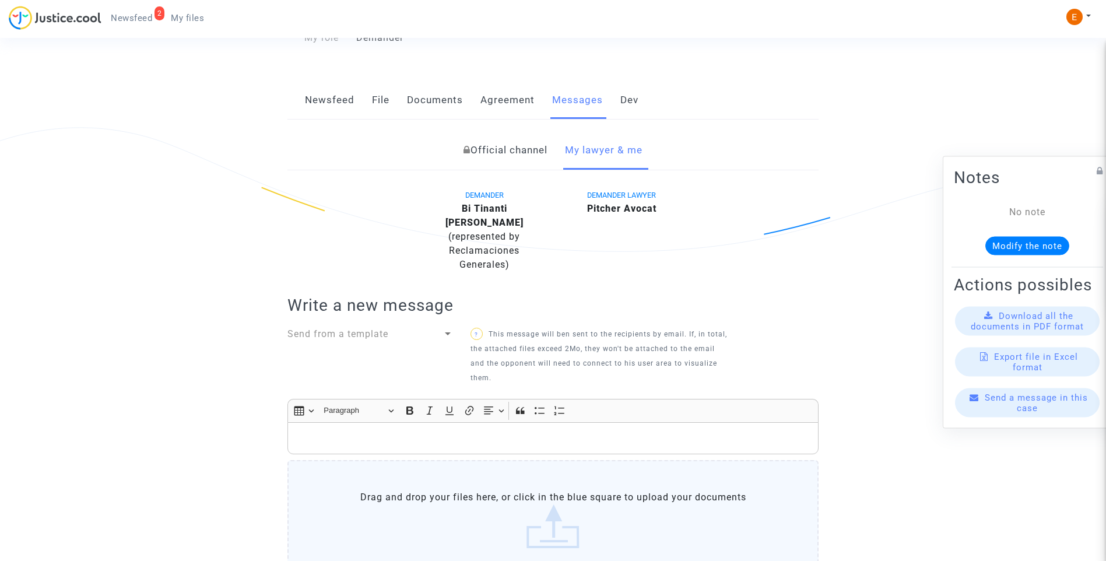
click at [496, 431] on p "Rich Text Editor, main" at bounding box center [553, 438] width 519 height 15
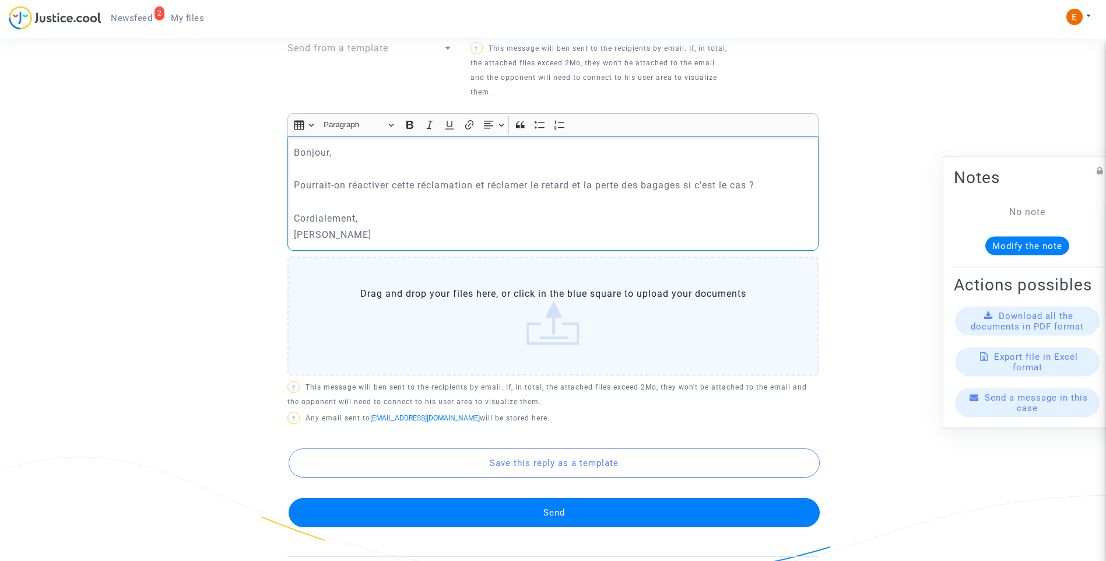
scroll to position [477, 0]
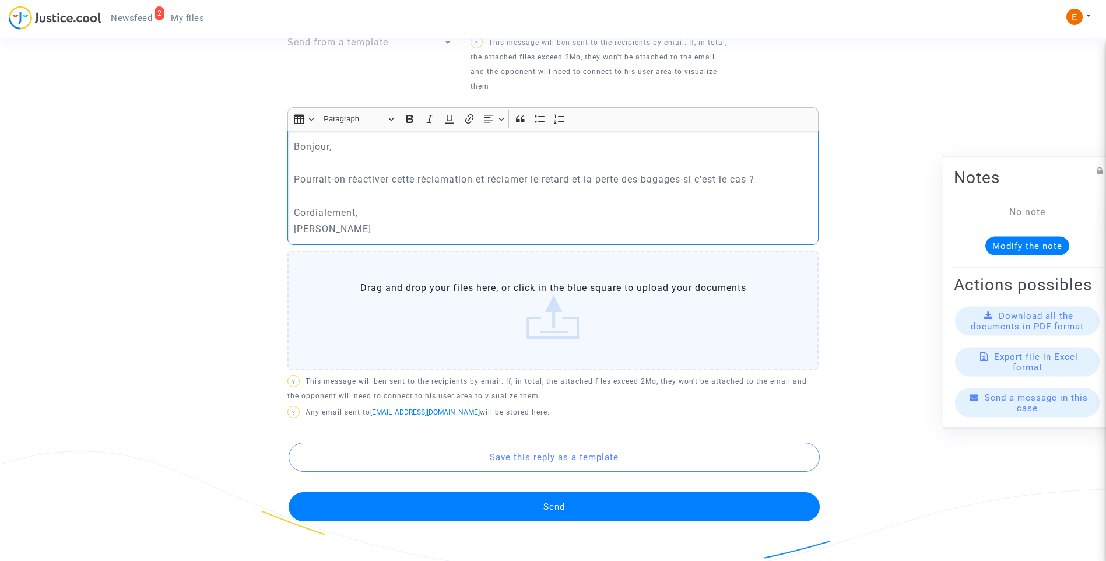
click at [564, 494] on button "Send" at bounding box center [554, 506] width 531 height 29
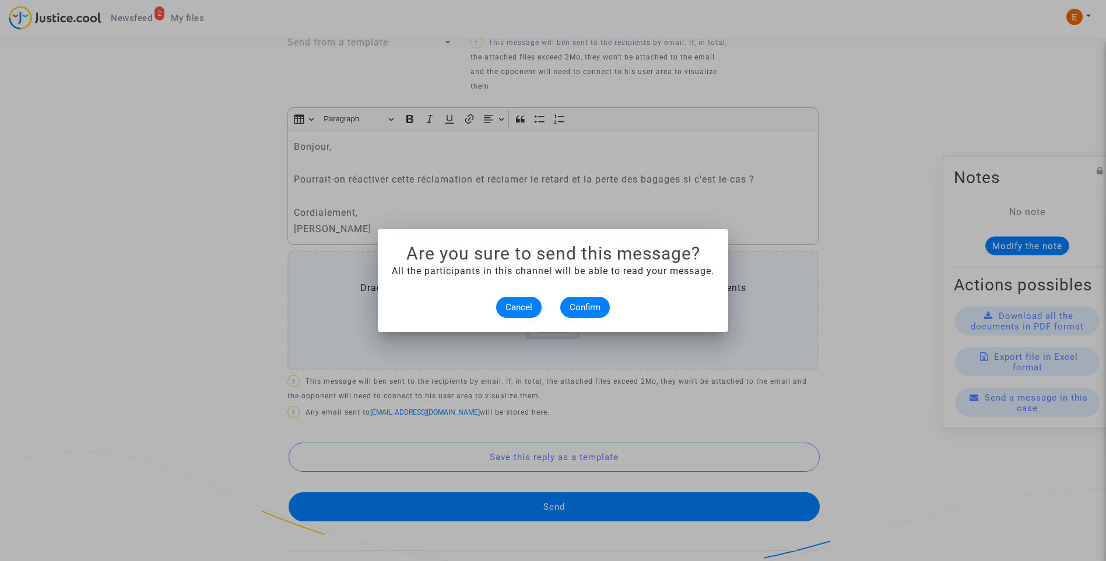
scroll to position [0, 0]
click at [599, 310] on span "Confirm" at bounding box center [585, 307] width 31 height 10
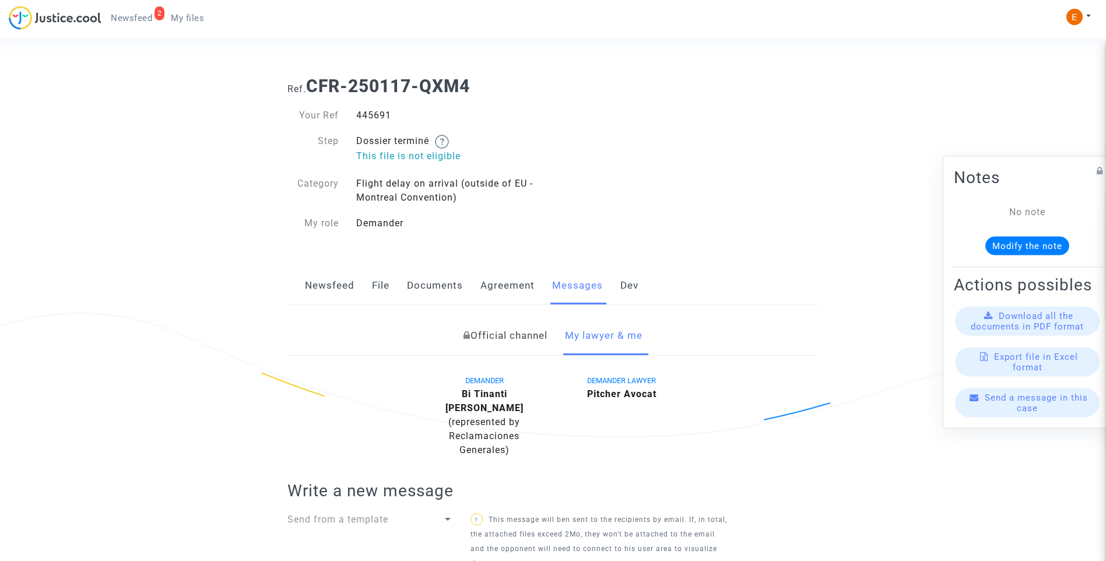
scroll to position [477, 0]
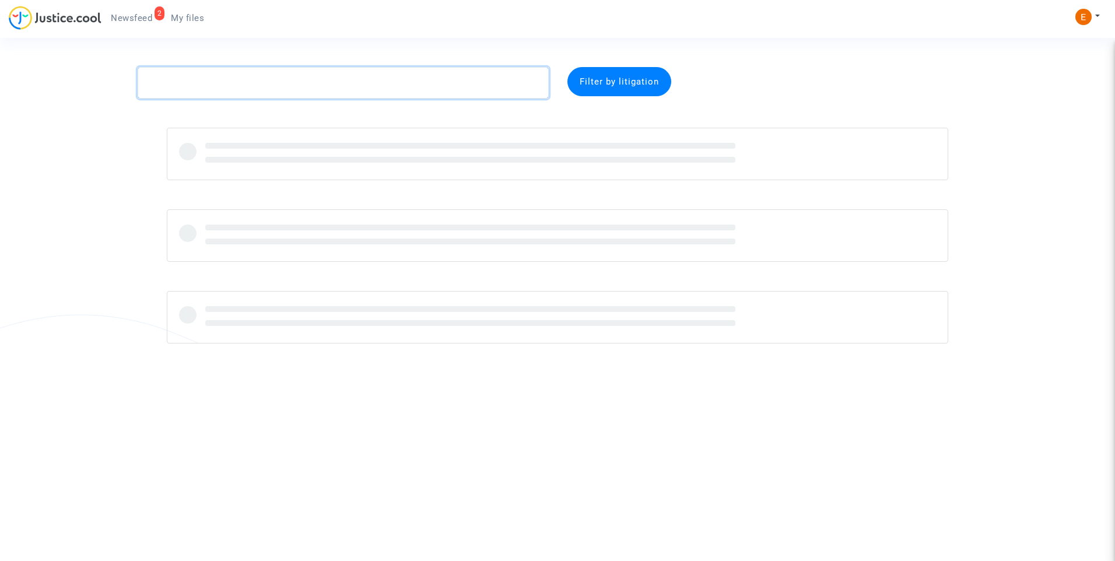
click at [264, 88] on textarea at bounding box center [343, 82] width 411 height 31
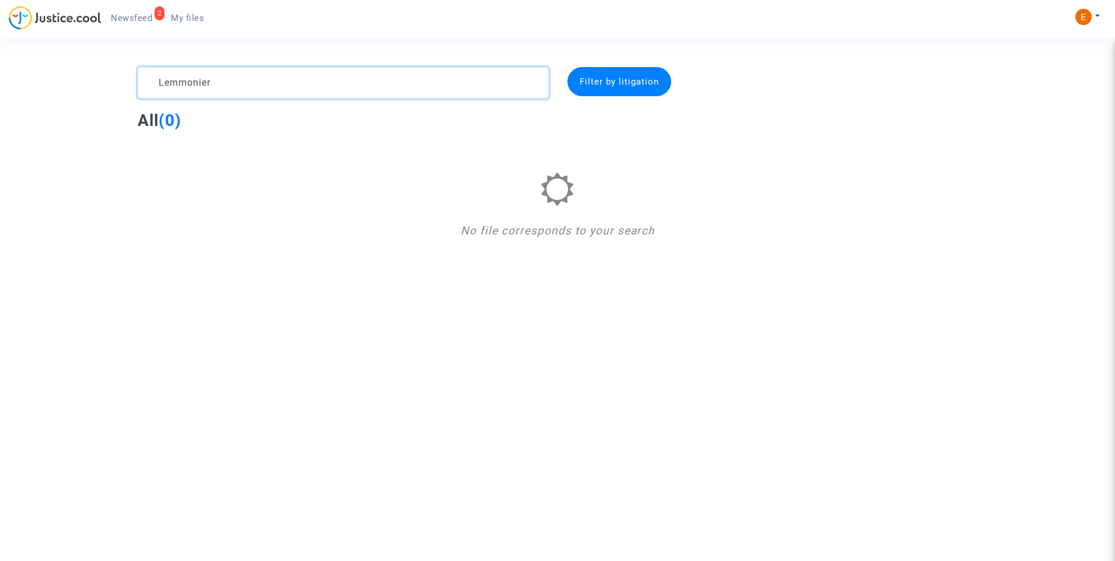
click at [179, 83] on textarea at bounding box center [343, 82] width 411 height 31
click at [190, 85] on textarea at bounding box center [343, 82] width 411 height 31
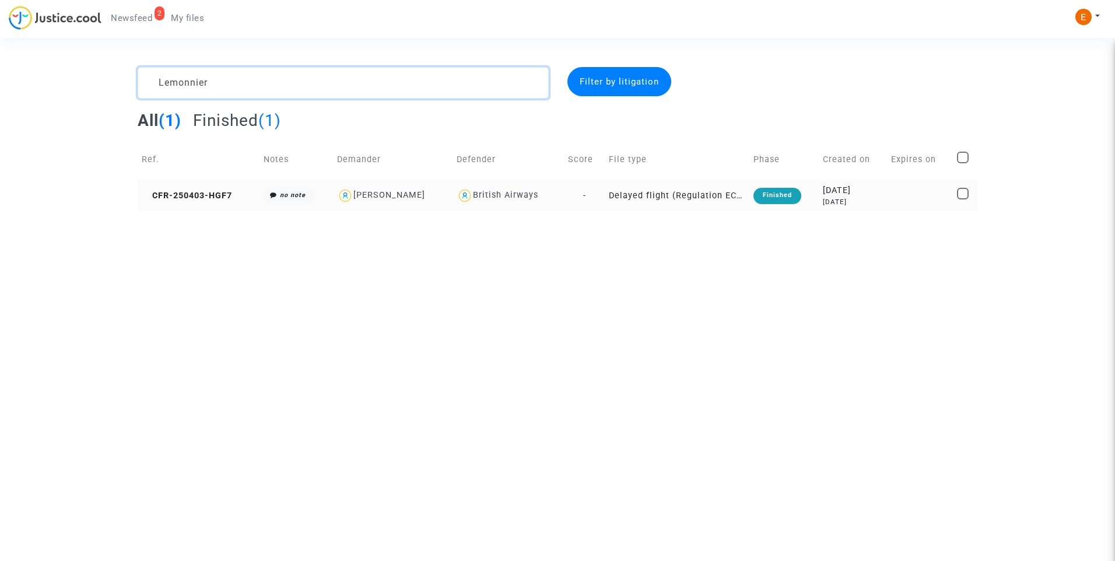
type textarea "Lemonnier"
click at [799, 198] on div "Finished" at bounding box center [777, 196] width 48 height 16
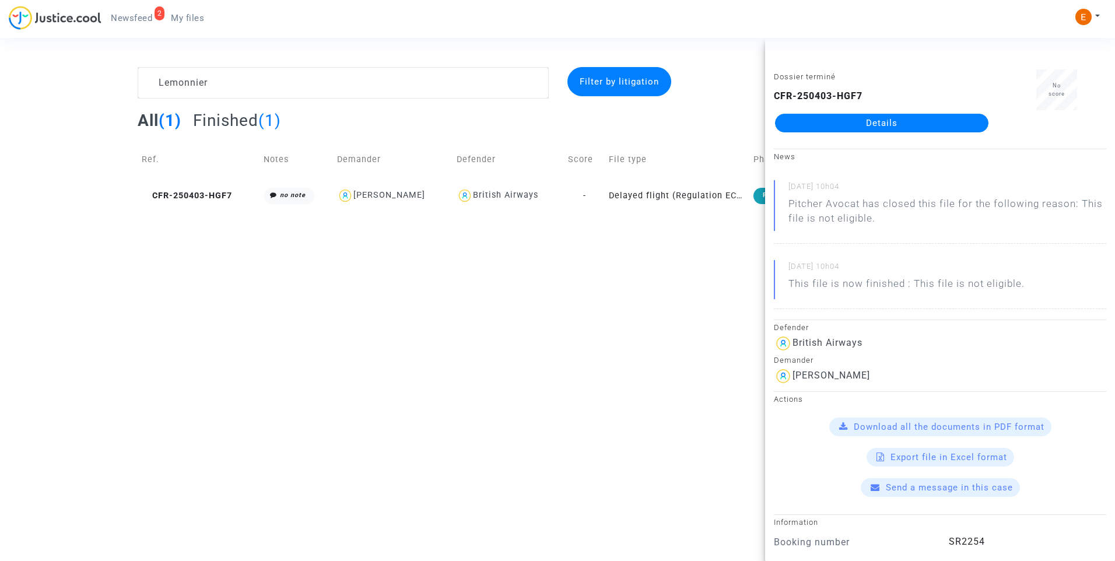
click at [872, 124] on link "Details" at bounding box center [881, 123] width 213 height 19
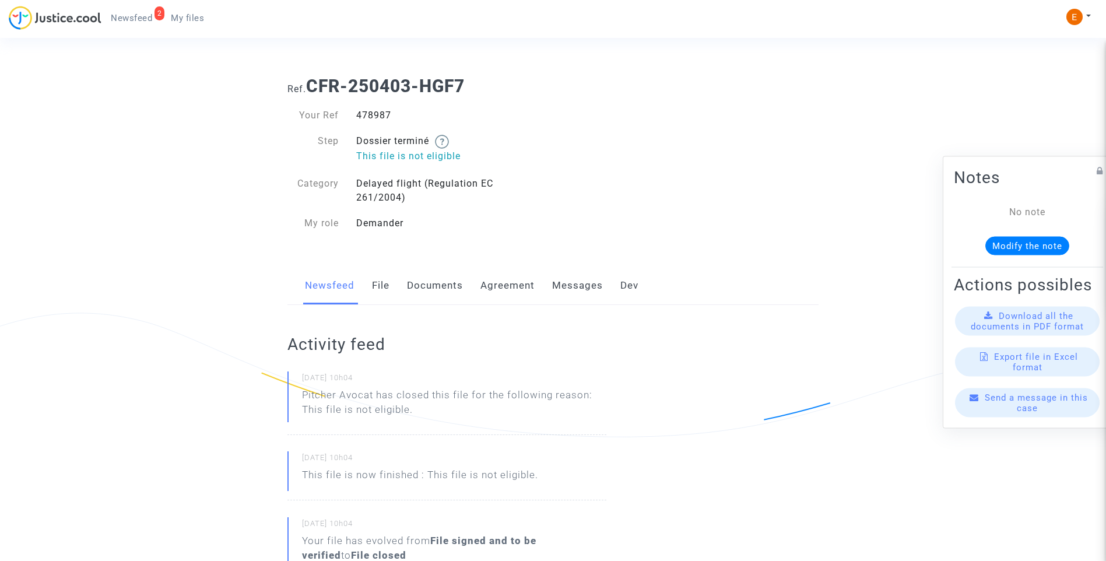
click at [565, 282] on link "Messages" at bounding box center [577, 285] width 51 height 38
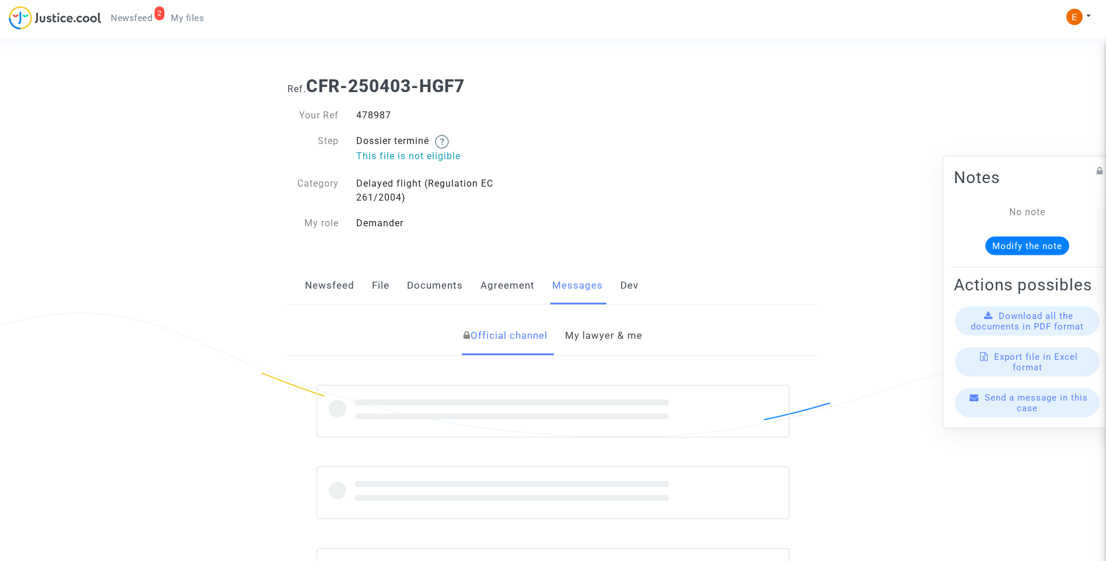
click at [624, 342] on link "My lawyer & me" at bounding box center [604, 336] width 78 height 38
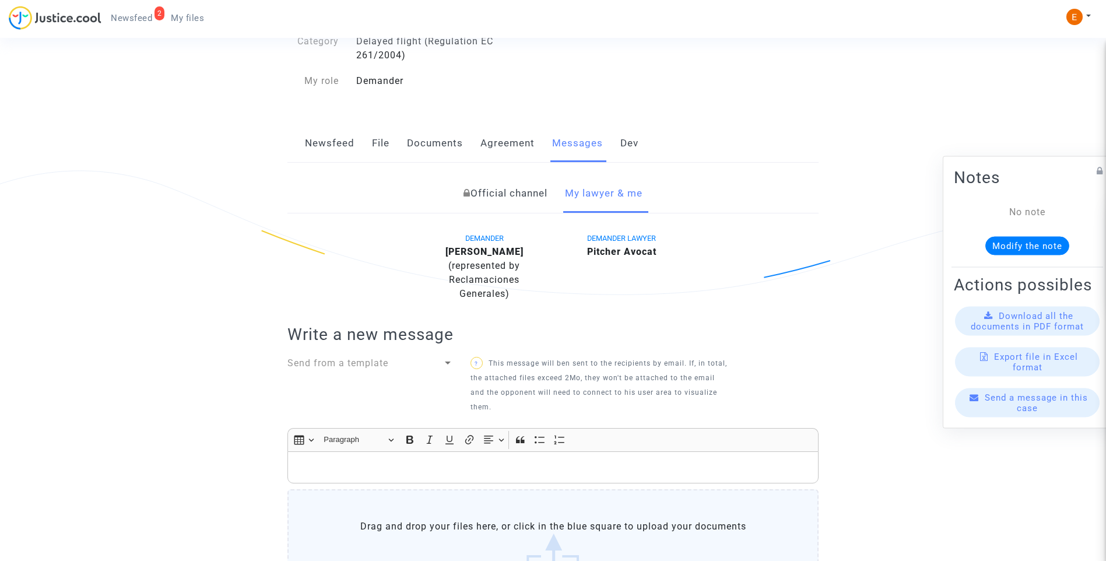
scroll to position [292, 0]
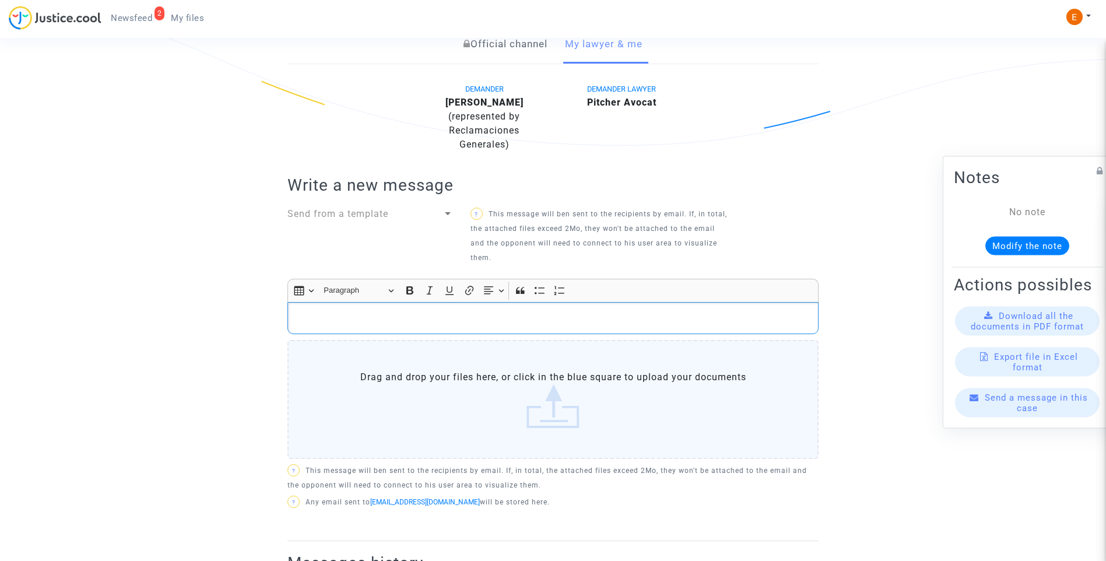
click at [422, 325] on div "Rich Text Editor, main" at bounding box center [552, 318] width 531 height 33
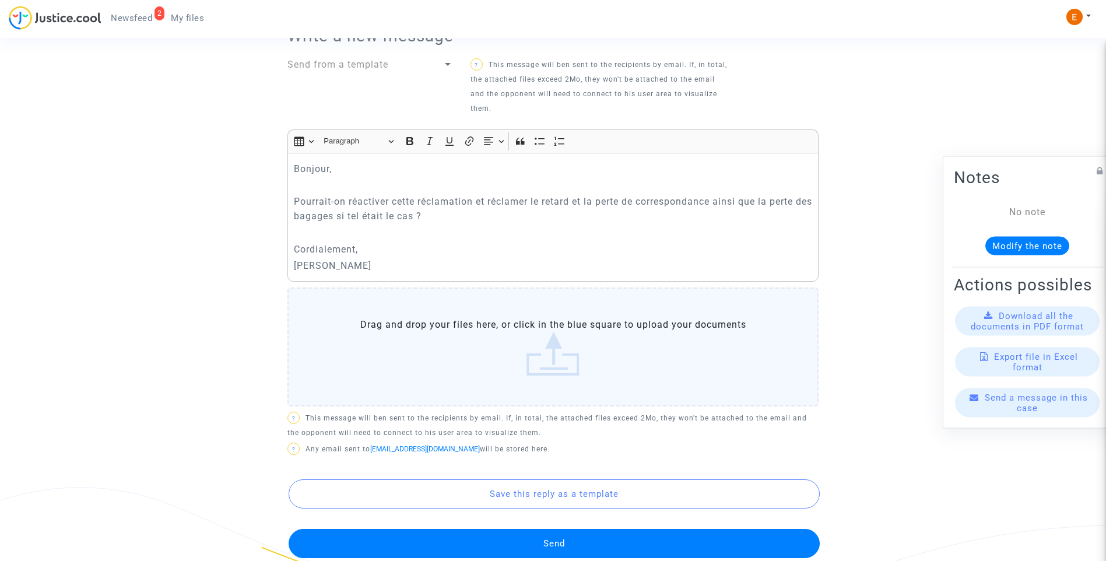
scroll to position [466, 0]
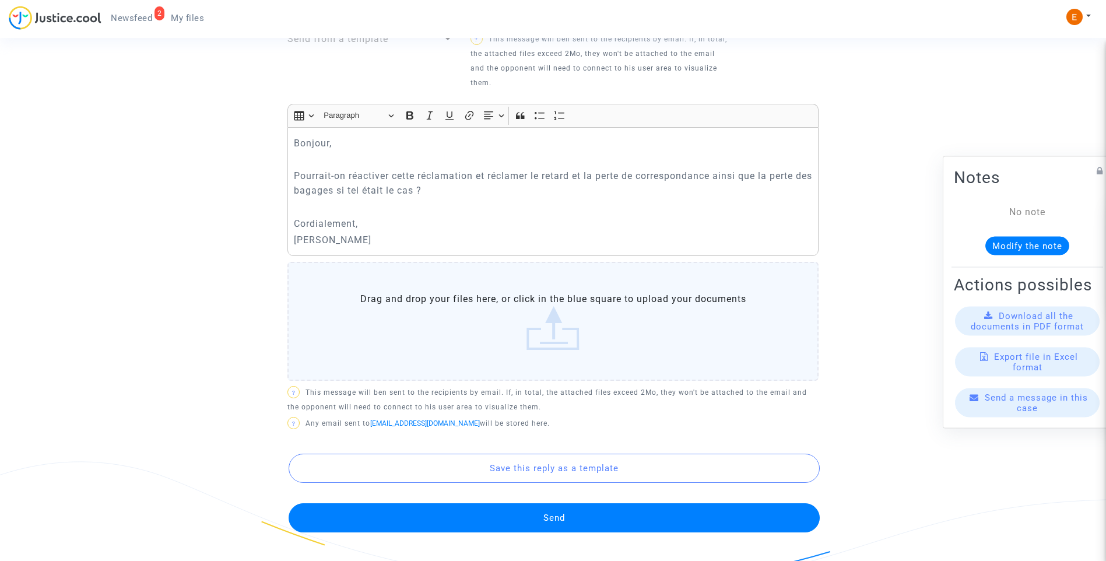
click at [559, 518] on button "Send" at bounding box center [554, 517] width 531 height 29
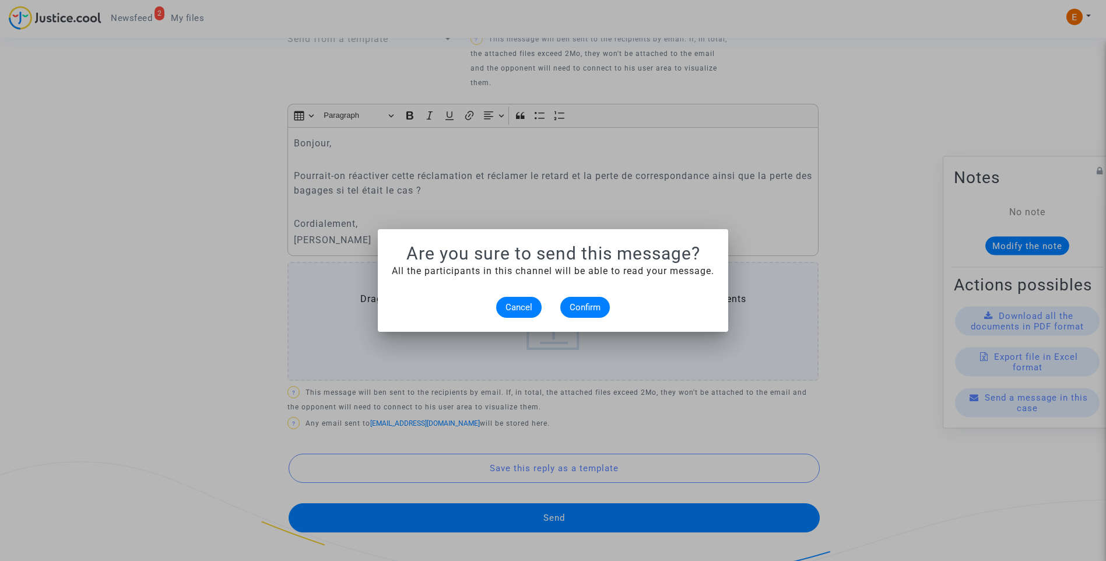
scroll to position [0, 0]
click at [595, 307] on span "Confirm" at bounding box center [585, 307] width 31 height 10
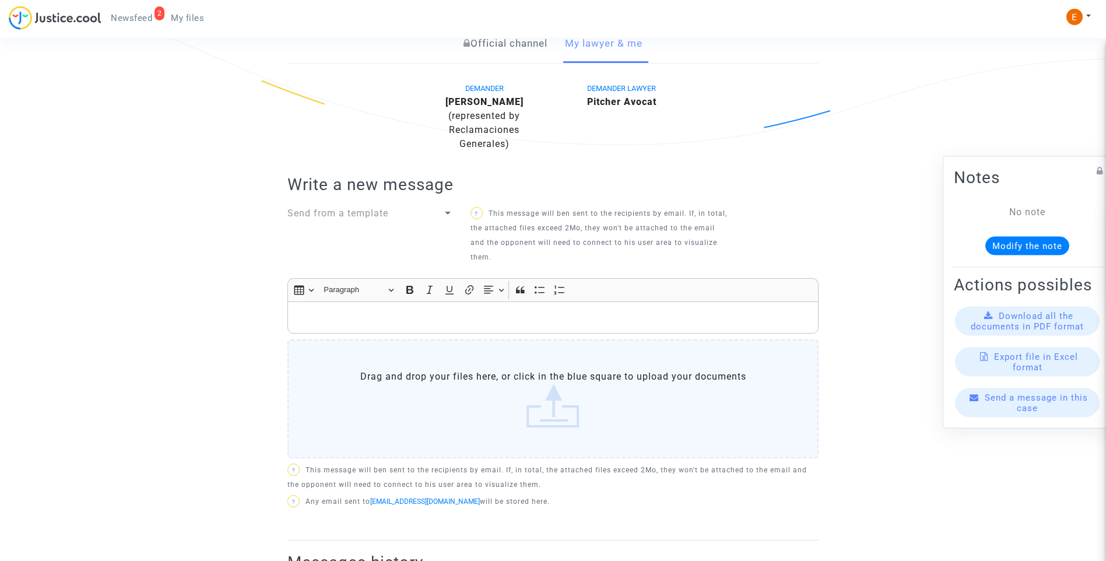
scroll to position [292, 0]
click at [186, 15] on span "My files" at bounding box center [187, 18] width 33 height 10
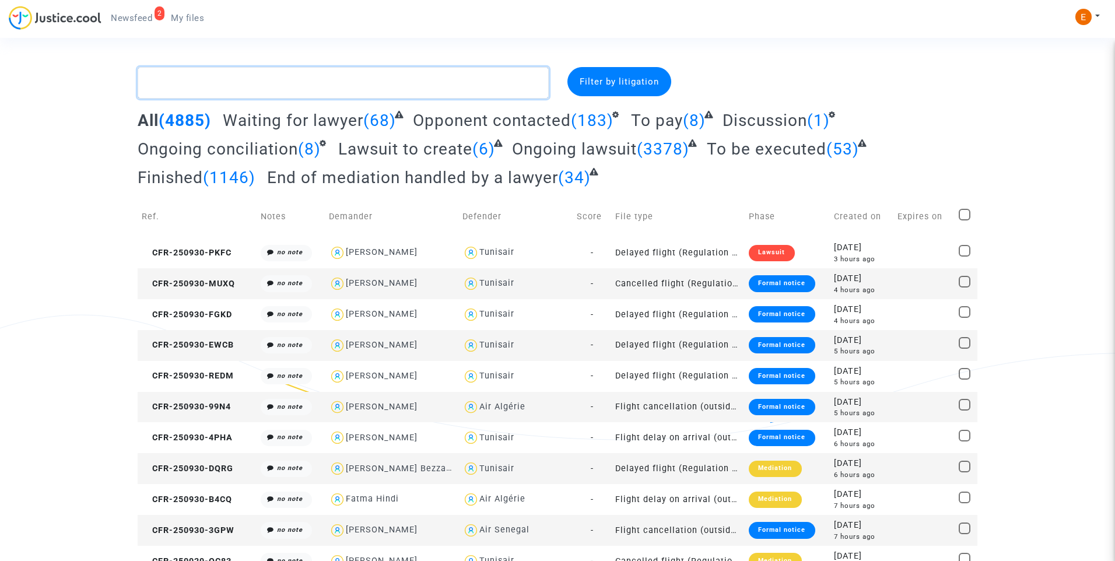
paste textarea "[PERSON_NAME]"
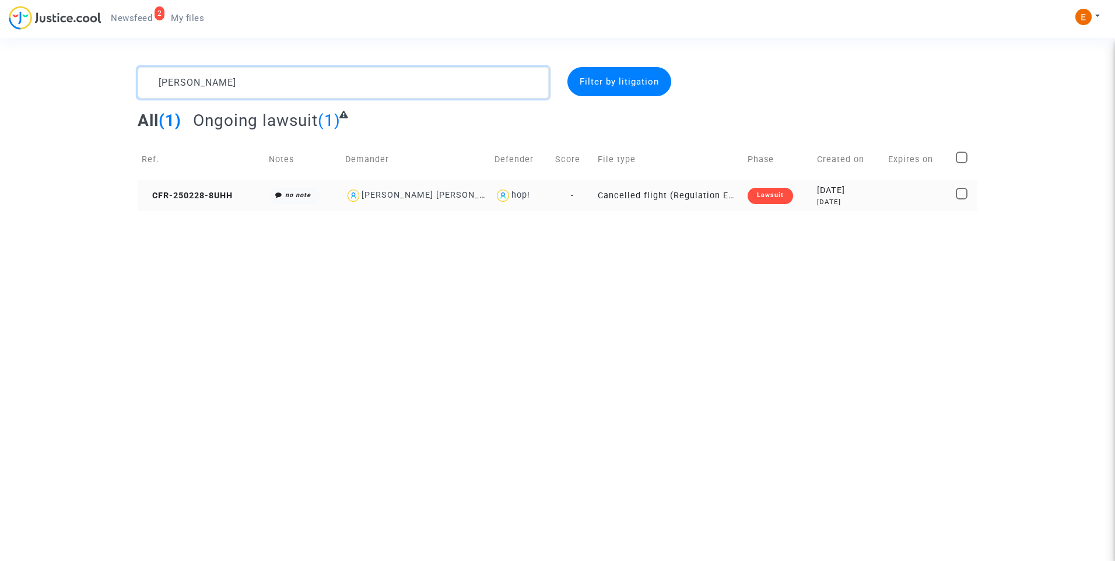
type textarea "[PERSON_NAME]"
click at [778, 202] on div "Lawsuit" at bounding box center [769, 196] width 45 height 16
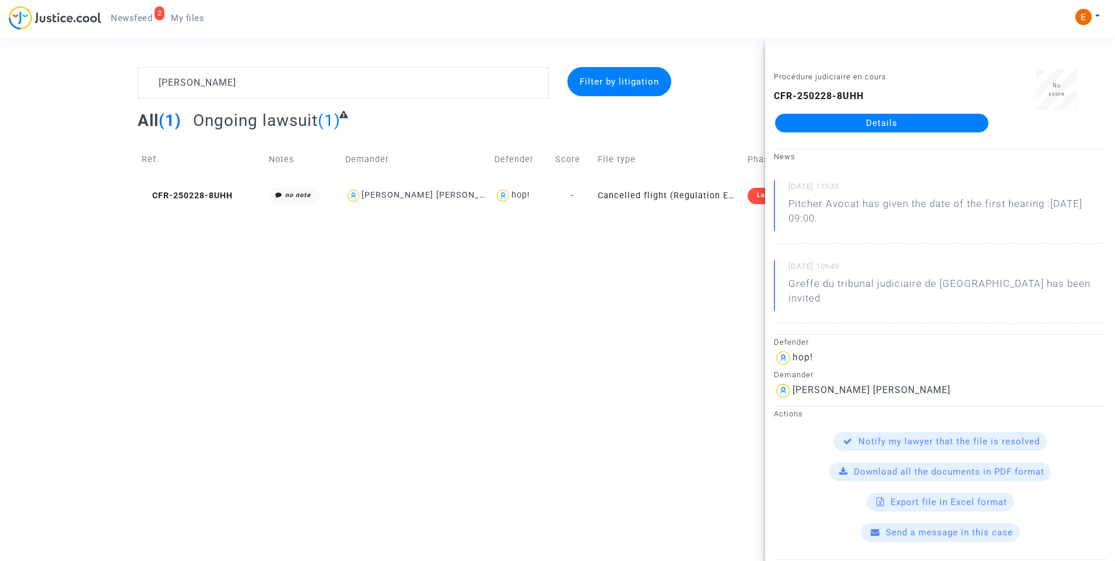
click at [869, 128] on link "Details" at bounding box center [881, 123] width 213 height 19
